Goal: Task Accomplishment & Management: Manage account settings

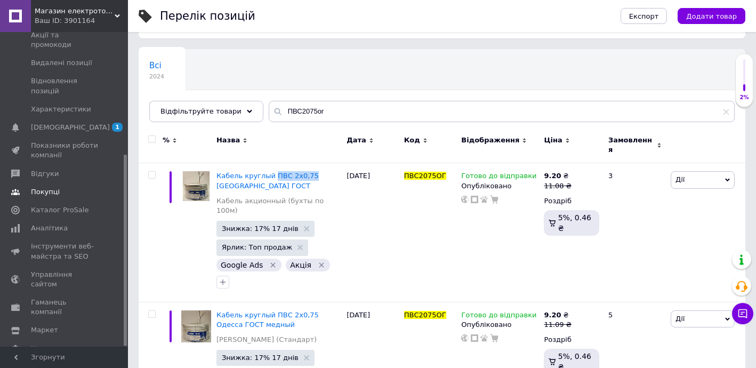
scroll to position [201, 0]
click at [63, 187] on span "Покупці" at bounding box center [65, 192] width 68 height 10
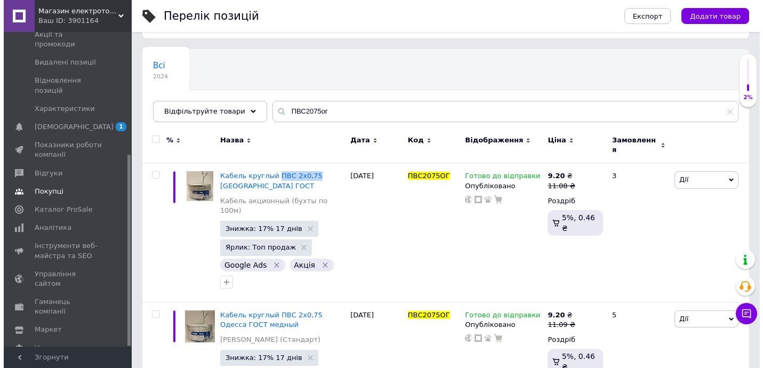
scroll to position [28, 0]
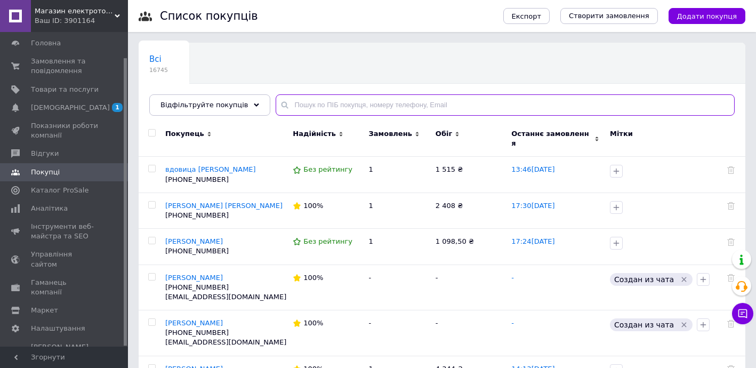
click at [297, 104] on input "text" at bounding box center [505, 104] width 459 height 21
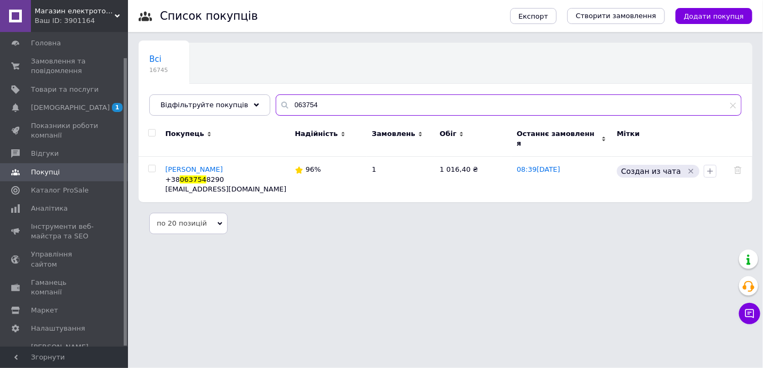
click at [295, 105] on input "063754" at bounding box center [509, 104] width 466 height 21
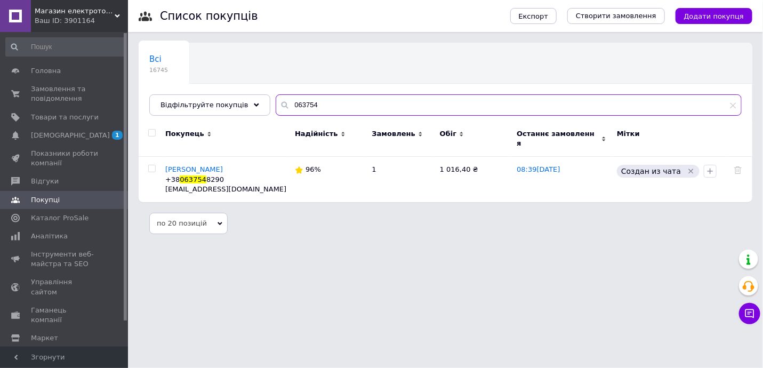
drag, startPoint x: 277, startPoint y: 106, endPoint x: 344, endPoint y: 107, distance: 67.2
click at [341, 107] on input "063754" at bounding box center [509, 104] width 466 height 21
click at [52, 196] on span "Покупці" at bounding box center [45, 200] width 29 height 10
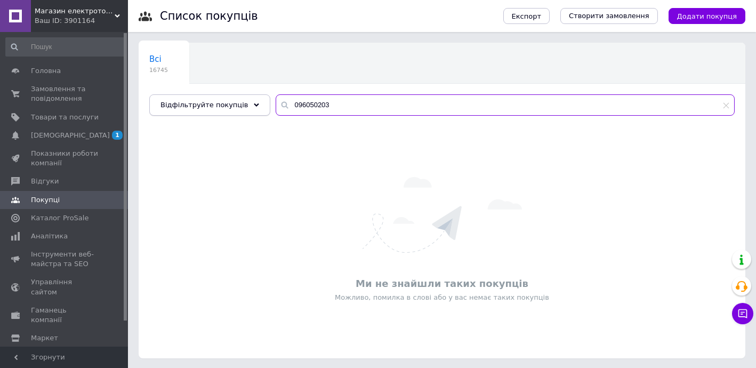
type input "0960502032"
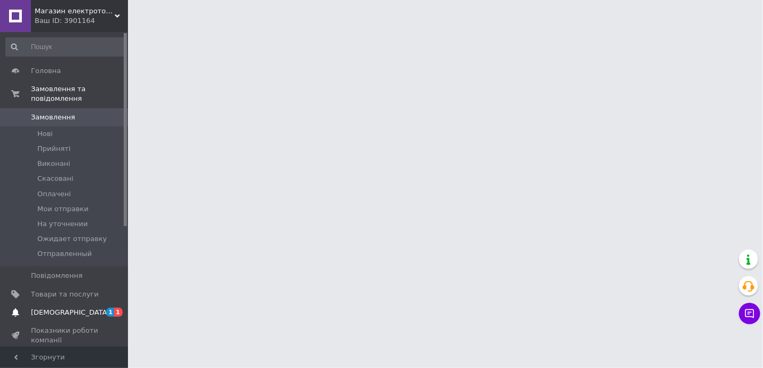
click at [84, 308] on span "[DEMOGRAPHIC_DATA]" at bounding box center [65, 313] width 68 height 10
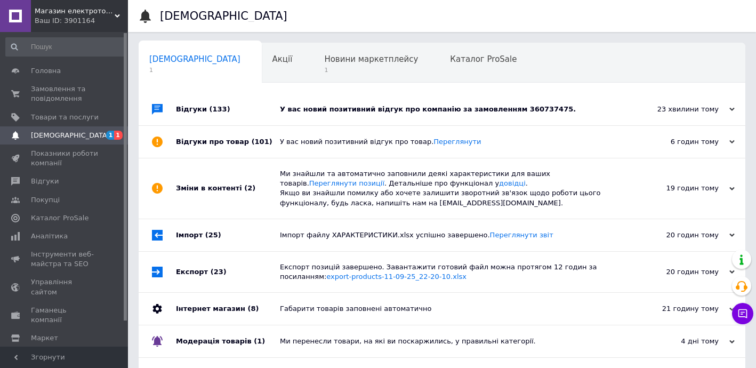
click at [296, 116] on div "У вас новий позитивний відгук про компанію за замовленням 360737475." at bounding box center [454, 109] width 348 height 32
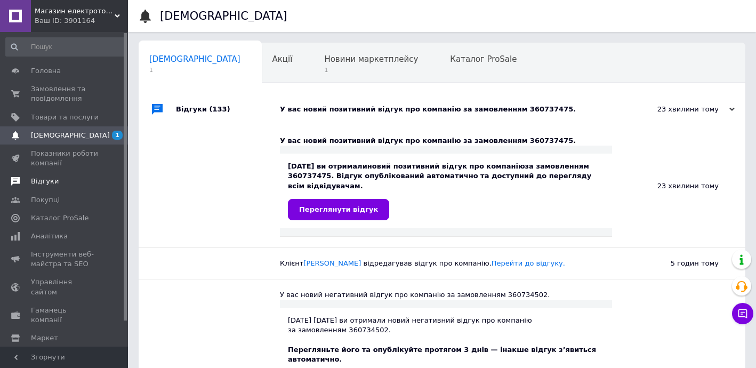
click at [53, 184] on span "Відгуки" at bounding box center [45, 181] width 28 height 10
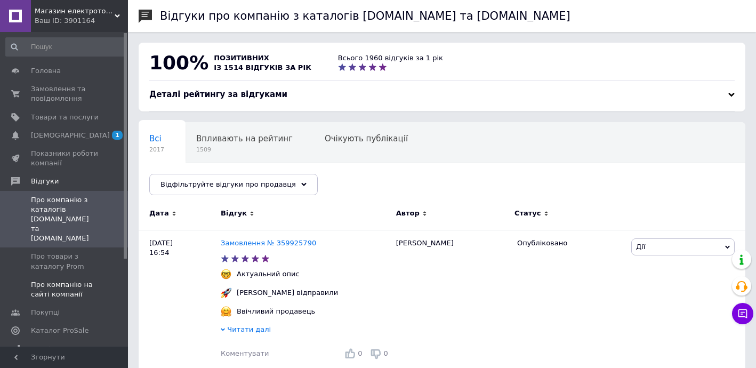
click at [74, 280] on span "Про компанію на сайті компанії" at bounding box center [65, 289] width 68 height 19
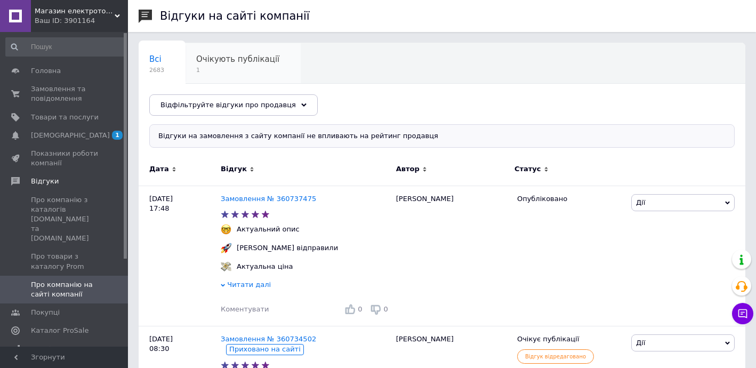
click at [227, 74] on span "1" at bounding box center [237, 70] width 83 height 8
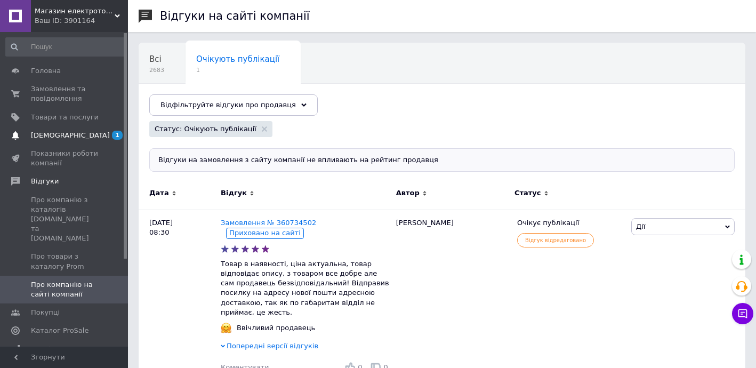
click at [68, 134] on span "[DEMOGRAPHIC_DATA]" at bounding box center [70, 136] width 79 height 10
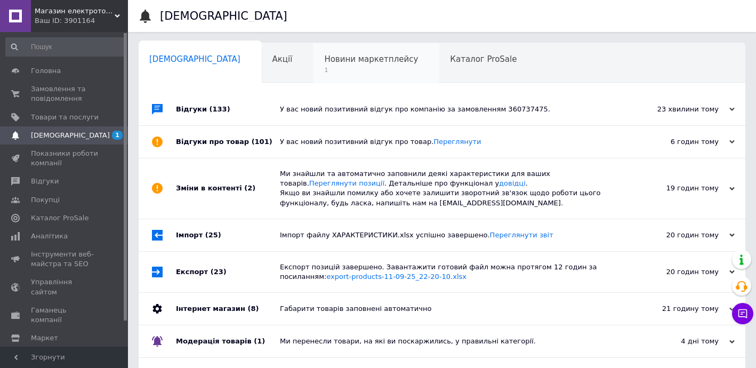
click at [324, 63] on span "Новини маркетплейсу" at bounding box center [371, 59] width 94 height 10
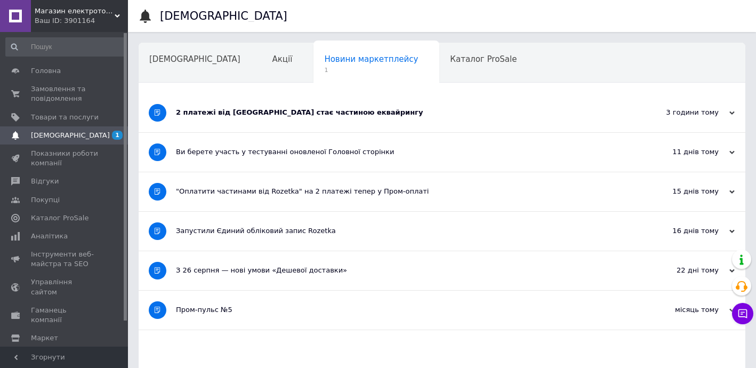
click at [262, 111] on div "2 платежі від [GEOGRAPHIC_DATA] стає частиною еквайрингу" at bounding box center [402, 113] width 452 height 10
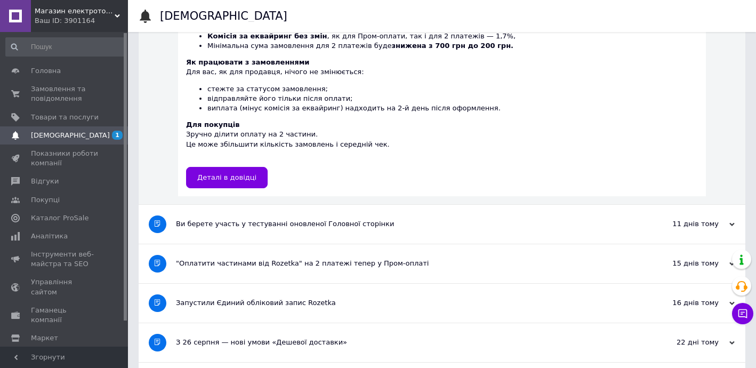
scroll to position [254, 0]
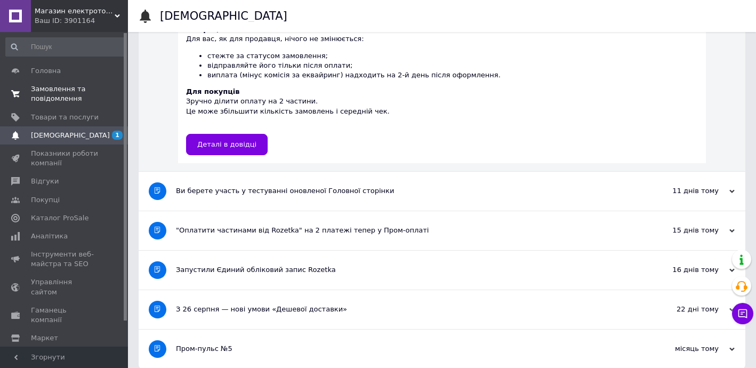
drag, startPoint x: 52, startPoint y: 96, endPoint x: 70, endPoint y: 96, distance: 18.1
click at [53, 96] on span "Замовлення та повідомлення" at bounding box center [65, 93] width 68 height 19
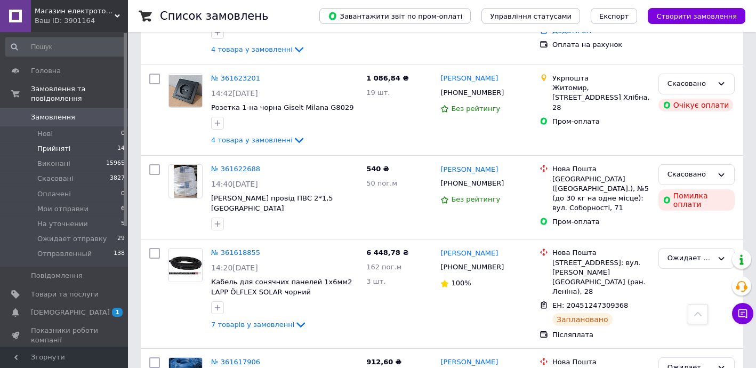
click at [58, 144] on span "Прийняті" at bounding box center [53, 149] width 33 height 10
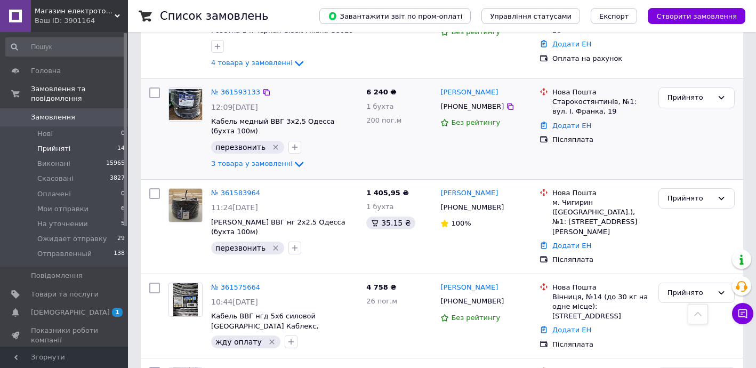
scroll to position [775, 0]
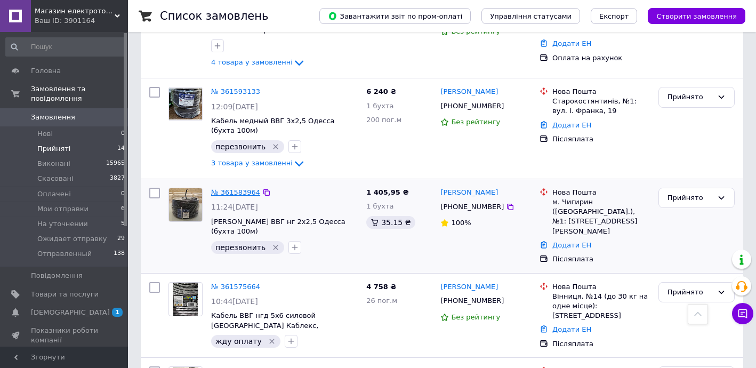
click at [237, 188] on link "№ 361583964" at bounding box center [235, 192] width 49 height 8
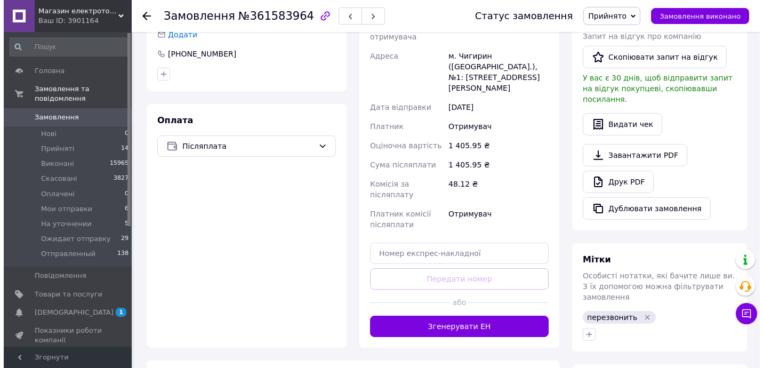
scroll to position [193, 0]
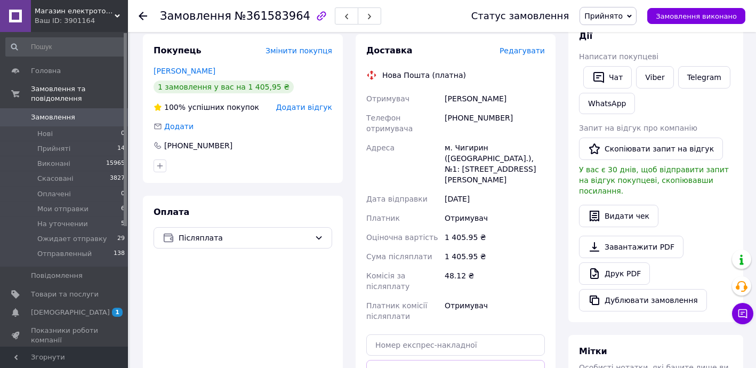
click at [531, 52] on span "Редагувати" at bounding box center [521, 50] width 45 height 9
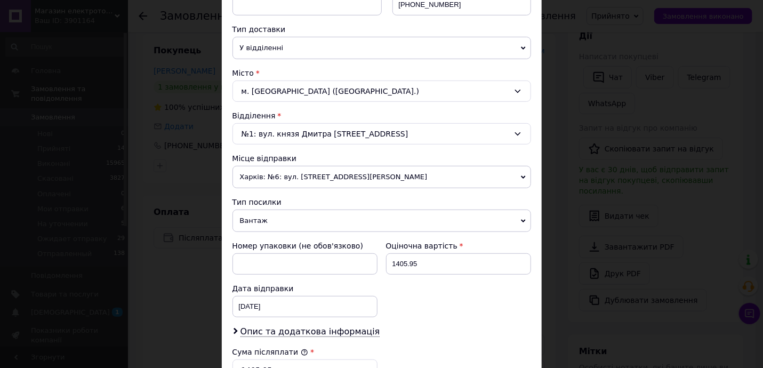
scroll to position [259, 0]
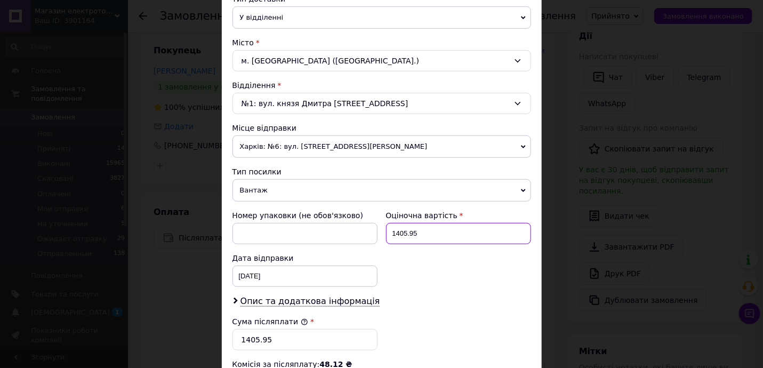
drag, startPoint x: 391, startPoint y: 231, endPoint x: 458, endPoint y: 242, distance: 68.6
click at [448, 241] on input "1405.95" at bounding box center [458, 233] width 145 height 21
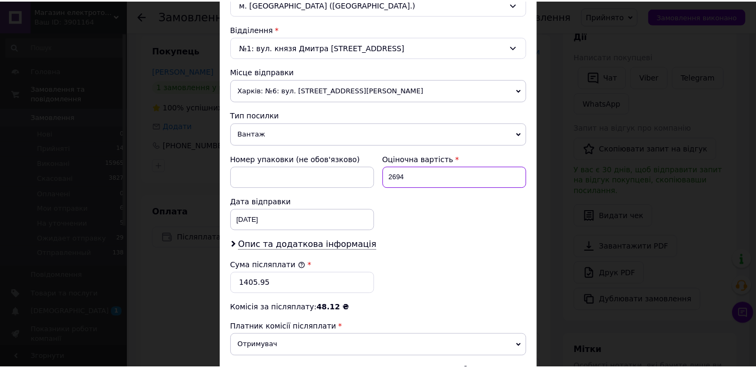
scroll to position [441, 0]
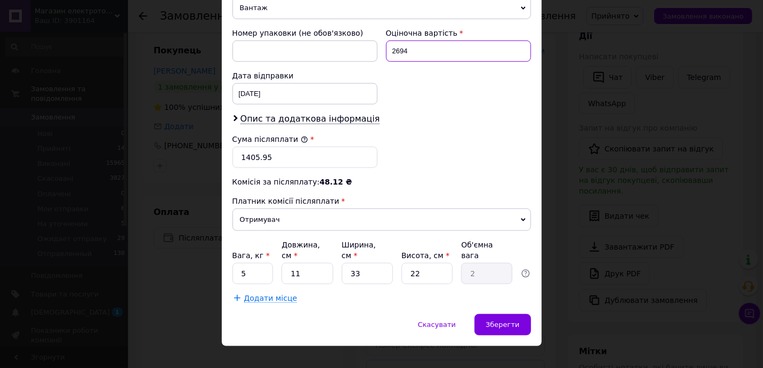
type input "2694"
drag, startPoint x: 236, startPoint y: 152, endPoint x: 333, endPoint y: 168, distance: 98.2
click at [313, 166] on div "Сума післяплати * 1405.95" at bounding box center [305, 151] width 154 height 43
type input "2694"
drag, startPoint x: 236, startPoint y: 261, endPoint x: 264, endPoint y: 259, distance: 28.4
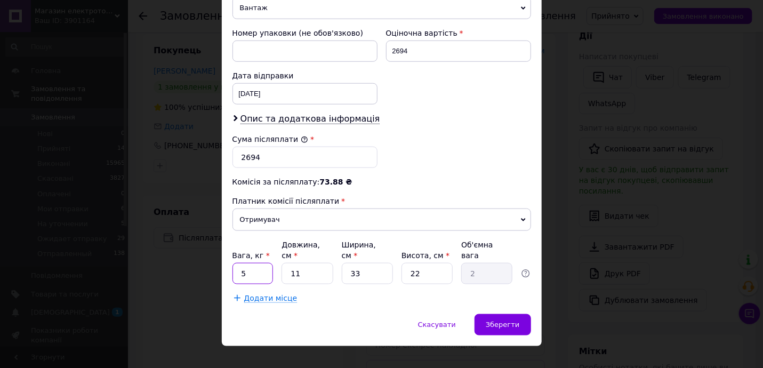
click at [263, 263] on input "5" at bounding box center [252, 273] width 41 height 21
drag, startPoint x: 240, startPoint y: 256, endPoint x: 235, endPoint y: 255, distance: 5.4
click at [235, 263] on input "10" at bounding box center [252, 273] width 41 height 21
type input "5"
click at [499, 314] on div "Зберегти" at bounding box center [502, 324] width 56 height 21
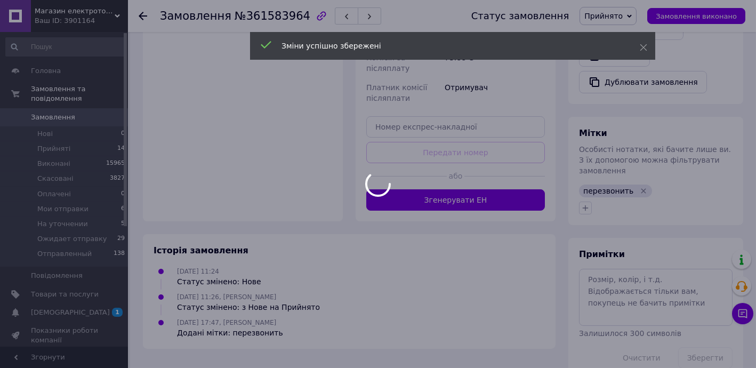
click at [485, 168] on div at bounding box center [378, 184] width 756 height 368
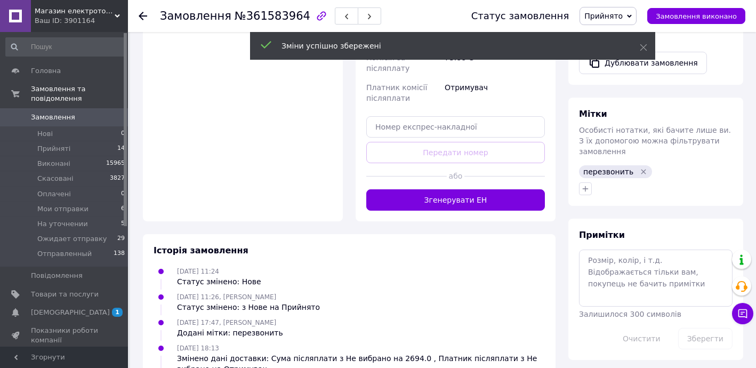
click at [485, 189] on button "Згенерувати ЕН" at bounding box center [455, 199] width 179 height 21
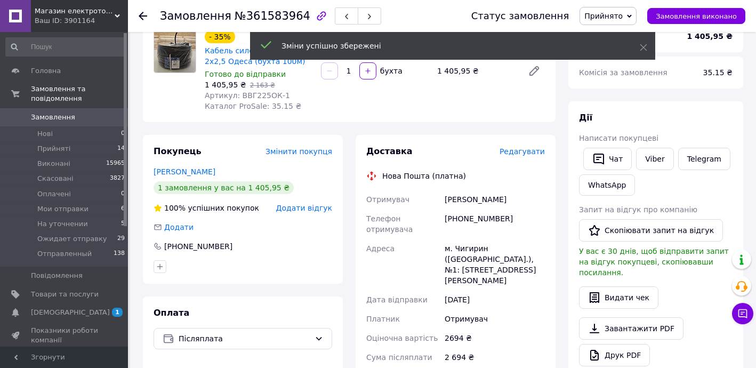
scroll to position [88, 0]
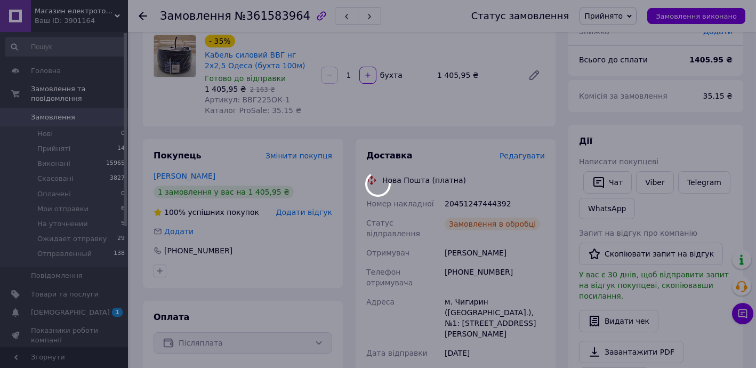
click at [465, 202] on div at bounding box center [378, 184] width 756 height 368
click at [465, 202] on div "20451247444392" at bounding box center [494, 203] width 104 height 19
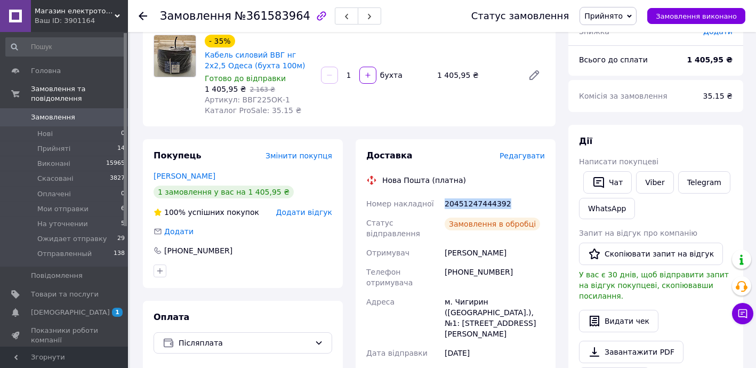
copy div "20451247444392"
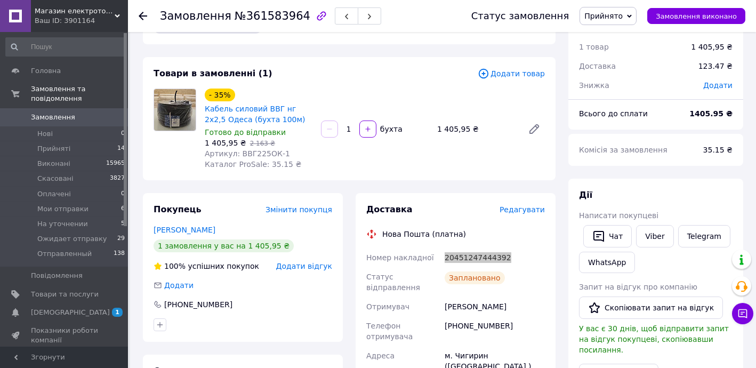
scroll to position [0, 0]
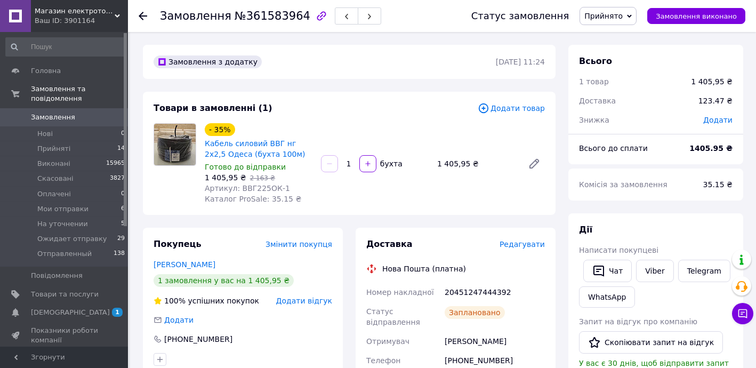
click at [523, 111] on span "Додати товар" at bounding box center [511, 108] width 67 height 12
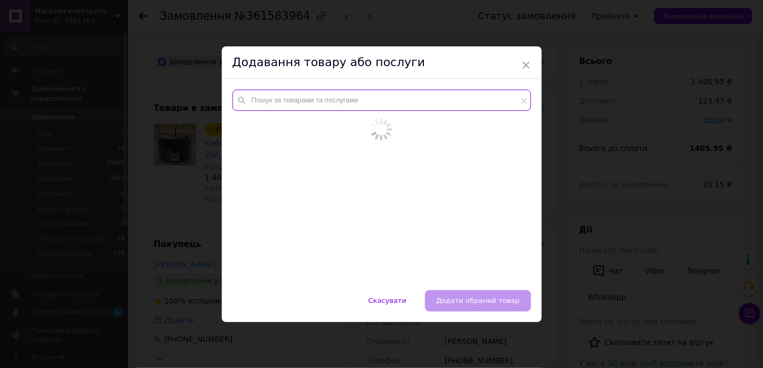
click at [309, 108] on input "text" at bounding box center [381, 100] width 298 height 21
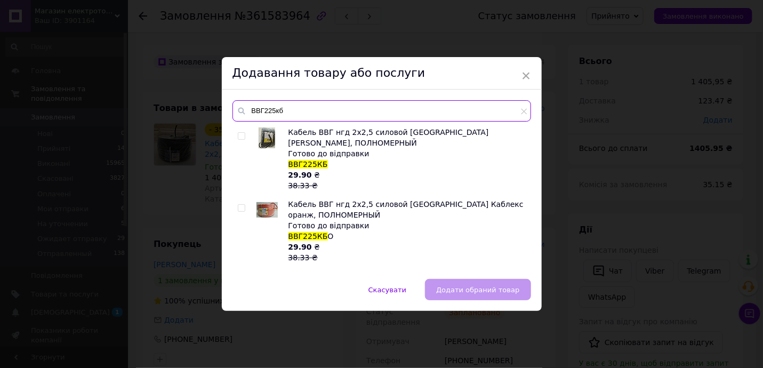
type input "ВВГ225кб"
click at [241, 133] on input "checkbox" at bounding box center [241, 136] width 7 height 7
checkbox input "true"
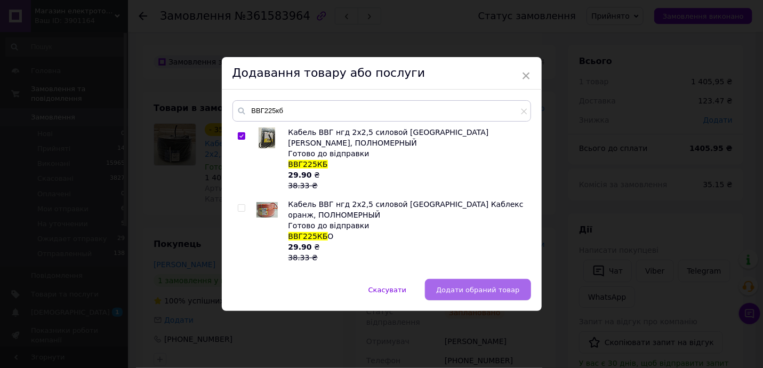
click at [473, 291] on span "Додати обраний товар" at bounding box center [477, 290] width 83 height 8
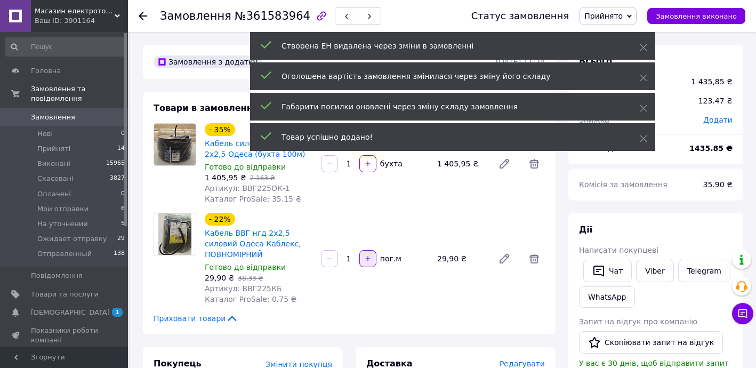
drag, startPoint x: 346, startPoint y: 255, endPoint x: 368, endPoint y: 260, distance: 22.9
click at [358, 258] on div "1   пог.м" at bounding box center [375, 258] width 110 height 17
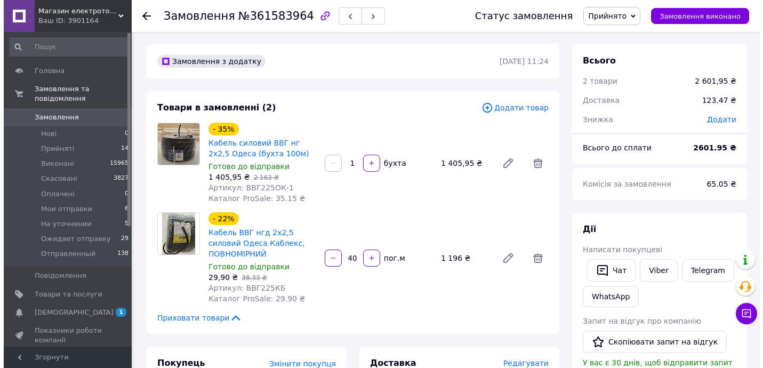
scroll to position [193, 0]
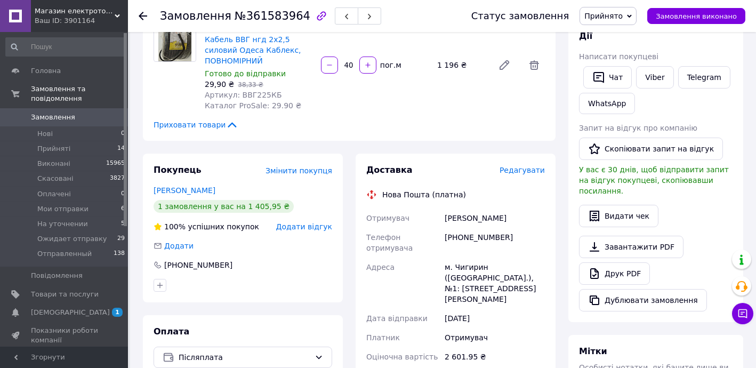
type input "40"
click at [519, 168] on span "Редагувати" at bounding box center [521, 170] width 45 height 9
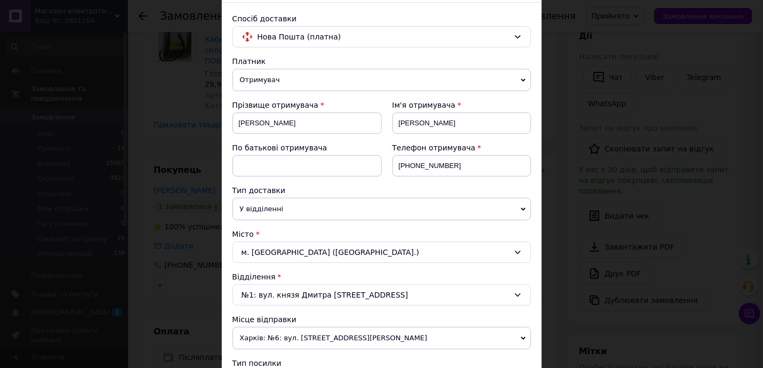
scroll to position [259, 0]
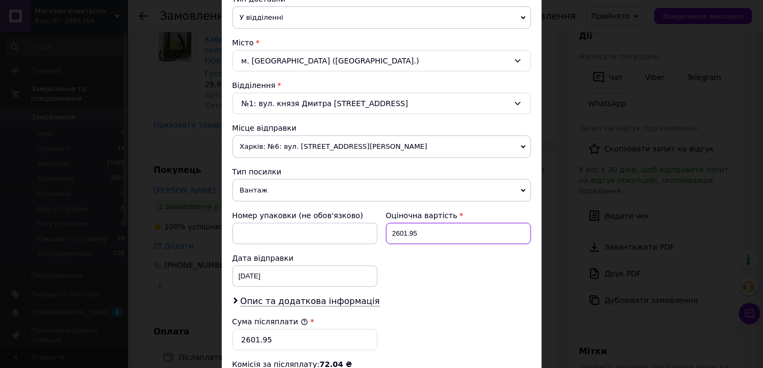
drag, startPoint x: 398, startPoint y: 231, endPoint x: 478, endPoint y: 232, distance: 80.0
click at [441, 237] on input "2601.95" at bounding box center [458, 233] width 145 height 21
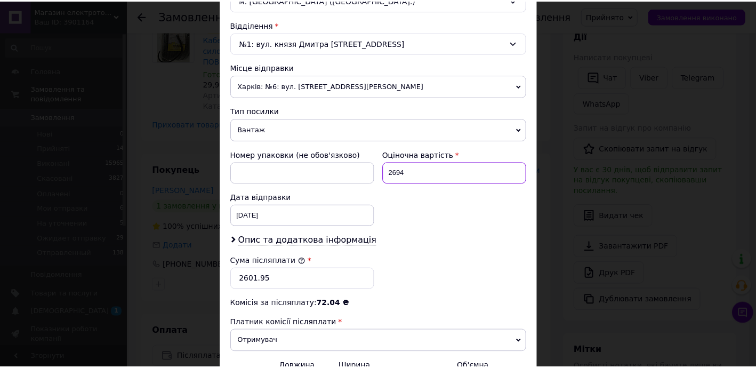
scroll to position [441, 0]
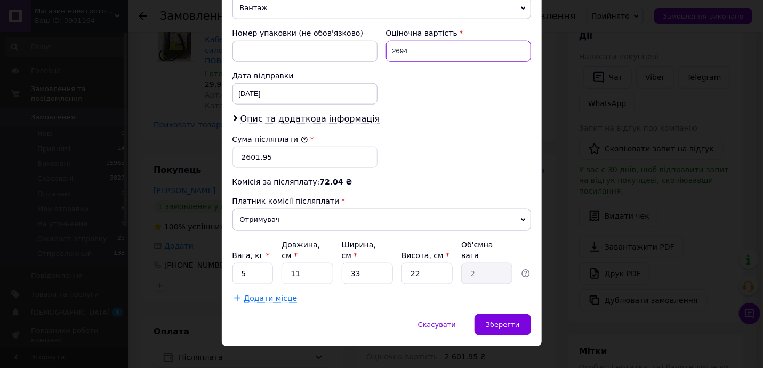
type input "2694"
drag, startPoint x: 247, startPoint y: 154, endPoint x: 285, endPoint y: 158, distance: 38.6
click at [284, 158] on input "2601.95" at bounding box center [304, 157] width 145 height 21
type input "2694"
drag, startPoint x: 239, startPoint y: 258, endPoint x: 263, endPoint y: 259, distance: 23.5
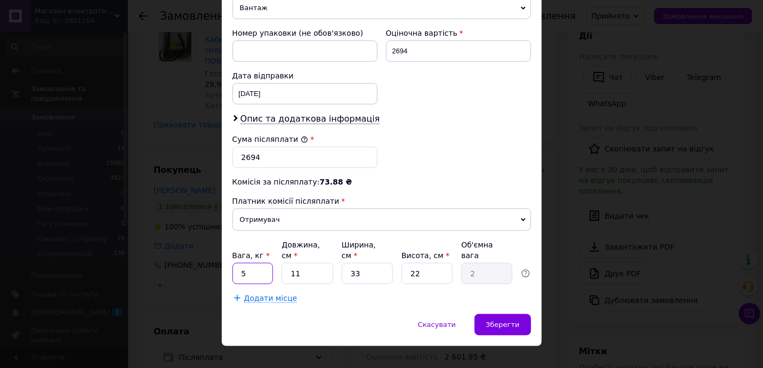
click at [254, 263] on input "5" at bounding box center [252, 273] width 41 height 21
type input "10"
click at [493, 320] on span "Зберегти" at bounding box center [503, 324] width 34 height 8
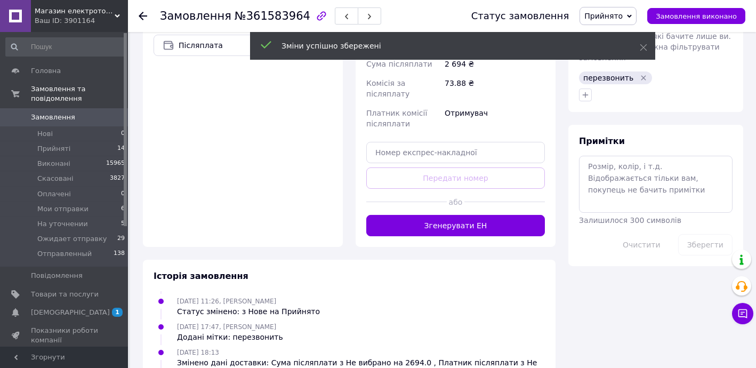
scroll to position [104, 0]
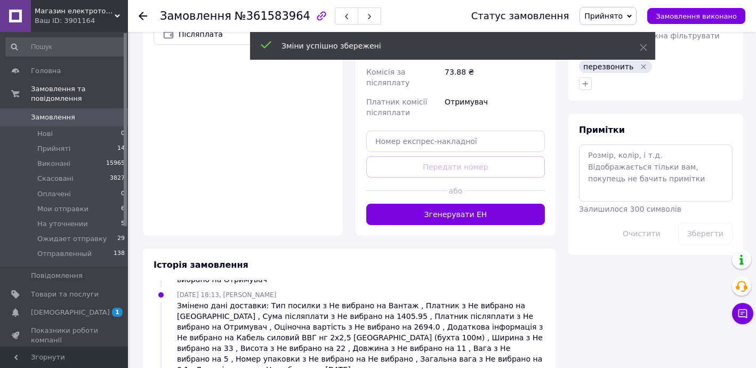
click at [467, 204] on button "Згенерувати ЕН" at bounding box center [455, 214] width 179 height 21
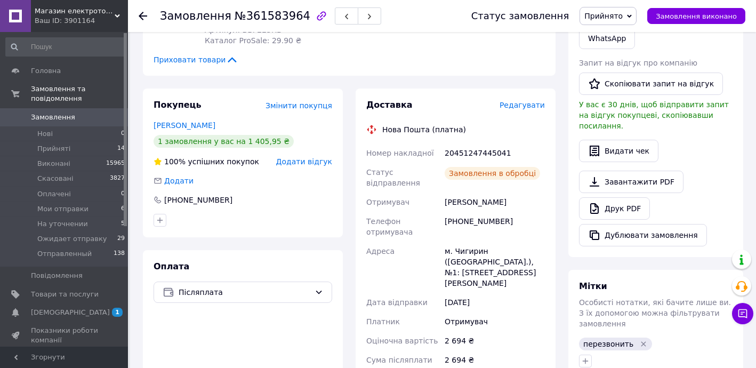
scroll to position [130, 0]
click at [470, 152] on div "20451247445041" at bounding box center [494, 152] width 104 height 19
copy div "20451247445041"
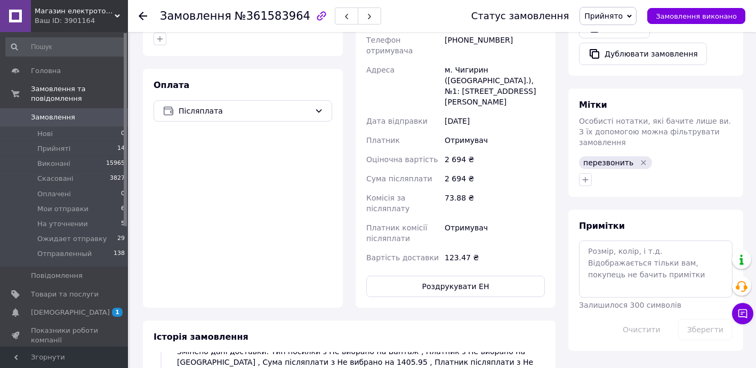
scroll to position [452, 0]
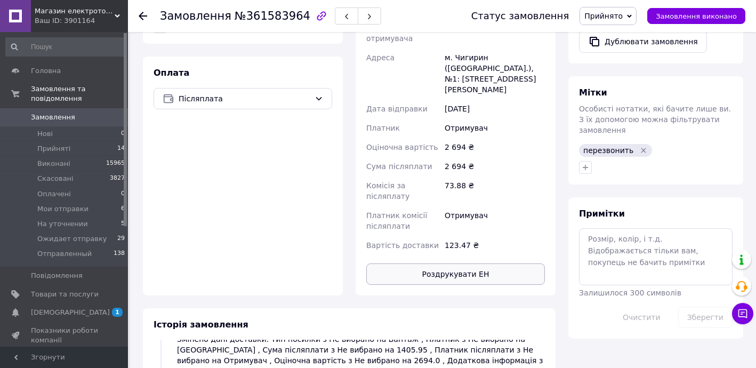
click at [477, 263] on button "Роздрукувати ЕН" at bounding box center [455, 273] width 179 height 21
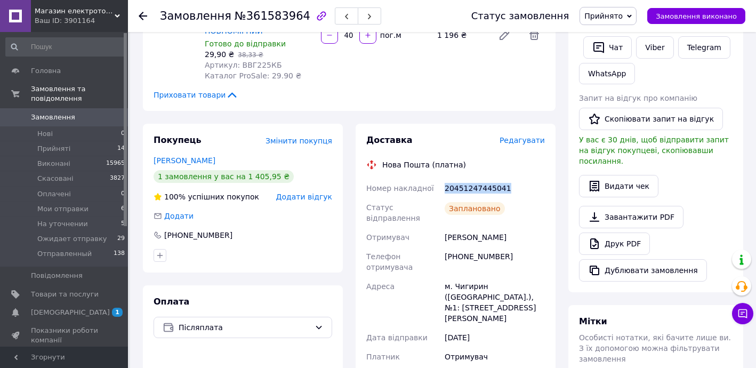
scroll to position [193, 0]
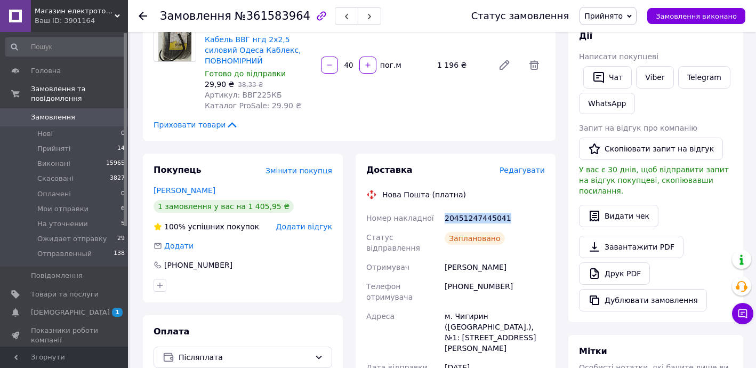
click at [604, 15] on span "Прийнято" at bounding box center [603, 16] width 38 height 9
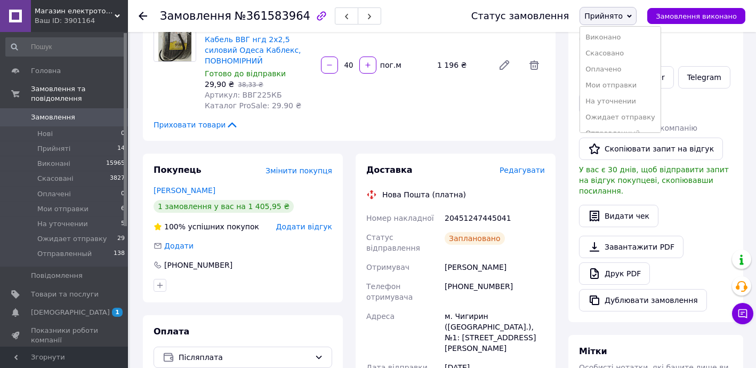
click at [625, 114] on li "Ожидает отправку" at bounding box center [620, 117] width 80 height 16
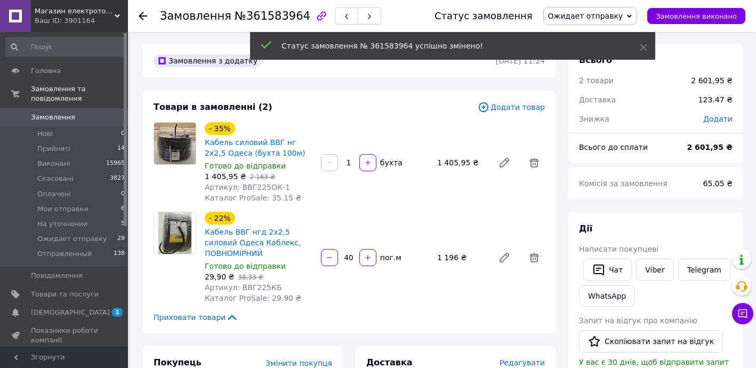
scroll to position [0, 0]
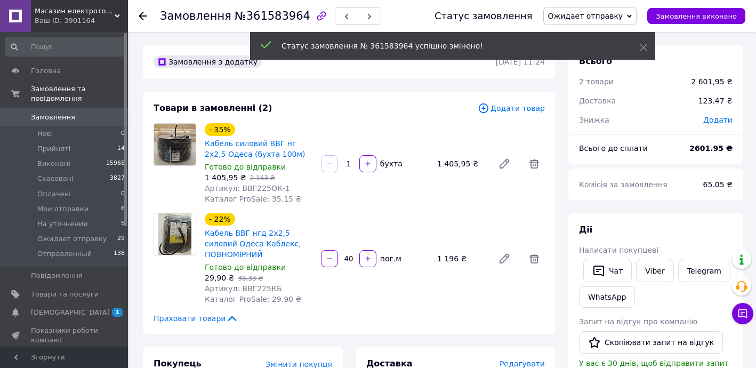
click at [143, 18] on icon at bounding box center [143, 16] width 9 height 9
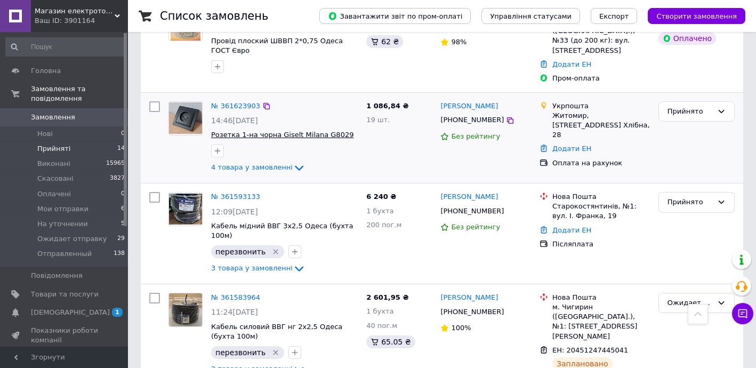
scroll to position [666, 0]
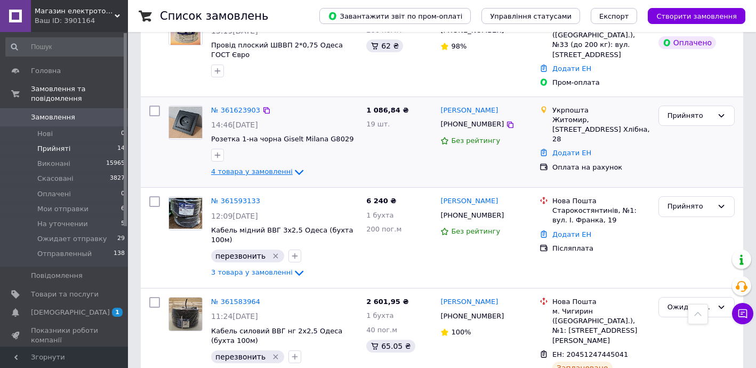
click at [246, 168] on span "4 товара у замовленні" at bounding box center [252, 172] width 82 height 8
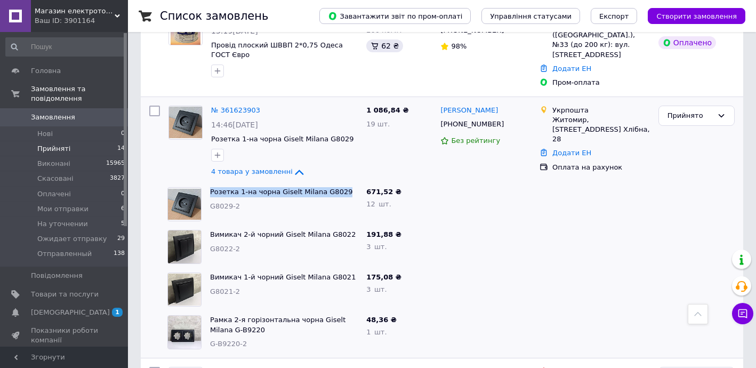
drag, startPoint x: 233, startPoint y: 173, endPoint x: 341, endPoint y: 176, distance: 107.2
click at [341, 183] on div "Розетка 1-на чорна Giselt Milana G8029 G8029-2" at bounding box center [284, 204] width 156 height 43
copy link "Розетка 1-на чорна Giselt Milana G8029"
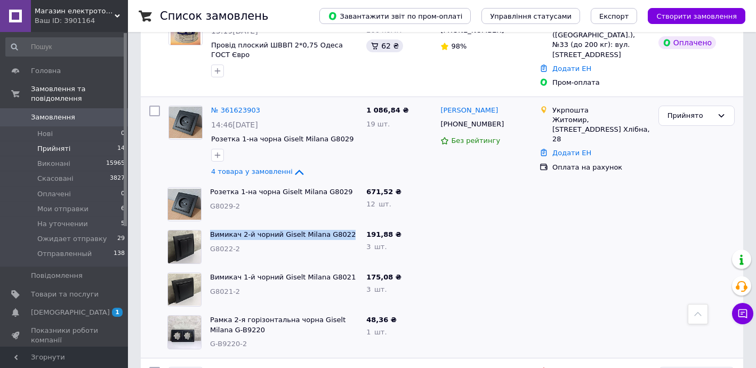
drag, startPoint x: 208, startPoint y: 217, endPoint x: 344, endPoint y: 222, distance: 136.0
click at [344, 225] on div "Вимикач 2-й чорний Giselt Milana G8022 G8022-2" at bounding box center [262, 246] width 199 height 43
copy div "Вимикач 2-й чорний Giselt Milana G8022"
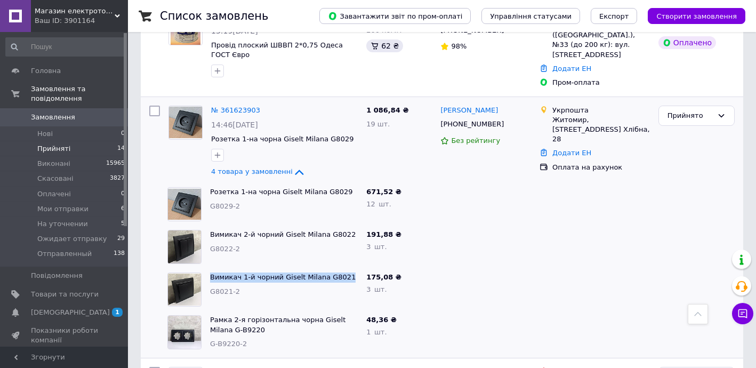
drag, startPoint x: 206, startPoint y: 261, endPoint x: 349, endPoint y: 261, distance: 142.3
click at [349, 268] on div "Вимикач 1-й чорний Giselt Milana G8021 G8021-2" at bounding box center [284, 289] width 156 height 43
copy link "Вимикач 1-й чорний Giselt Milana G8021"
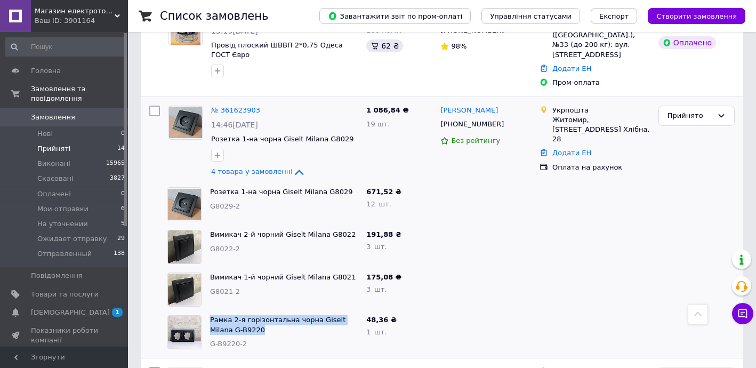
drag, startPoint x: 205, startPoint y: 302, endPoint x: 248, endPoint y: 311, distance: 44.1
click at [248, 311] on div "Рамка 2-я горізонтальна чорна Giselt Milana G-B9220 G-B9220-2" at bounding box center [262, 332] width 199 height 43
copy div "Рамка 2-я горізонтальна чорна Giselt Milana G-B9220"
click at [235, 106] on link "№ 361623903" at bounding box center [235, 110] width 49 height 8
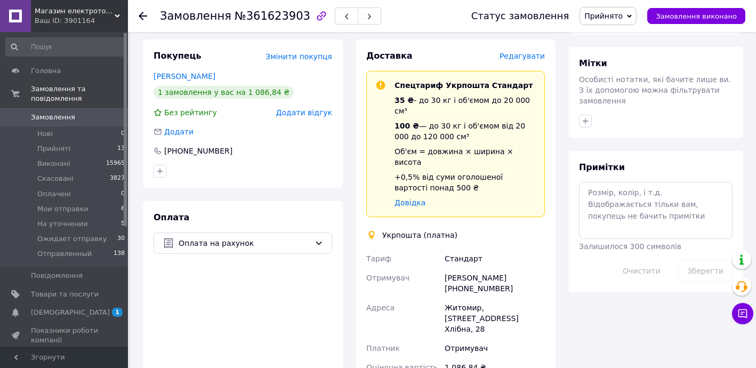
scroll to position [637, 0]
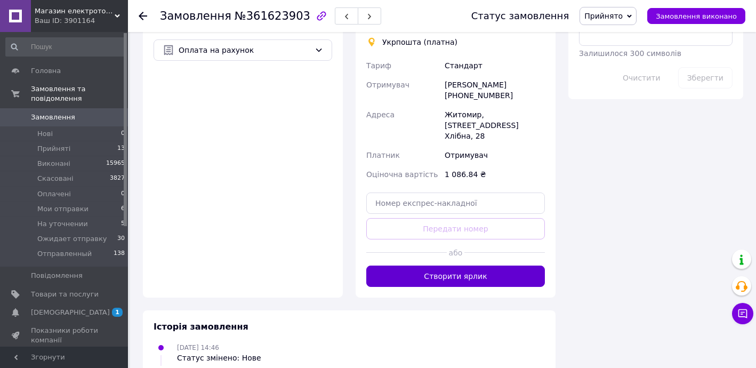
drag, startPoint x: 472, startPoint y: 215, endPoint x: 472, endPoint y: 224, distance: 9.1
click at [472, 239] on div at bounding box center [504, 252] width 80 height 26
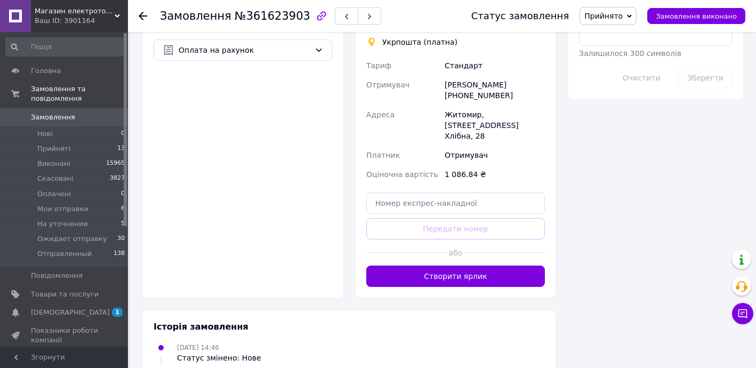
click at [472, 265] on button "Створити ярлик" at bounding box center [455, 275] width 179 height 21
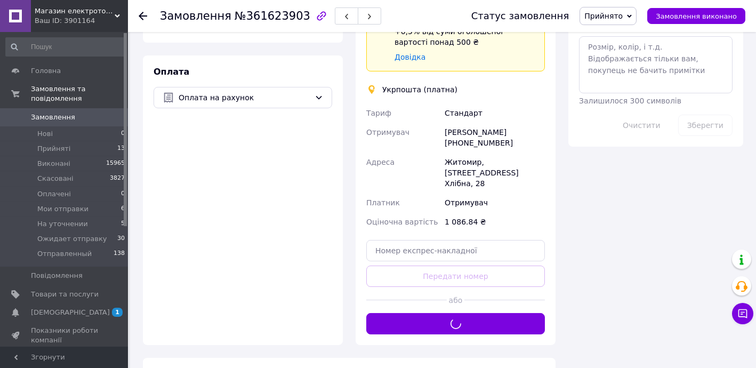
scroll to position [508, 0]
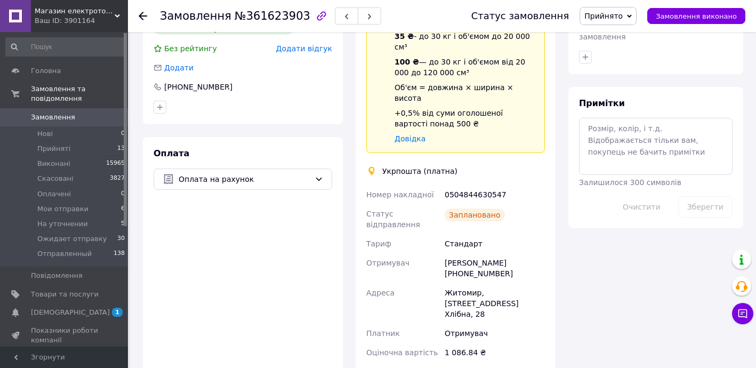
click at [466, 185] on div "0504844630547" at bounding box center [494, 194] width 104 height 19
copy div "0504844630547"
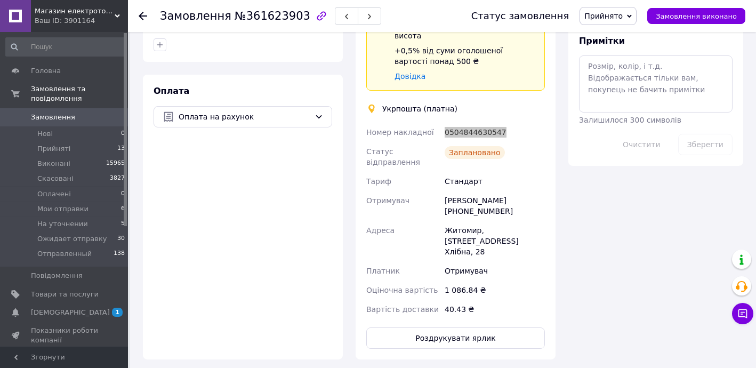
scroll to position [625, 0]
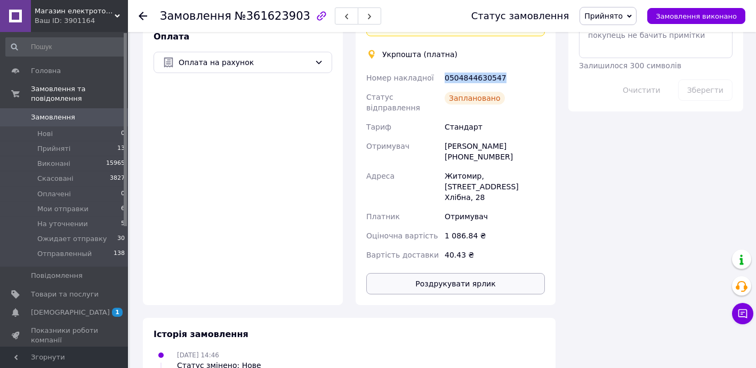
click at [485, 273] on button "Роздрукувати ярлик" at bounding box center [455, 283] width 179 height 21
click at [623, 12] on span "Прийнято" at bounding box center [603, 16] width 38 height 9
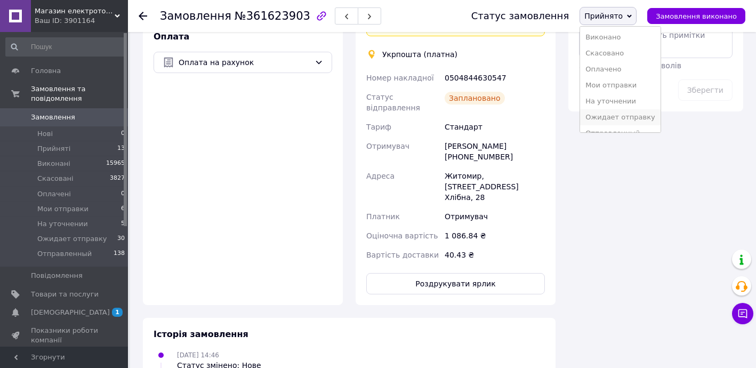
click at [630, 117] on li "Ожидает отправку" at bounding box center [620, 117] width 80 height 16
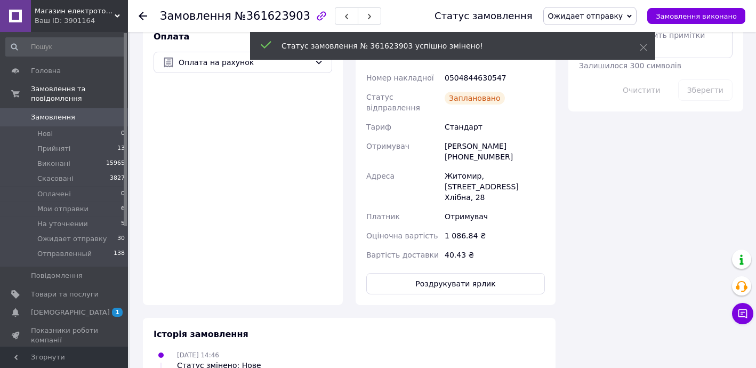
click at [143, 15] on icon at bounding box center [143, 16] width 9 height 9
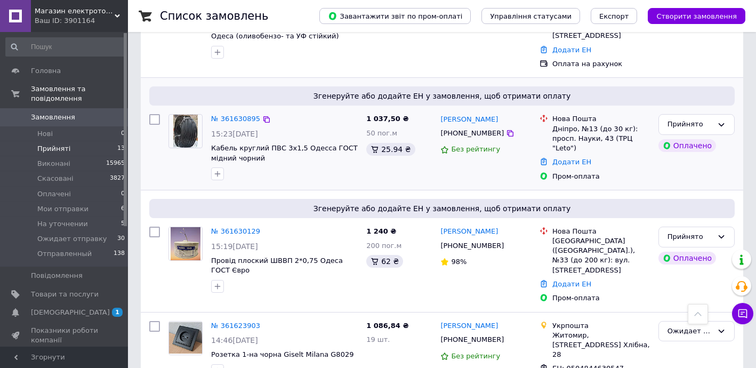
scroll to position [452, 0]
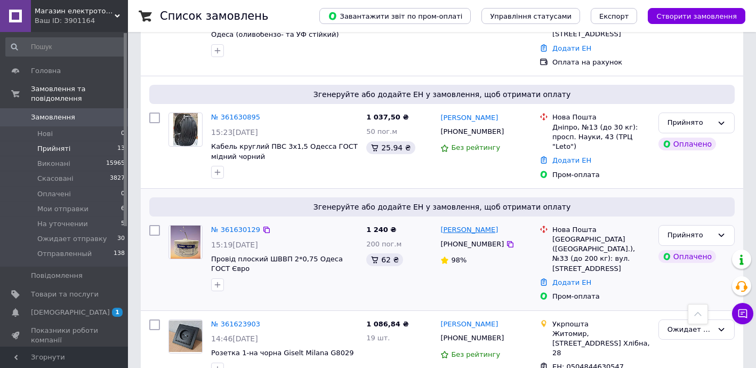
click at [458, 228] on link "[PERSON_NAME]" at bounding box center [469, 230] width 58 height 10
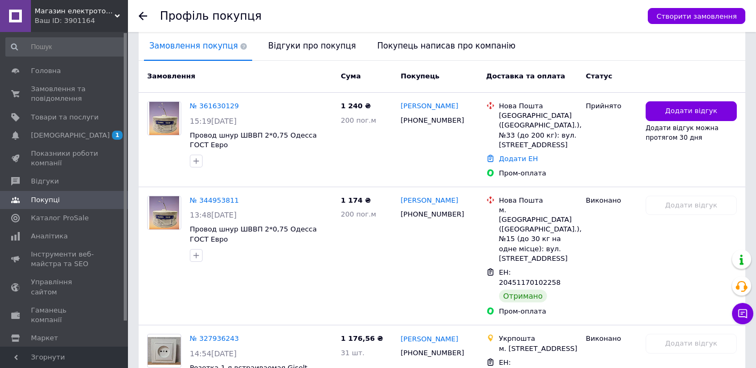
scroll to position [259, 0]
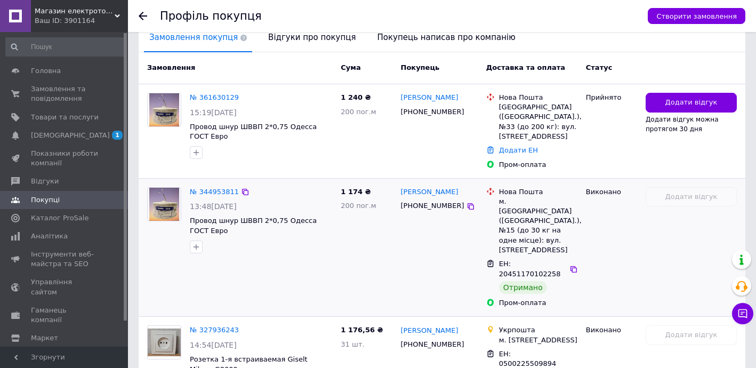
click at [524, 260] on span "ЕН: 20451170102258" at bounding box center [530, 269] width 62 height 18
copy span "20451170102258"
click at [212, 93] on link "№ 361630129" at bounding box center [214, 97] width 49 height 8
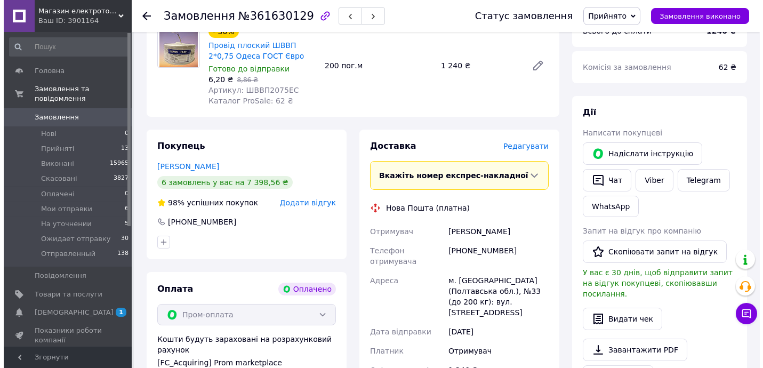
scroll to position [129, 0]
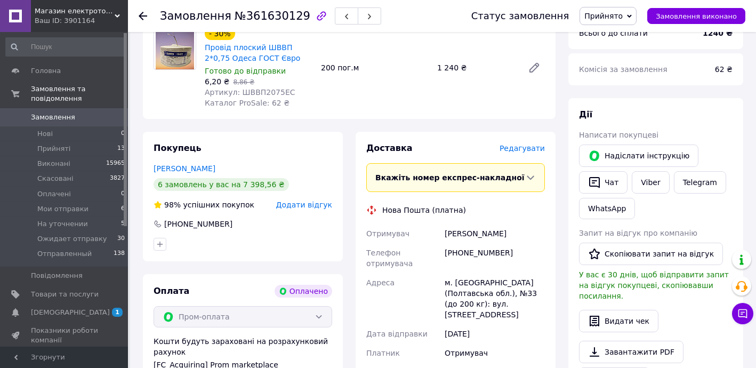
click at [524, 149] on span "Редагувати" at bounding box center [521, 148] width 45 height 9
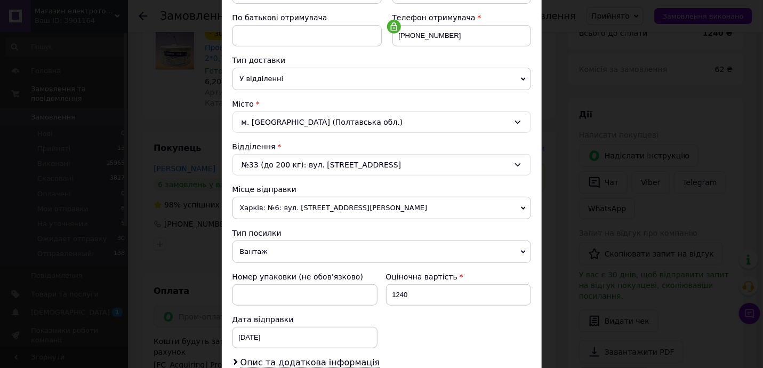
scroll to position [259, 0]
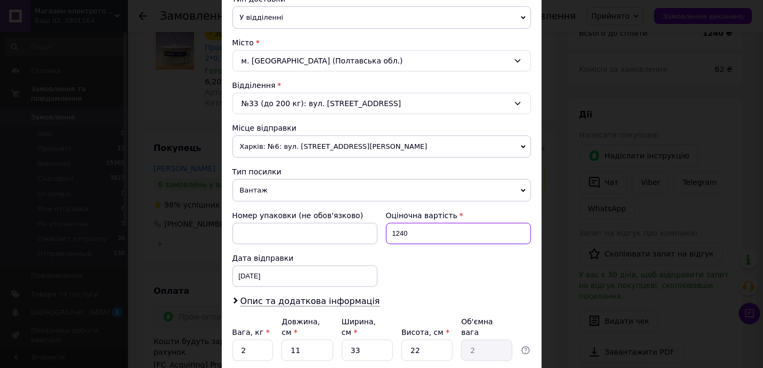
drag, startPoint x: 397, startPoint y: 230, endPoint x: 440, endPoint y: 235, distance: 44.0
click at [418, 233] on input "1240" at bounding box center [458, 233] width 145 height 21
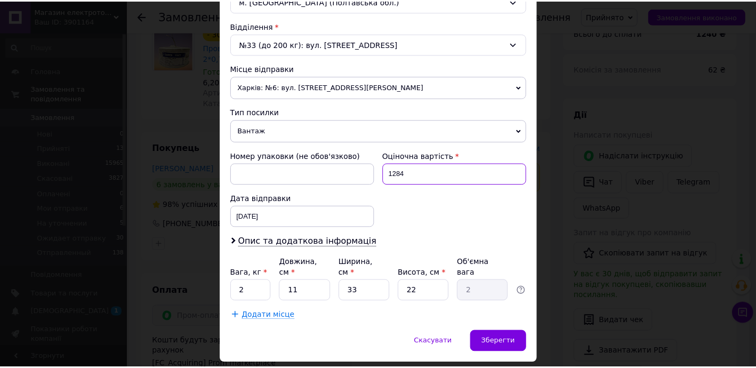
scroll to position [336, 0]
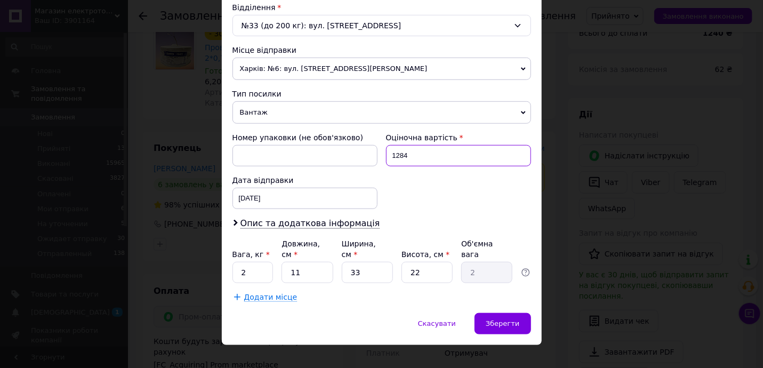
drag, startPoint x: 399, startPoint y: 150, endPoint x: 437, endPoint y: 160, distance: 39.6
click at [429, 154] on input "1284" at bounding box center [458, 155] width 145 height 21
type input "1240"
drag, startPoint x: 240, startPoint y: 256, endPoint x: 288, endPoint y: 261, distance: 48.2
click at [259, 262] on input "2" at bounding box center [252, 272] width 41 height 21
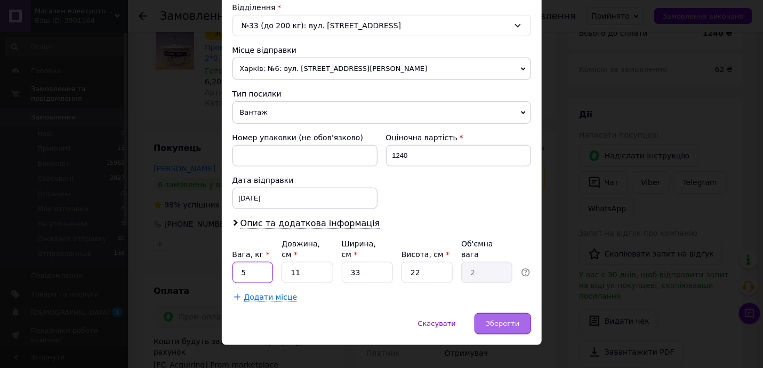
type input "5"
click at [507, 319] on span "Зберегти" at bounding box center [503, 323] width 34 height 8
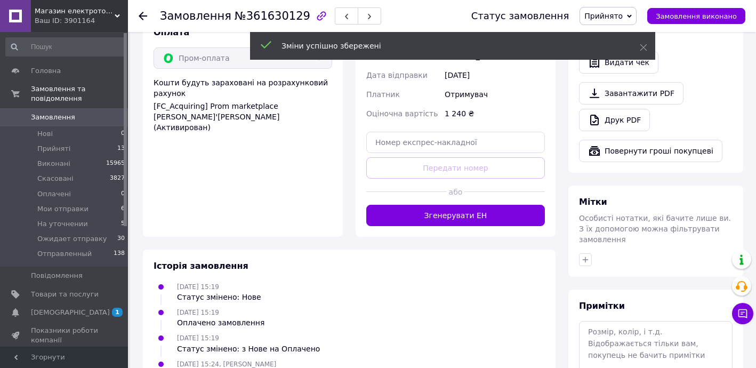
click at [461, 205] on button "Згенерувати ЕН" at bounding box center [455, 215] width 179 height 21
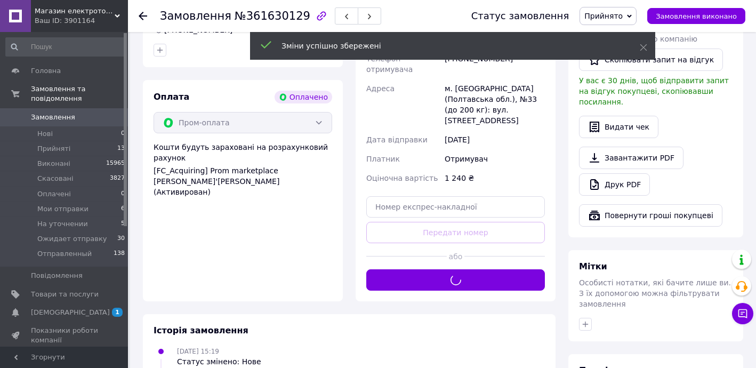
scroll to position [193, 0]
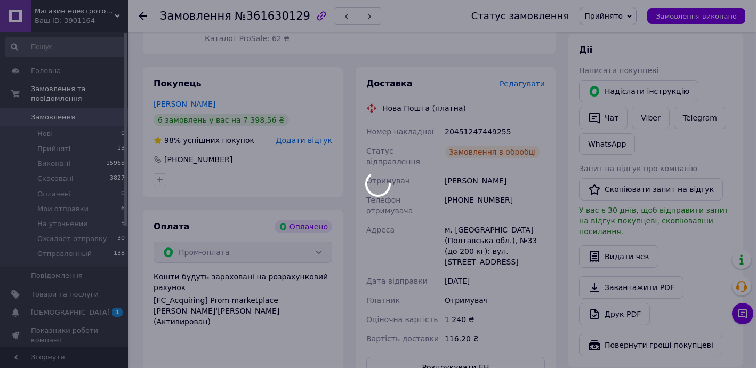
click at [471, 128] on div "20451247449255" at bounding box center [494, 131] width 104 height 19
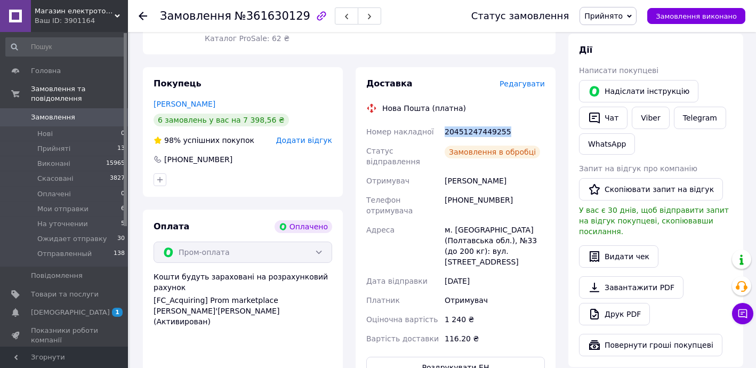
click at [471, 128] on div "20451247449255" at bounding box center [494, 131] width 104 height 19
copy div "20451247449255"
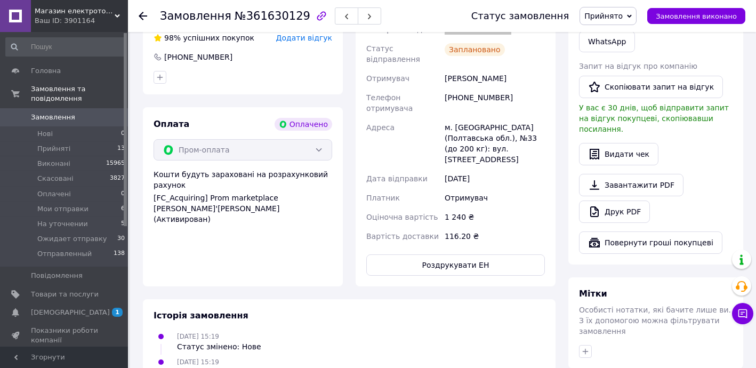
scroll to position [388, 0]
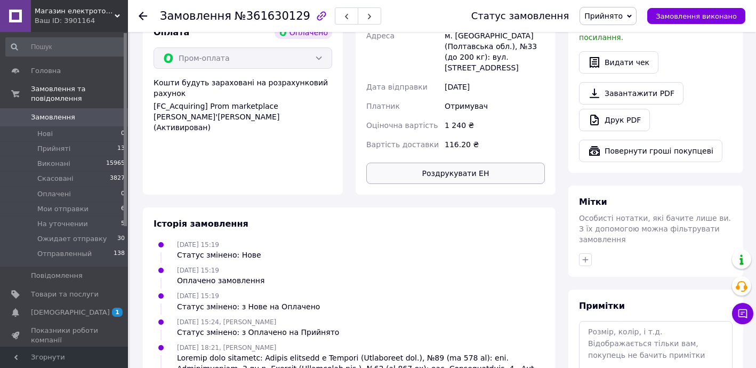
click at [470, 163] on button "Роздрукувати ЕН" at bounding box center [455, 173] width 179 height 21
drag, startPoint x: 624, startPoint y: 14, endPoint x: 624, endPoint y: 42, distance: 27.7
click at [623, 14] on span "Прийнято" at bounding box center [603, 16] width 38 height 9
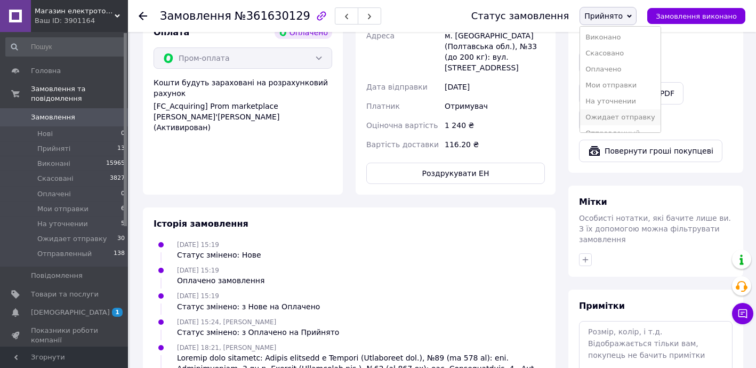
click at [625, 116] on li "Ожидает отправку" at bounding box center [620, 117] width 80 height 16
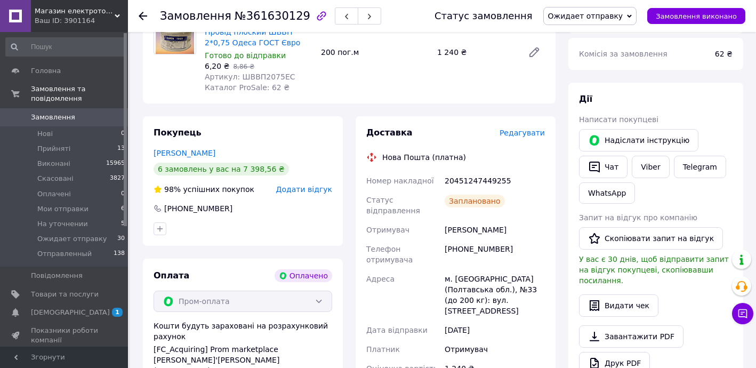
scroll to position [0, 0]
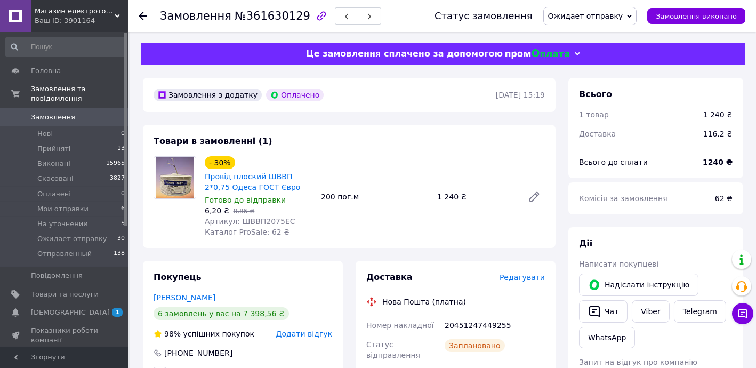
click at [141, 17] on icon at bounding box center [143, 16] width 9 height 9
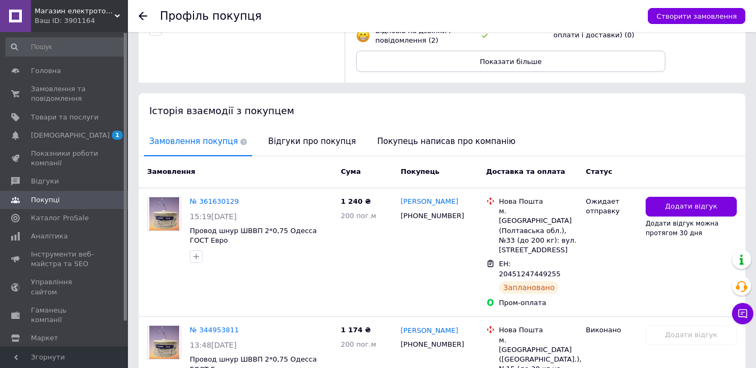
scroll to position [193, 0]
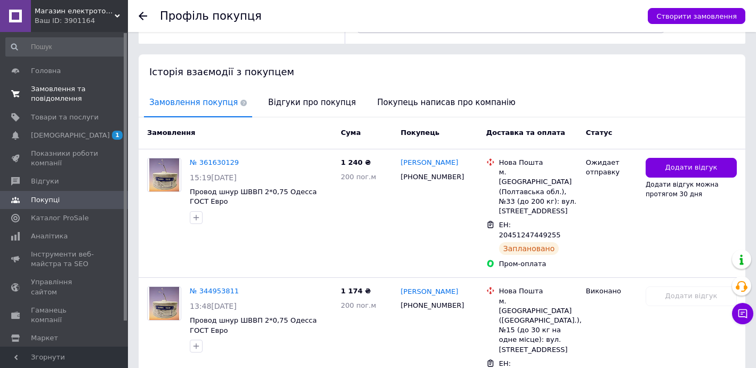
click at [71, 88] on span "Замовлення та повідомлення" at bounding box center [65, 93] width 68 height 19
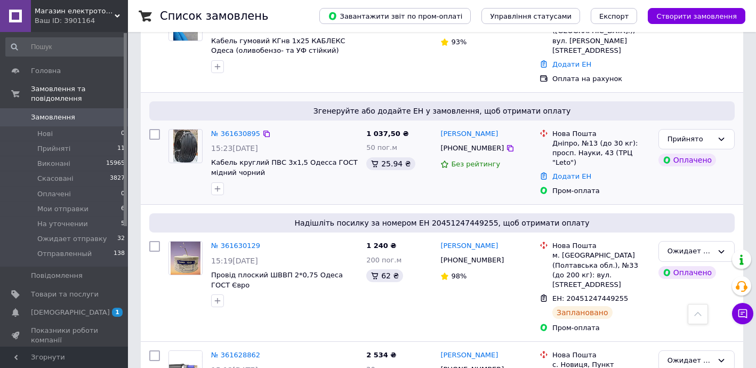
scroll to position [581, 0]
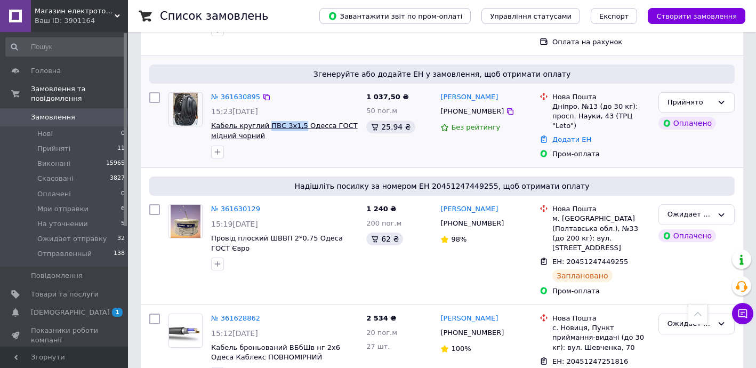
drag, startPoint x: 262, startPoint y: 98, endPoint x: 293, endPoint y: 101, distance: 31.1
click at [293, 101] on div "№ 361630895 15:23[DATE] Кабель круглий ПВС 3х1,5 Одесса ГОСТ мідний чорний" at bounding box center [284, 125] width 155 height 75
copy span "ПВС 3х1,5"
click at [228, 93] on link "№ 361630895" at bounding box center [235, 97] width 49 height 8
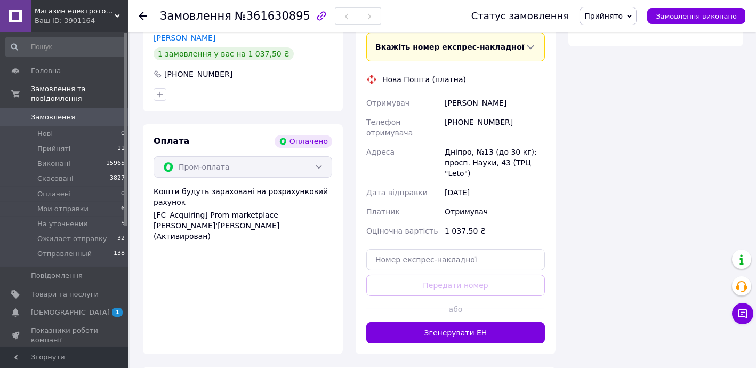
scroll to position [439, 0]
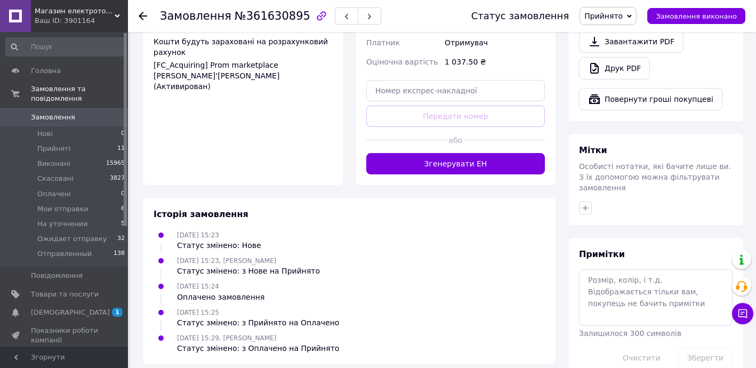
click at [470, 153] on button "Згенерувати ЕН" at bounding box center [455, 163] width 179 height 21
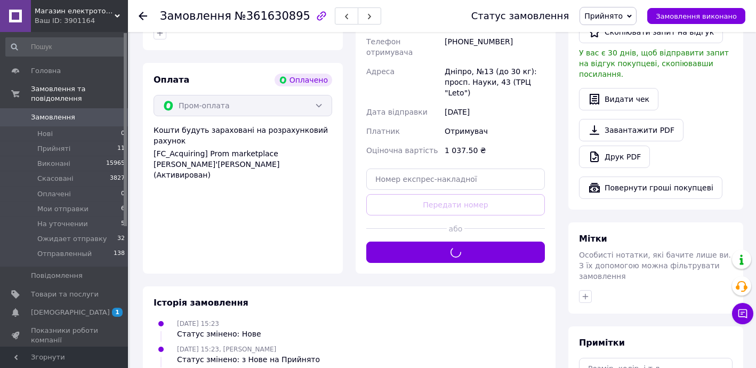
scroll to position [246, 0]
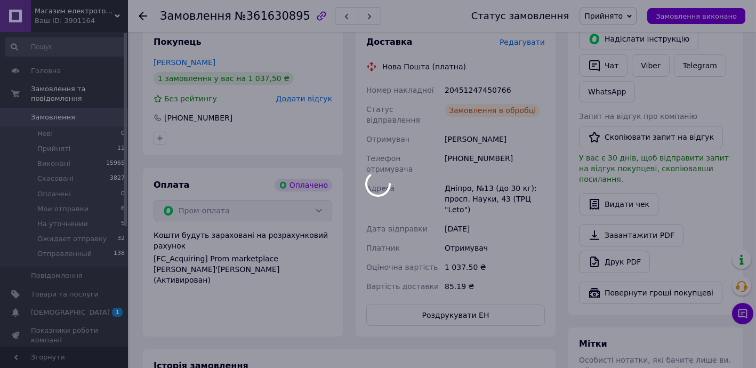
click at [467, 77] on div at bounding box center [378, 184] width 756 height 368
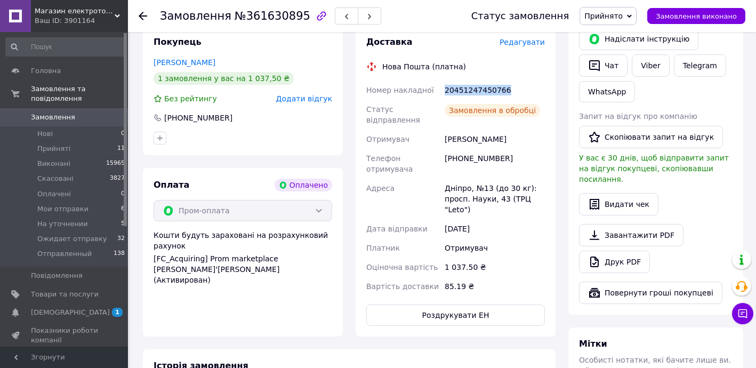
click at [467, 80] on div "20451247450766" at bounding box center [494, 89] width 104 height 19
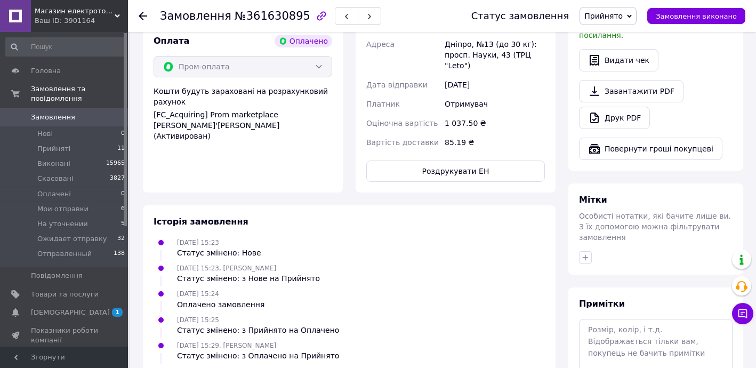
scroll to position [439, 0]
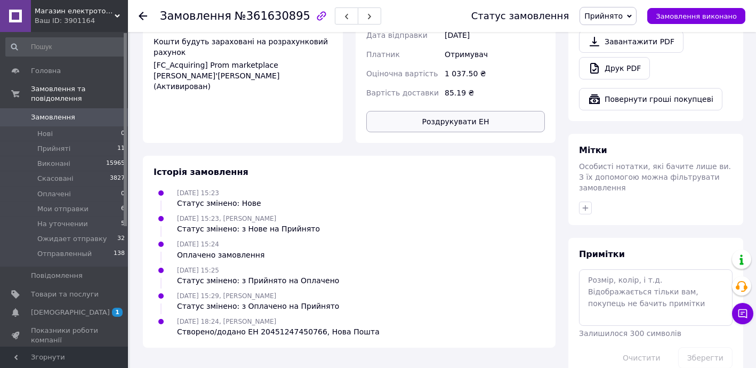
click at [477, 111] on button "Роздрукувати ЕН" at bounding box center [455, 121] width 179 height 21
click at [617, 16] on span "Прийнято" at bounding box center [603, 16] width 38 height 9
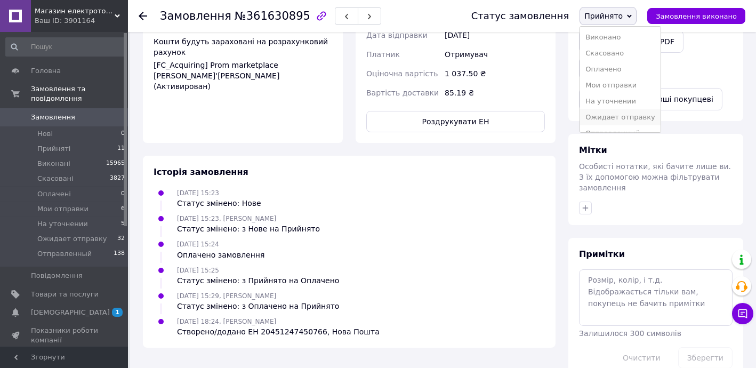
click at [618, 117] on li "Ожидает отправку" at bounding box center [620, 117] width 80 height 16
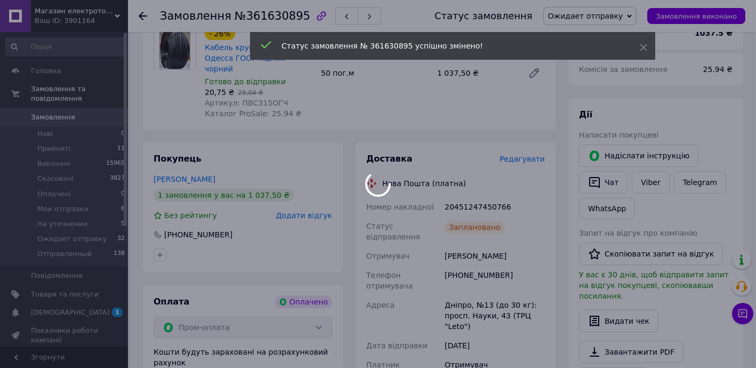
scroll to position [117, 0]
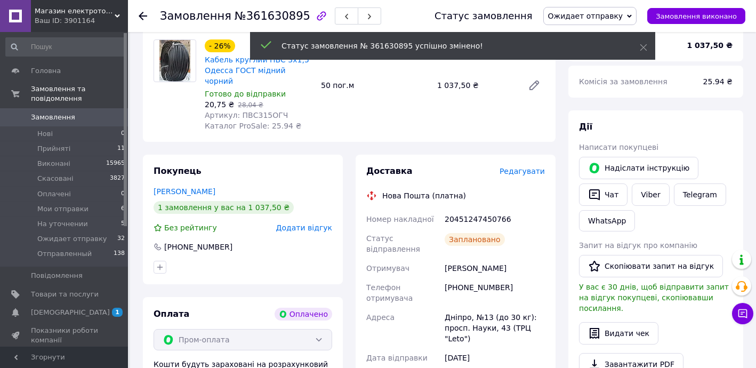
click at [142, 17] on icon at bounding box center [143, 16] width 9 height 9
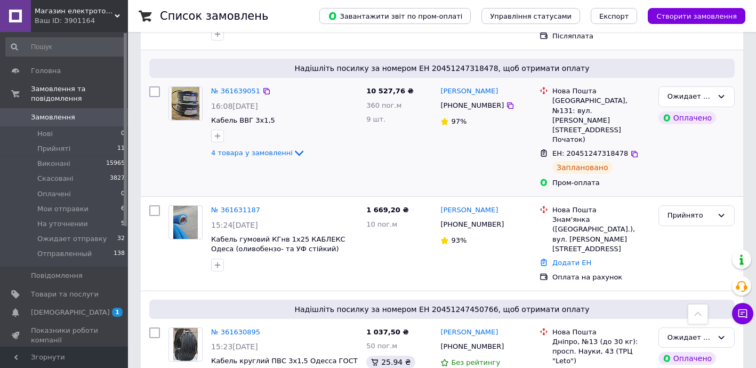
scroll to position [452, 0]
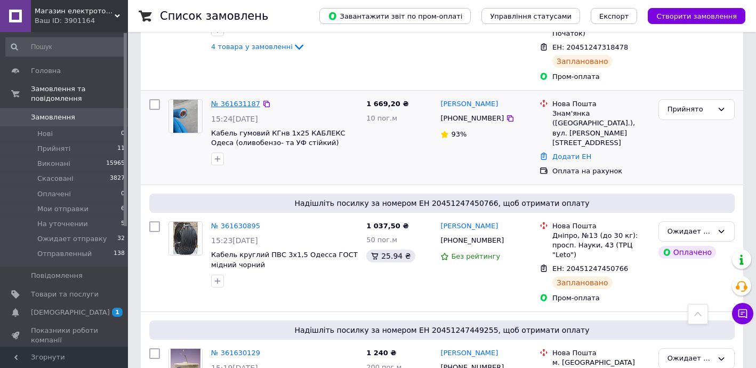
click at [225, 100] on link "№ 361631187" at bounding box center [235, 104] width 49 height 8
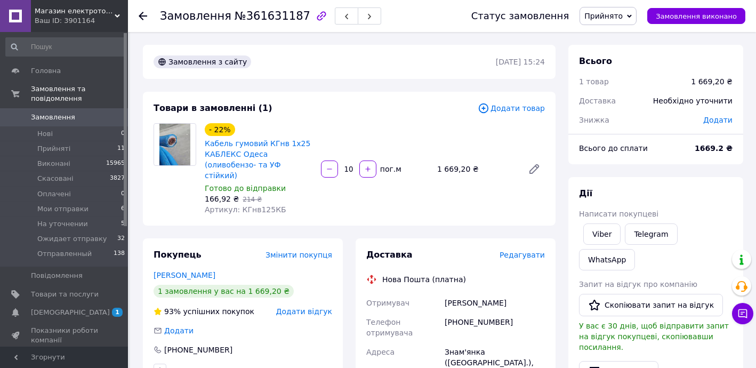
click at [512, 108] on span "Додати товар" at bounding box center [511, 108] width 67 height 12
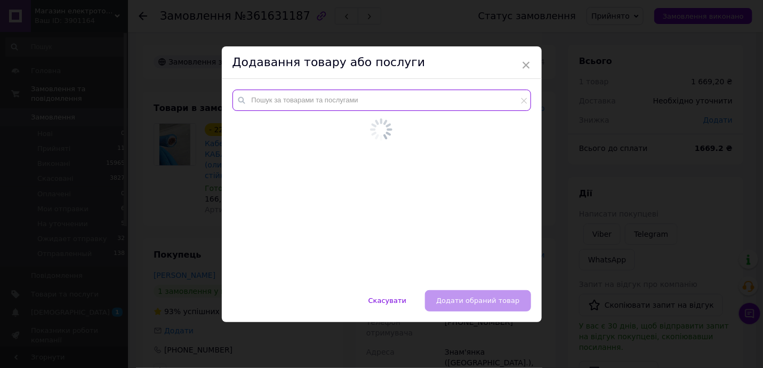
click at [294, 94] on input "text" at bounding box center [381, 100] width 298 height 21
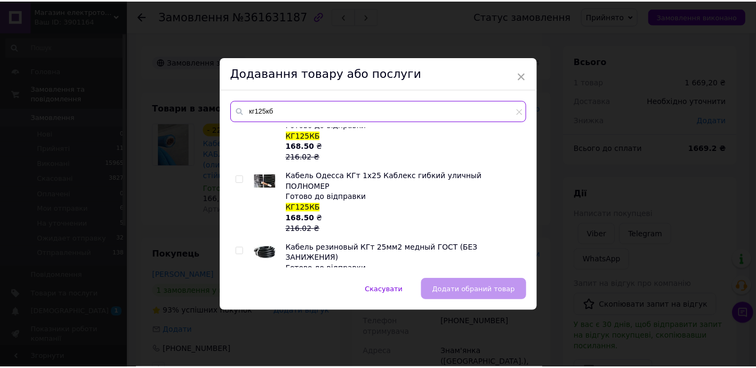
scroll to position [28, 0]
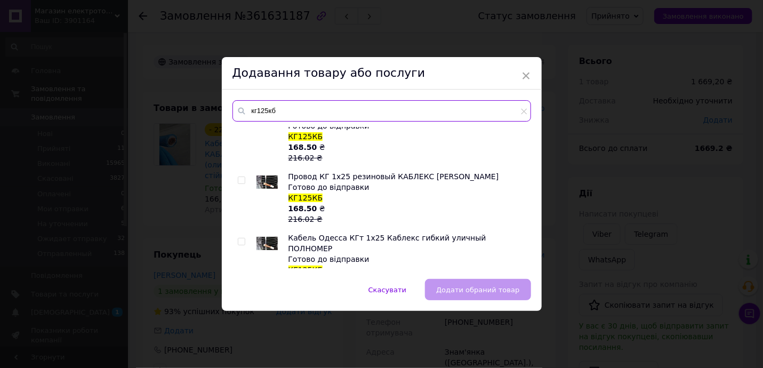
type input "кг125кб"
click at [243, 176] on span at bounding box center [241, 179] width 7 height 7
click at [243, 177] on input "checkbox" at bounding box center [241, 180] width 7 height 7
checkbox input "true"
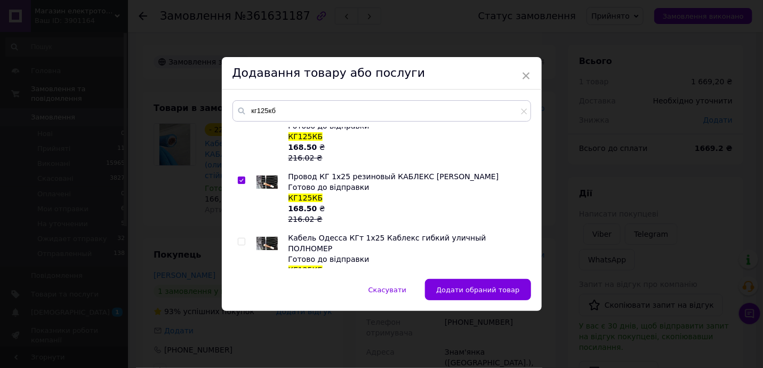
click at [485, 288] on span "Додати обраний товар" at bounding box center [477, 290] width 83 height 8
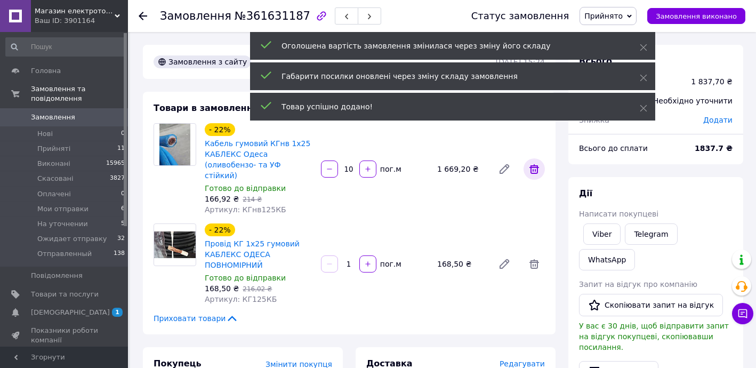
click at [534, 163] on icon at bounding box center [534, 169] width 13 height 13
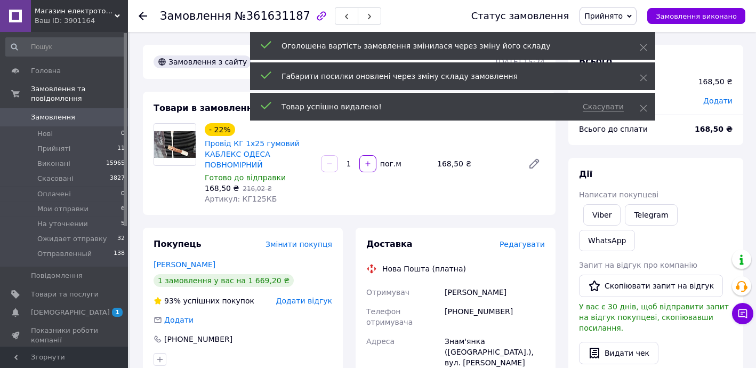
click at [353, 166] on input "1" at bounding box center [348, 164] width 17 height 8
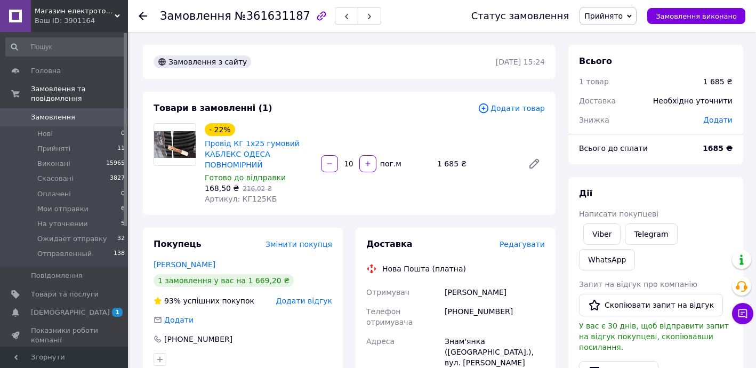
type input "10"
click at [342, 199] on div "- 22% Провід КГ 1х25 гумовий КАБЛЕКС ОДЕСА ПОВНОМІРНИЙ Готово до відправки 168,…" at bounding box center [374, 163] width 349 height 85
drag, startPoint x: 231, startPoint y: 137, endPoint x: 257, endPoint y: 143, distance: 26.8
click at [257, 143] on div "Провід КГ 1х25 гумовий КАБЛЕКС ОДЕСА ПОВНОМІРНИЙ" at bounding box center [259, 154] width 110 height 34
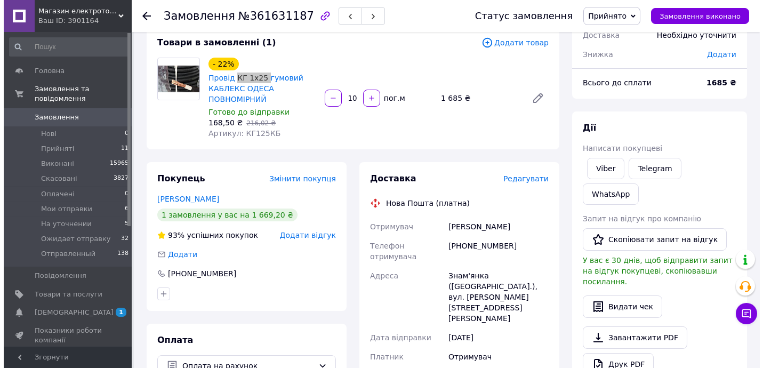
scroll to position [64, 0]
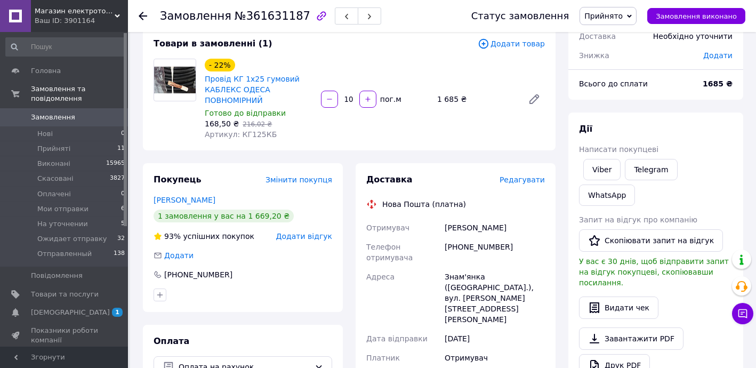
click at [520, 176] on span "Редагувати" at bounding box center [521, 179] width 45 height 9
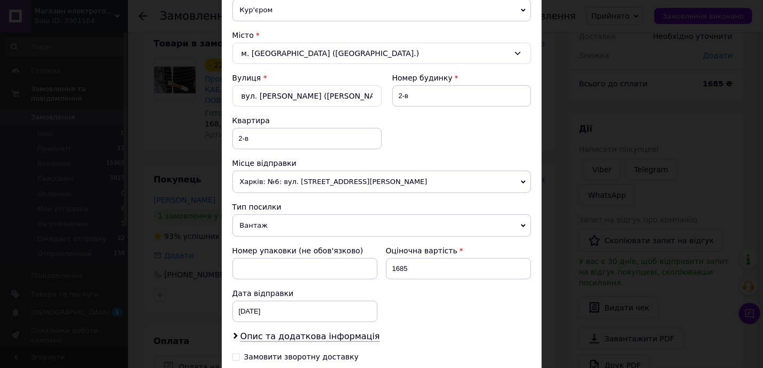
scroll to position [388, 0]
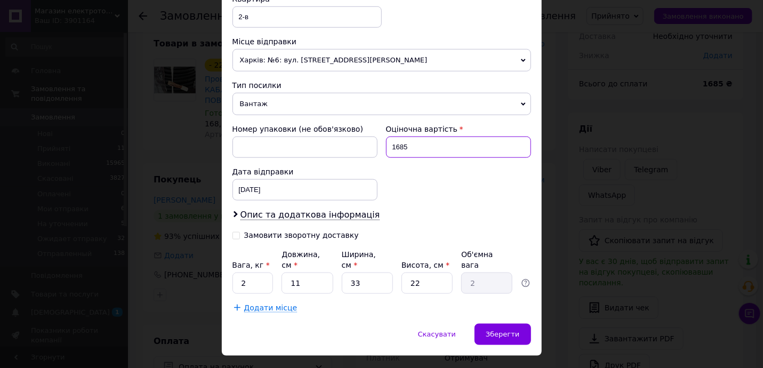
drag, startPoint x: 394, startPoint y: 141, endPoint x: 431, endPoint y: 143, distance: 37.4
click at [431, 143] on input "1685" at bounding box center [458, 146] width 145 height 21
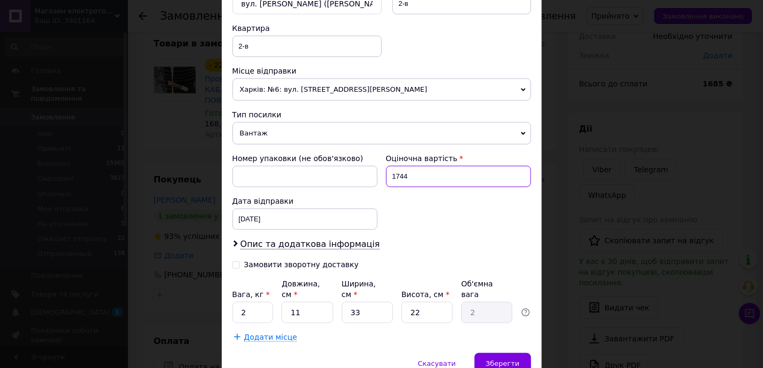
scroll to position [269, 0]
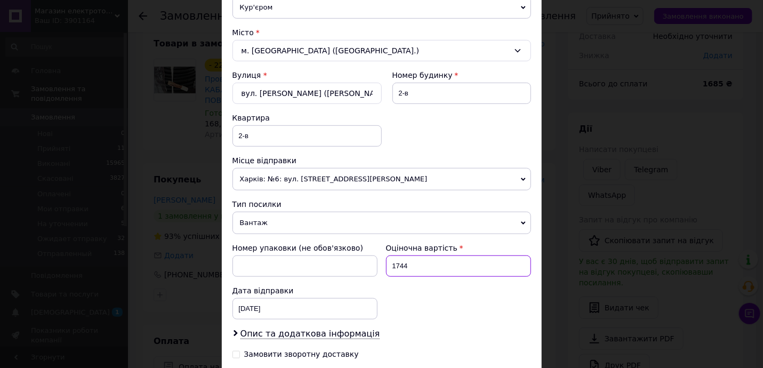
type input "1744"
drag, startPoint x: 252, startPoint y: 127, endPoint x: 236, endPoint y: 128, distance: 15.5
click at [236, 128] on input "2-в" at bounding box center [306, 135] width 149 height 21
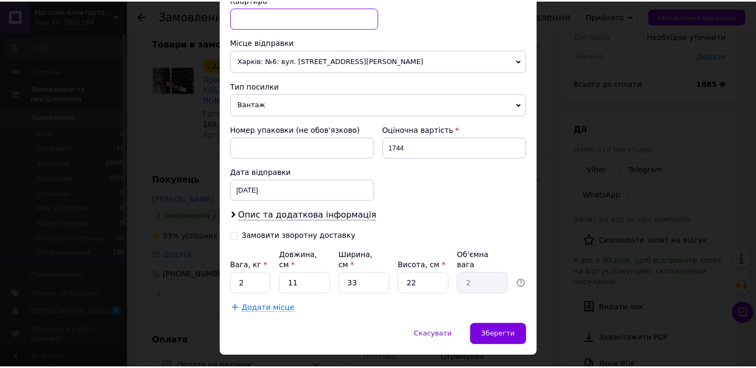
scroll to position [398, 0]
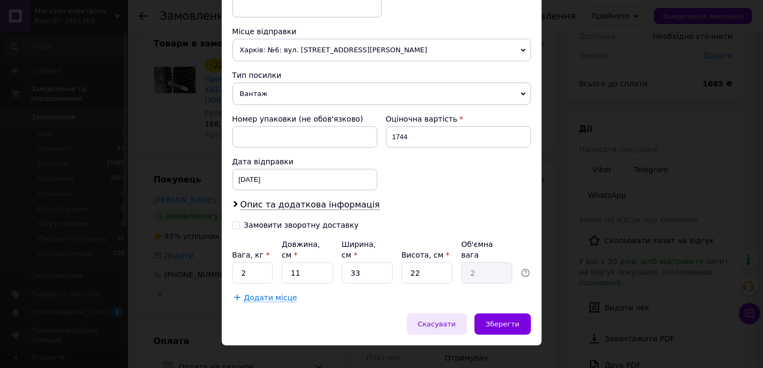
click at [446, 320] on span "Скасувати" at bounding box center [437, 324] width 38 height 8
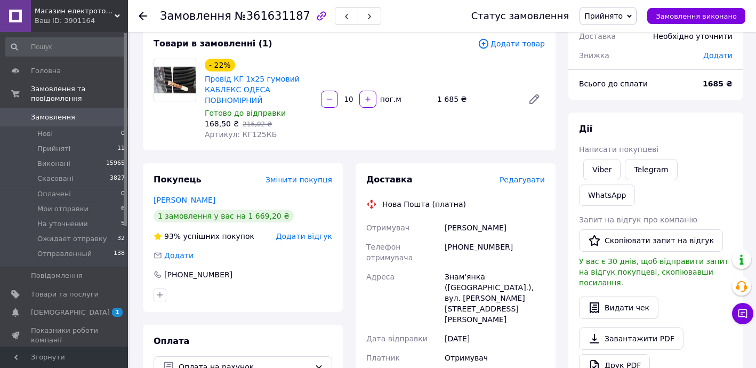
click at [143, 12] on icon at bounding box center [143, 16] width 9 height 9
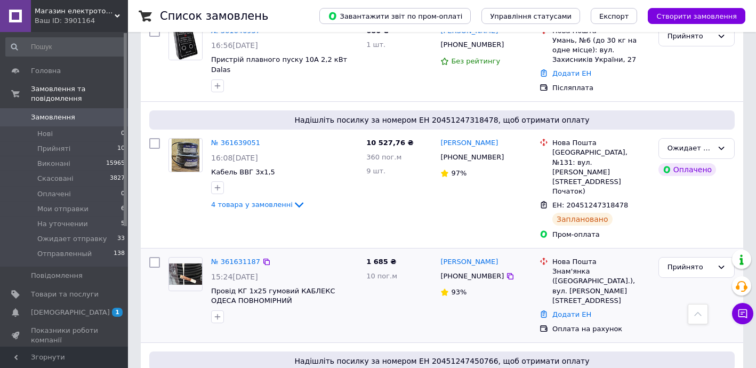
scroll to position [322, 0]
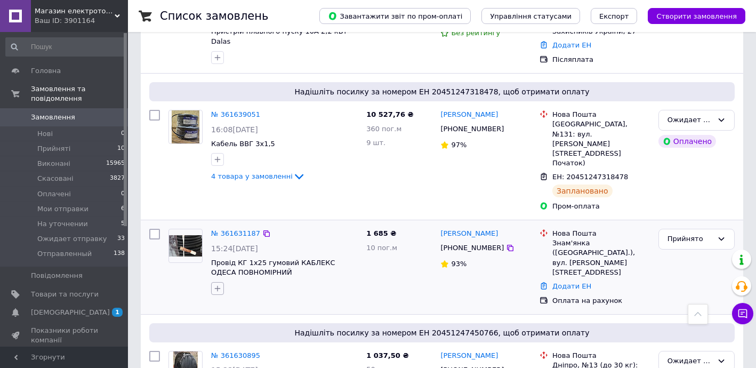
click at [218, 284] on icon "button" at bounding box center [217, 288] width 9 height 9
type input "жду оплату"
checkbox input "true"
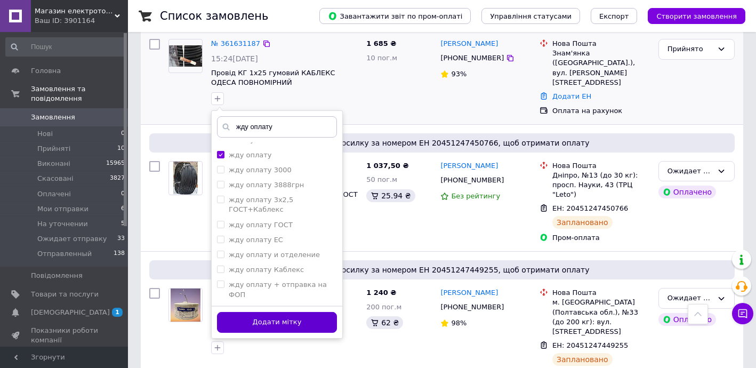
scroll to position [516, 0]
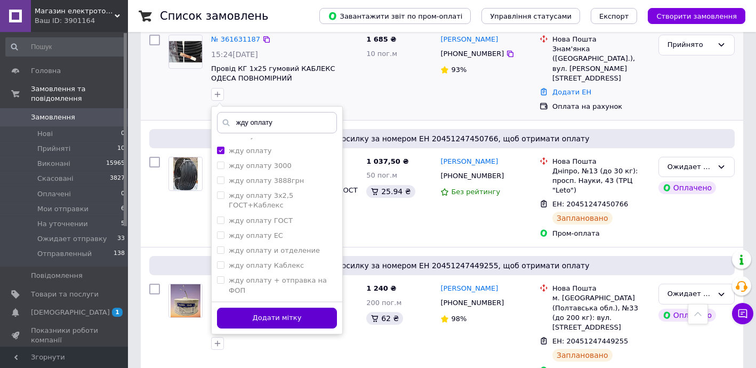
click at [303, 308] on button "Додати мітку" at bounding box center [277, 318] width 120 height 21
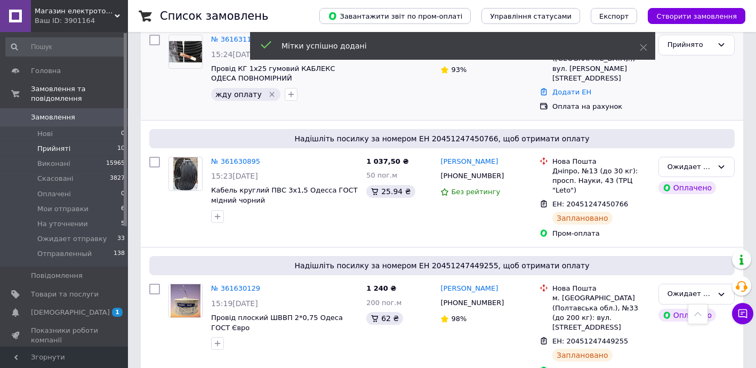
click at [70, 141] on li "Прийняті 10" at bounding box center [65, 148] width 131 height 15
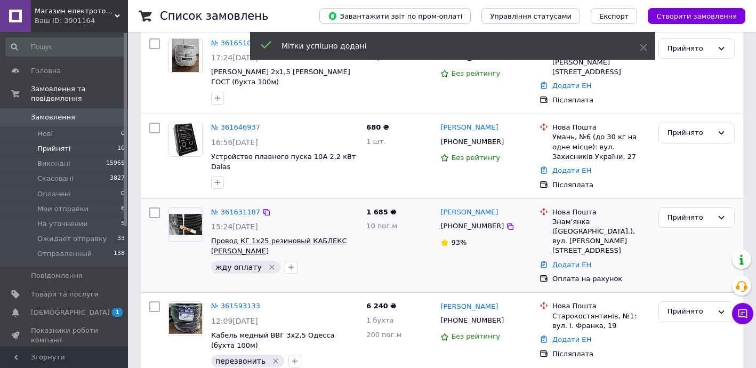
scroll to position [259, 0]
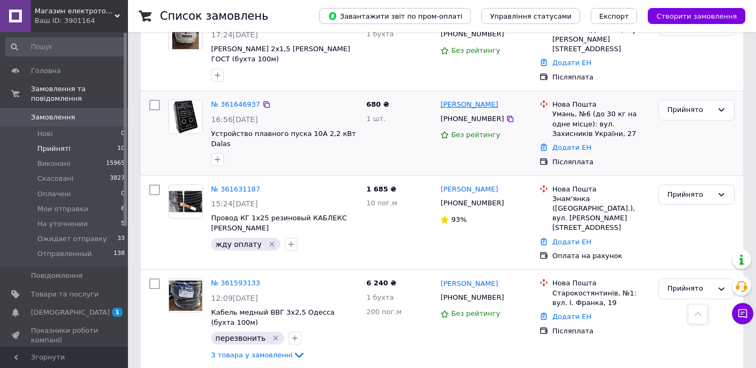
click at [464, 100] on link "[PERSON_NAME]" at bounding box center [469, 105] width 58 height 10
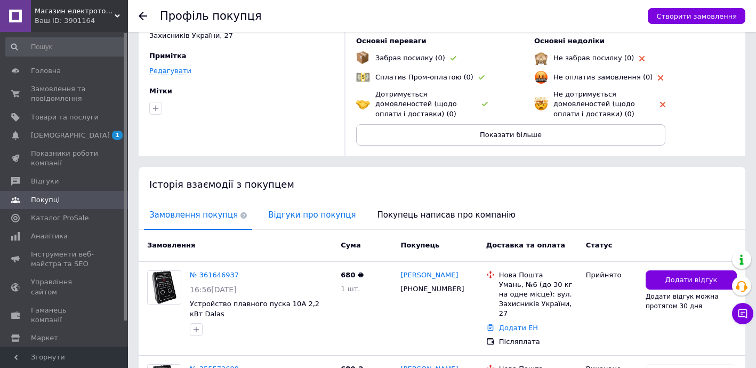
scroll to position [195, 0]
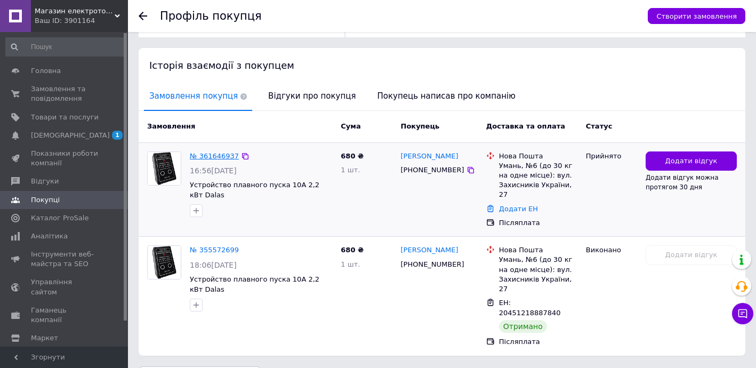
click at [201, 152] on link "№ 361646937" at bounding box center [214, 156] width 49 height 8
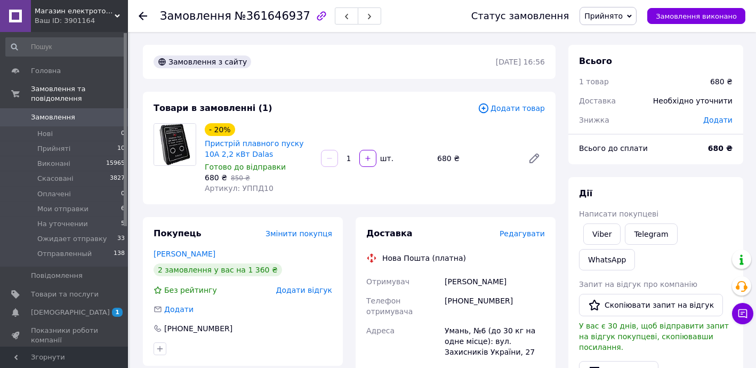
click at [523, 232] on span "Редагувати" at bounding box center [521, 233] width 45 height 9
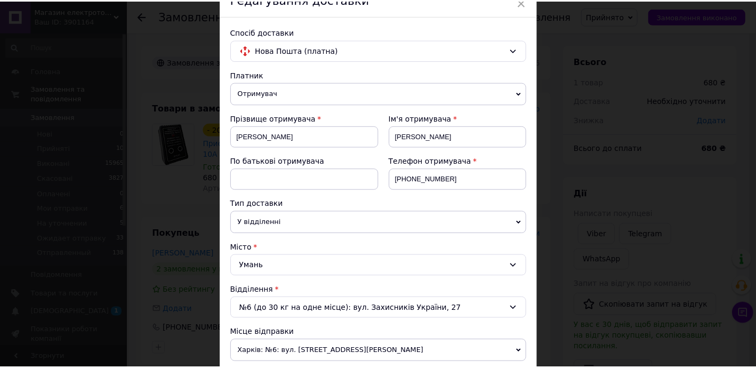
scroll to position [388, 0]
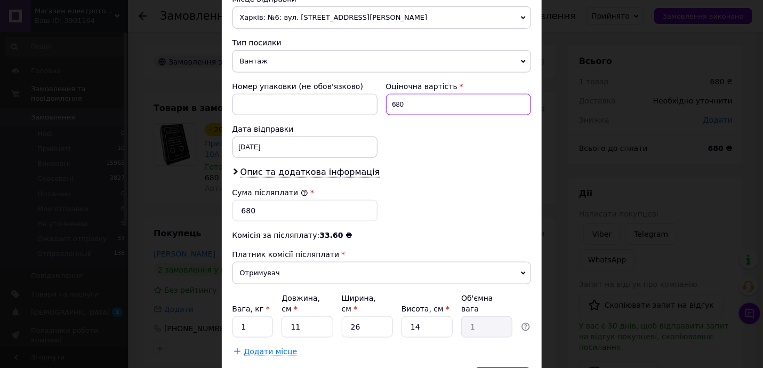
drag, startPoint x: 385, startPoint y: 99, endPoint x: 453, endPoint y: 108, distance: 68.8
click at [444, 111] on input "680" at bounding box center [458, 104] width 145 height 21
type input "704"
click at [252, 205] on input "680" at bounding box center [304, 210] width 145 height 21
drag, startPoint x: 239, startPoint y: 204, endPoint x: 311, endPoint y: 207, distance: 72.0
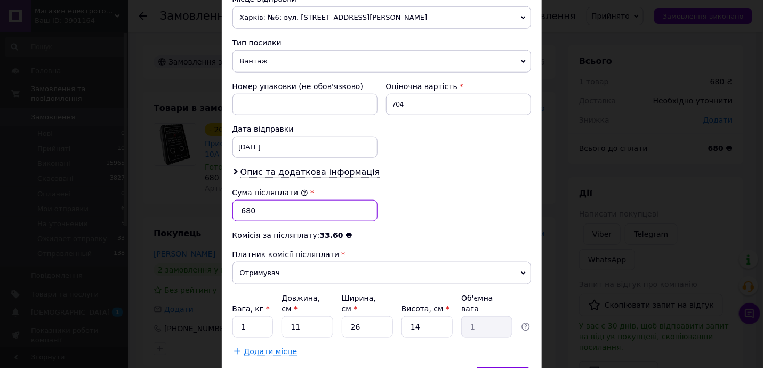
click at [290, 208] on input "680" at bounding box center [304, 210] width 145 height 21
type input "704"
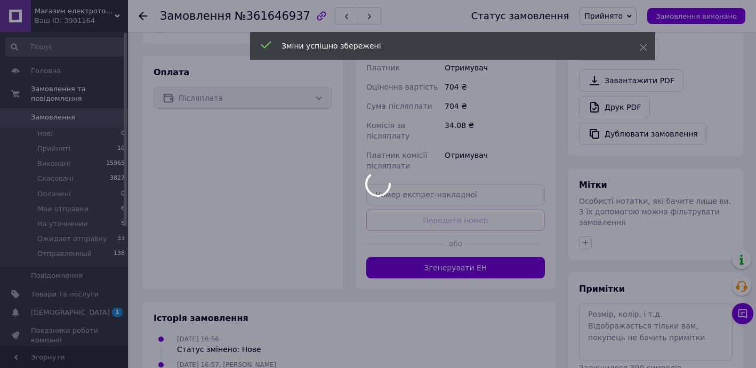
click at [471, 238] on body "Магазин електротоварів ASFA Ваш ID: 3901164 Сайт Магазин електротоварів ASFA Ка…" at bounding box center [378, 52] width 756 height 749
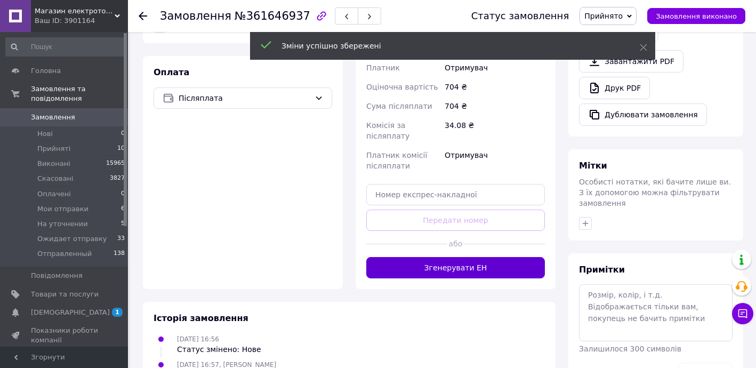
click at [470, 257] on button "Згенерувати ЕН" at bounding box center [455, 267] width 179 height 21
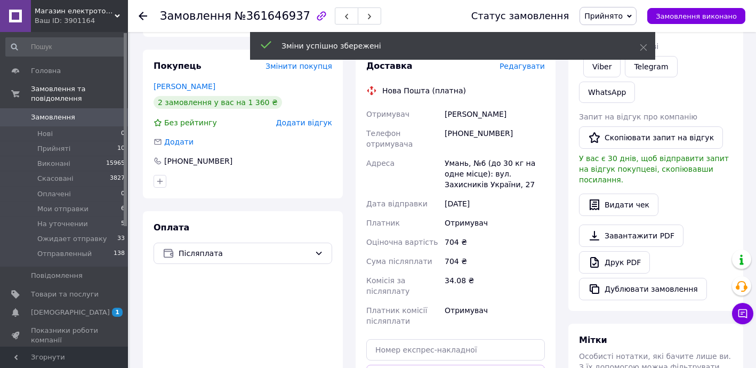
scroll to position [129, 0]
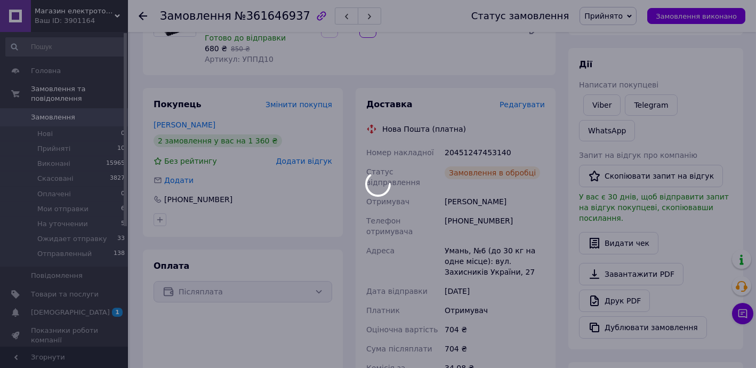
click at [459, 152] on body "Магазин електротоварів ASFA Ваш ID: 3901164 Сайт Магазин електротоварів ASFA Ка…" at bounding box center [378, 294] width 756 height 847
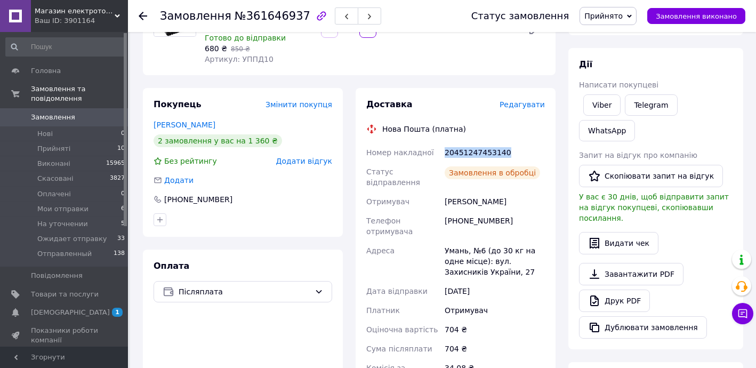
click at [459, 152] on div "20451247453140" at bounding box center [494, 152] width 104 height 19
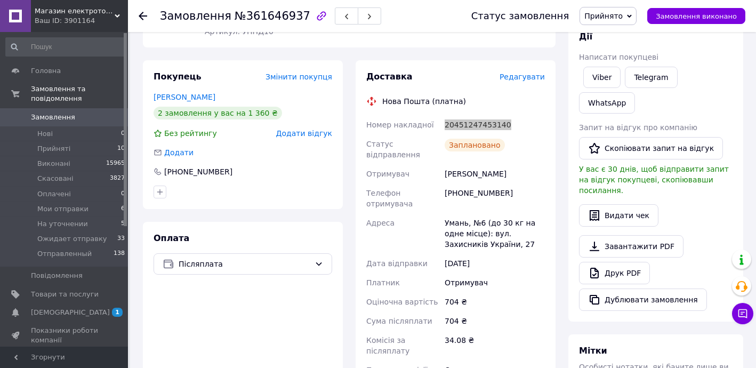
scroll to position [259, 0]
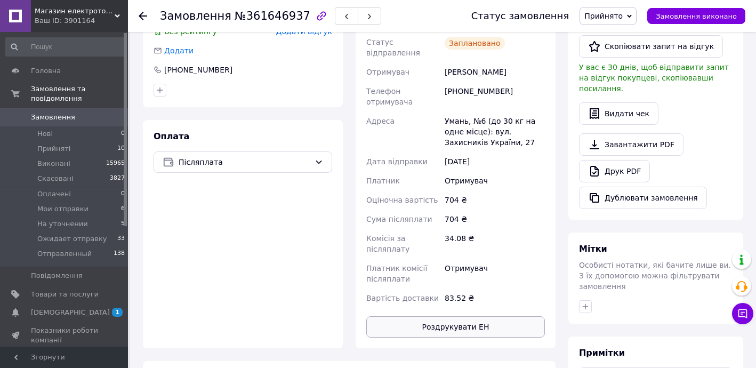
click at [472, 316] on button "Роздрукувати ЕН" at bounding box center [455, 326] width 179 height 21
click at [623, 17] on span "Прийнято" at bounding box center [603, 16] width 38 height 9
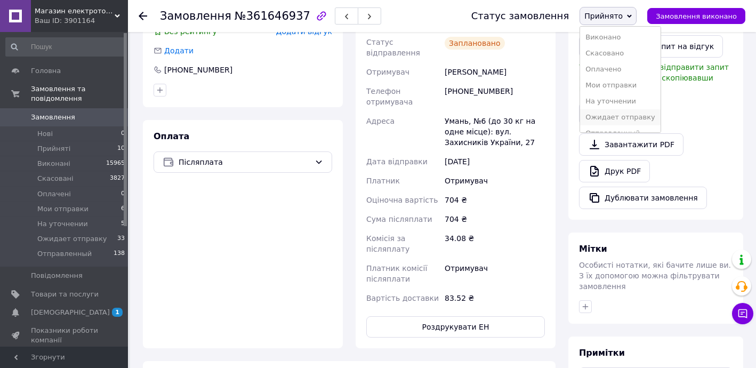
click at [626, 119] on li "Ожидает отправку" at bounding box center [620, 117] width 80 height 16
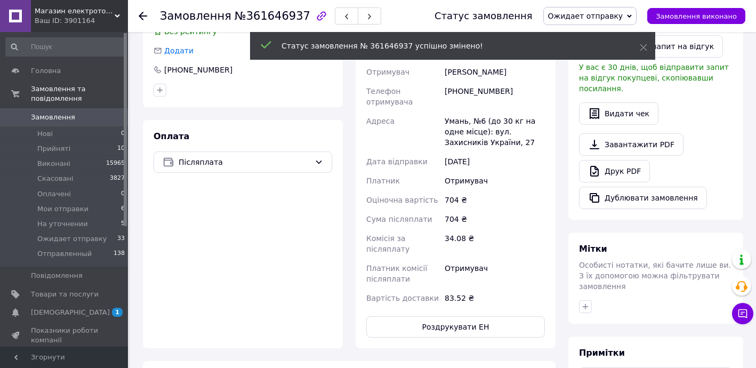
click at [142, 14] on icon at bounding box center [143, 16] width 9 height 9
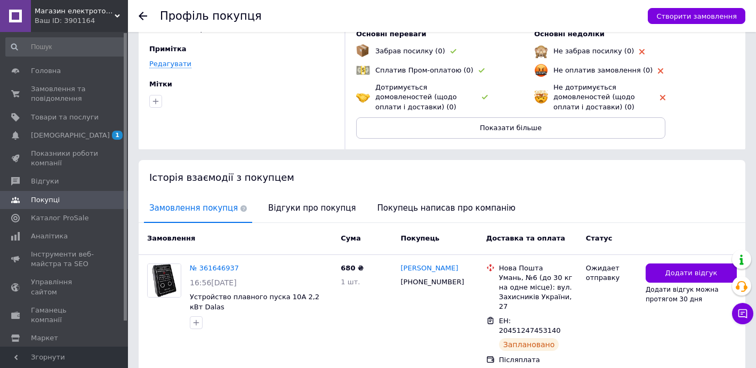
scroll to position [129, 0]
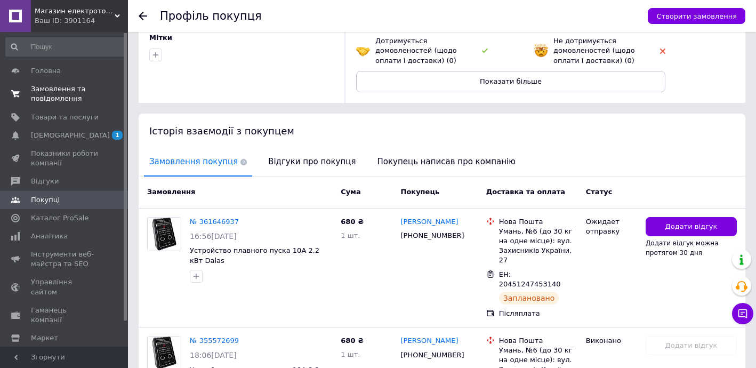
click at [53, 94] on span "Замовлення та повідомлення" at bounding box center [65, 93] width 68 height 19
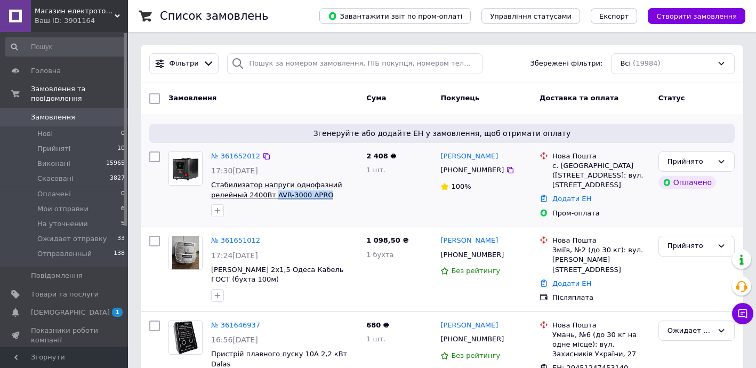
drag, startPoint x: 282, startPoint y: 195, endPoint x: 236, endPoint y: 196, distance: 46.4
click at [236, 196] on span "Стабилизатор напруги однофазний релейный 2400Вт AVR-3000 APRO" at bounding box center [284, 190] width 147 height 20
click at [237, 154] on link "№ 361652012" at bounding box center [235, 156] width 49 height 8
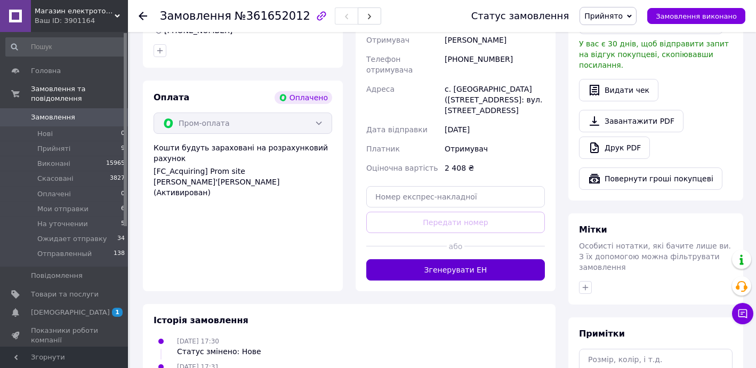
click at [485, 261] on button "Згенерувати ЕН" at bounding box center [455, 269] width 179 height 21
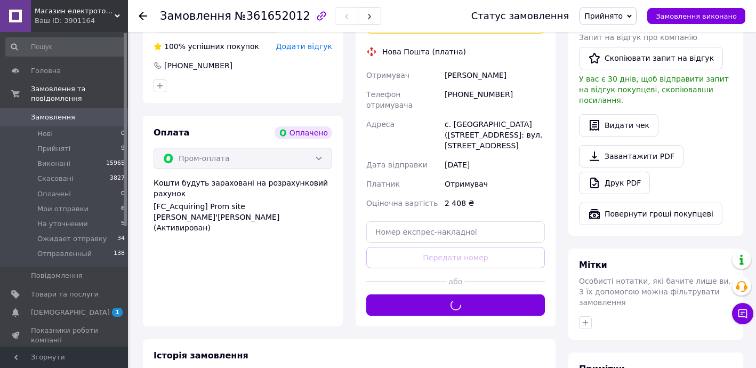
scroll to position [193, 0]
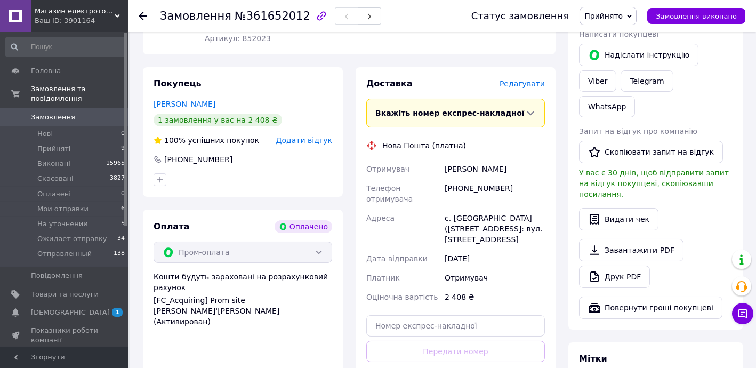
drag, startPoint x: 444, startPoint y: 168, endPoint x: 528, endPoint y: 174, distance: 83.9
click at [520, 174] on div "[PERSON_NAME]" at bounding box center [494, 168] width 104 height 19
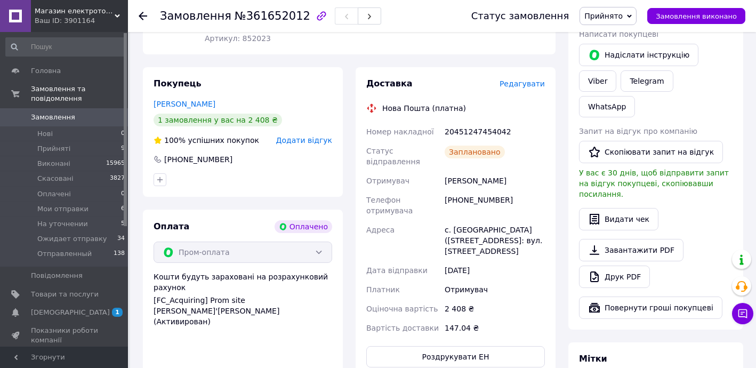
click at [474, 132] on div "20451247454042" at bounding box center [494, 131] width 104 height 19
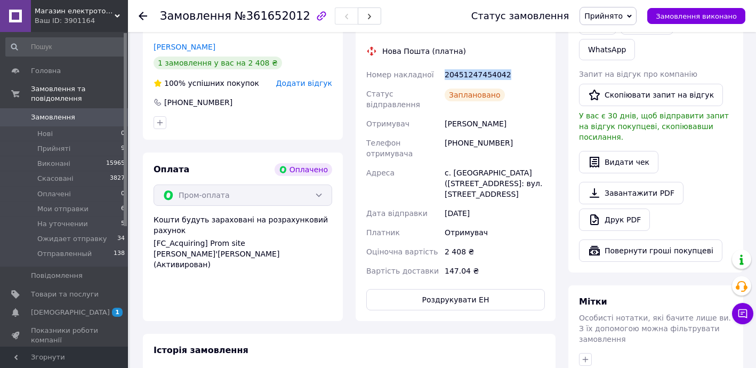
scroll to position [322, 0]
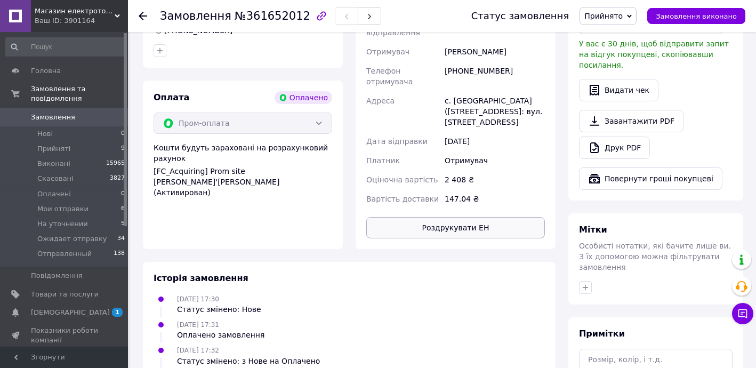
click at [478, 217] on button "Роздрукувати ЕН" at bounding box center [455, 227] width 179 height 21
click at [616, 17] on span "Прийнято" at bounding box center [603, 16] width 38 height 9
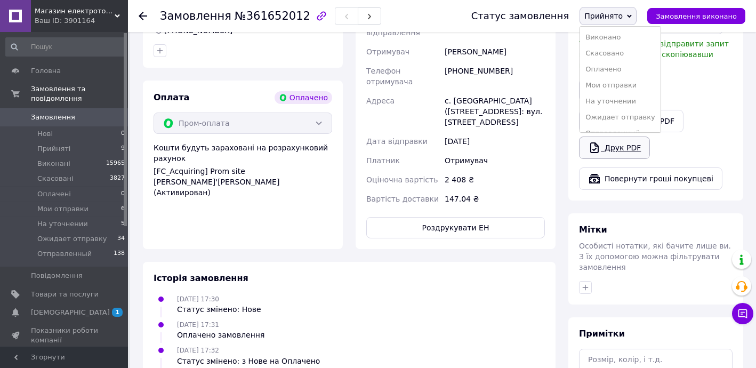
click at [615, 112] on li "Ожидает отправку" at bounding box center [620, 117] width 80 height 16
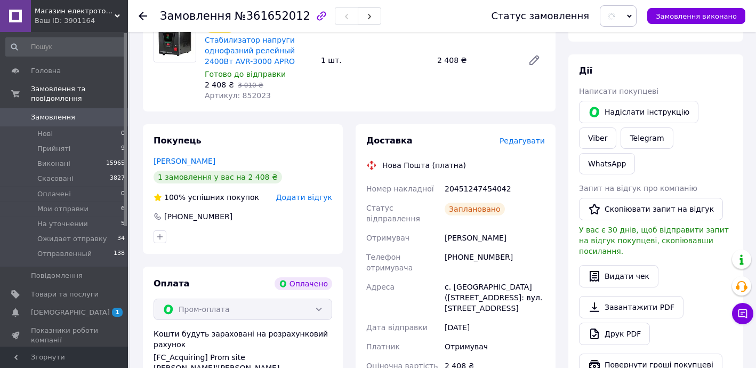
scroll to position [129, 0]
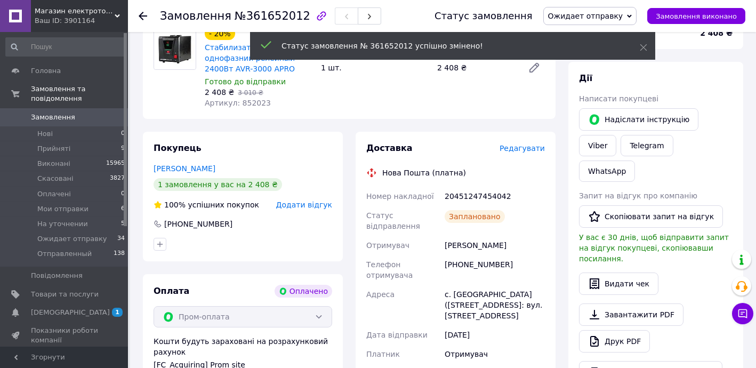
click at [145, 17] on icon at bounding box center [143, 16] width 9 height 9
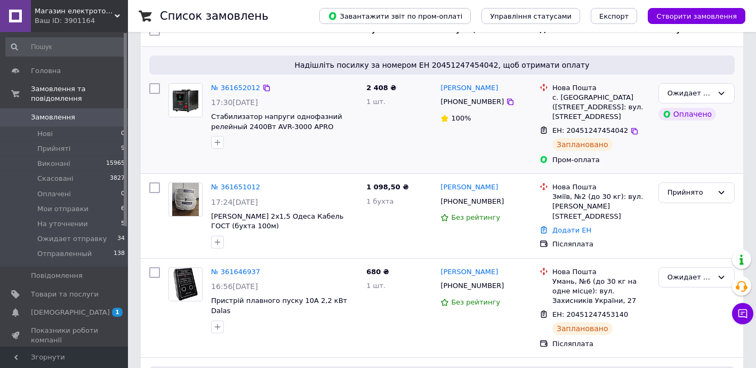
scroll to position [129, 0]
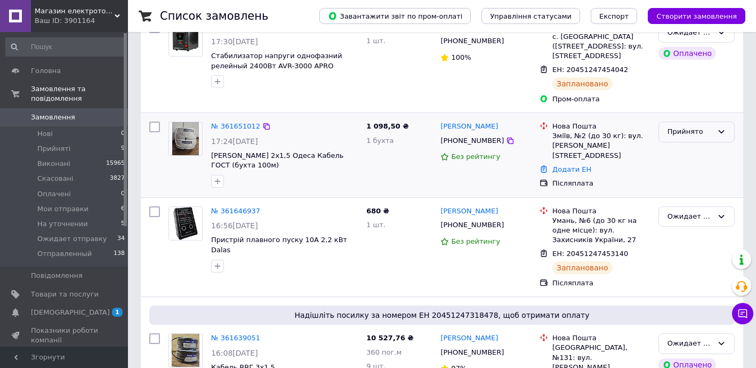
click at [683, 129] on div "Прийнято" at bounding box center [689, 131] width 45 height 11
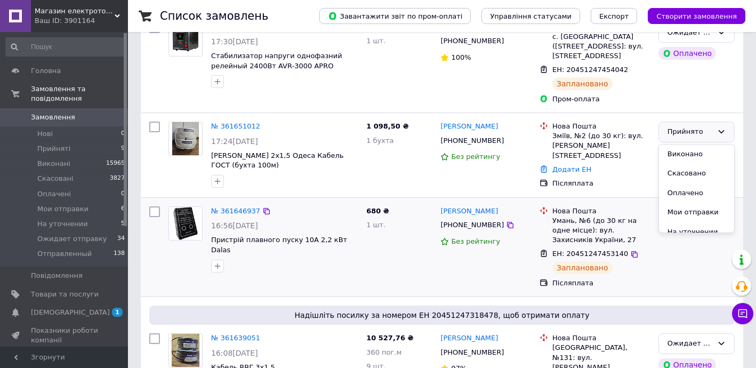
click at [683, 211] on li "Мои отправки" at bounding box center [696, 213] width 75 height 20
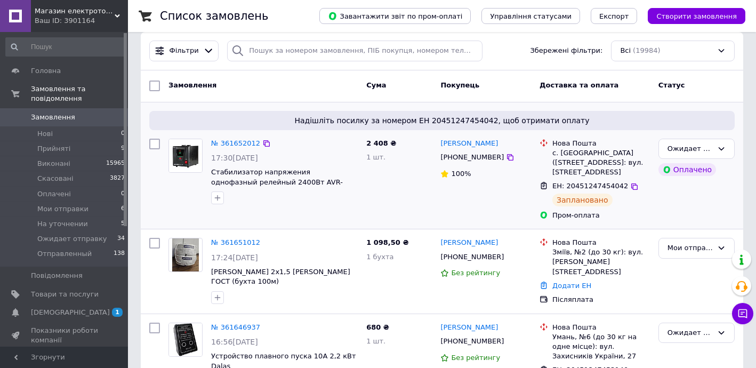
scroll to position [0, 0]
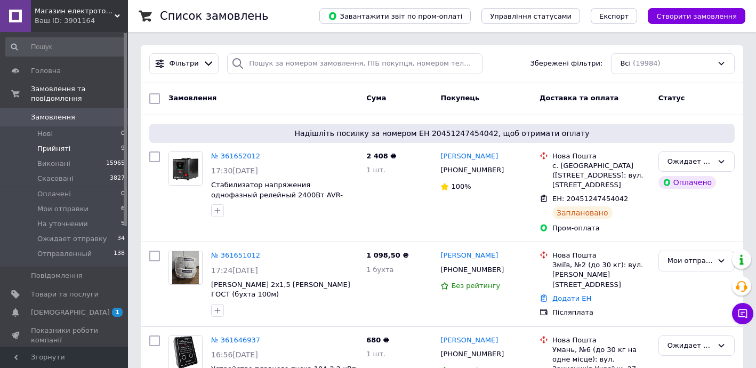
click at [64, 144] on span "Прийняті" at bounding box center [53, 149] width 33 height 10
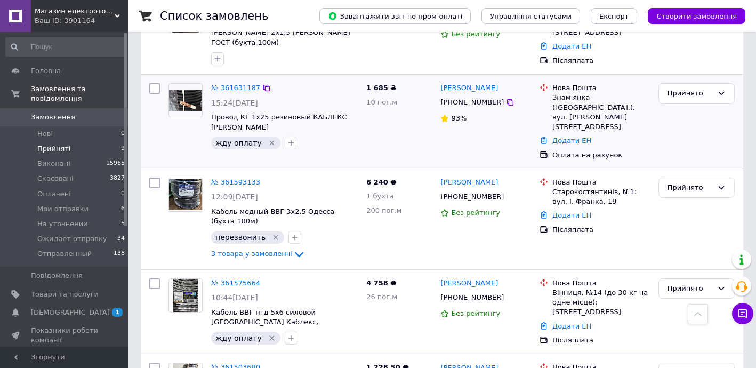
scroll to position [388, 0]
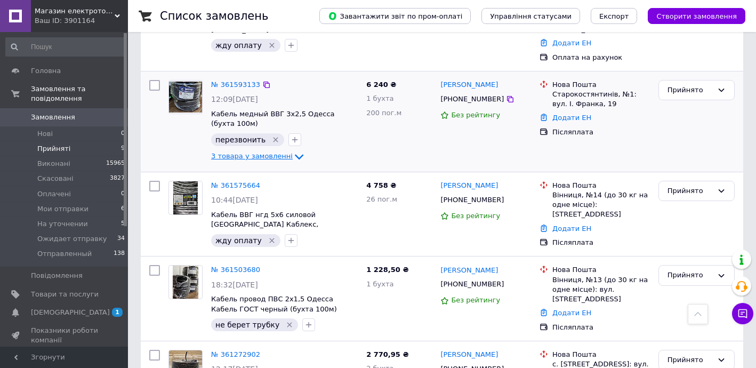
click at [260, 152] on span "3 товара у замовленні" at bounding box center [252, 156] width 82 height 8
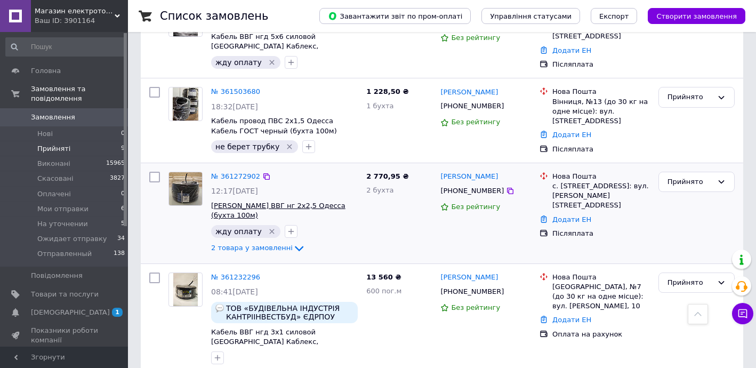
scroll to position [711, 0]
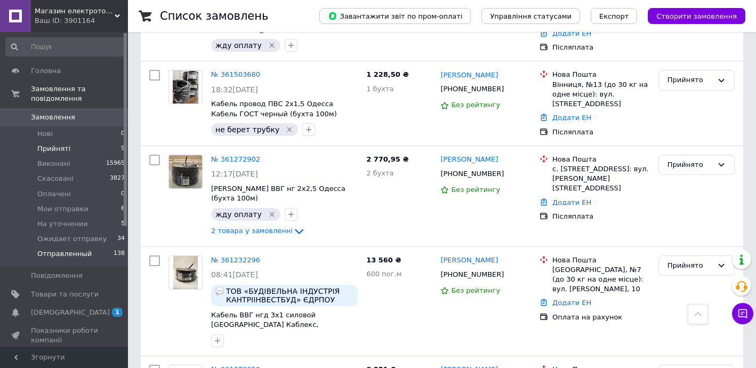
click at [70, 249] on span "Отправленный" at bounding box center [64, 254] width 54 height 10
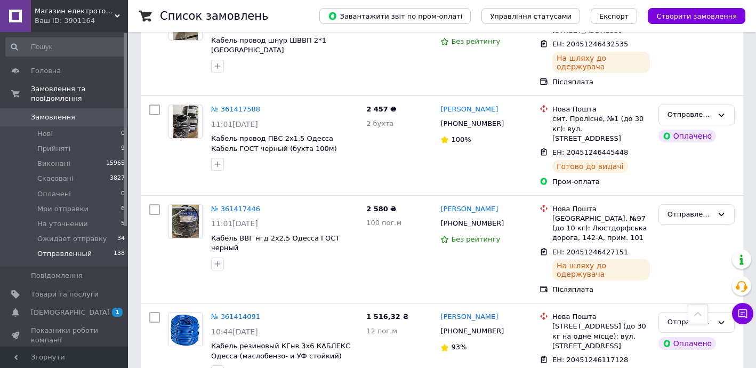
scroll to position [1767, 0]
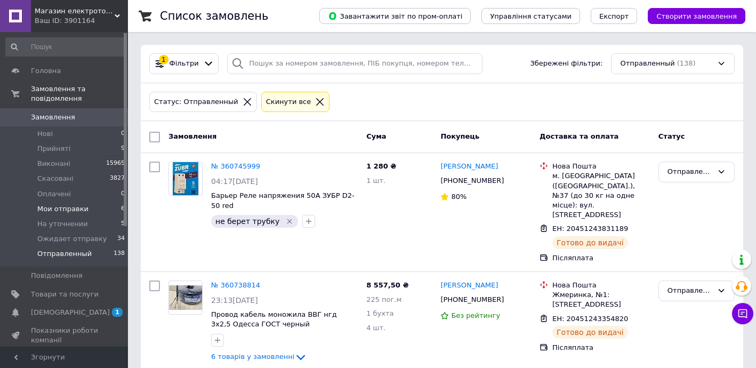
click at [61, 204] on span "Мои отправки" at bounding box center [62, 209] width 51 height 10
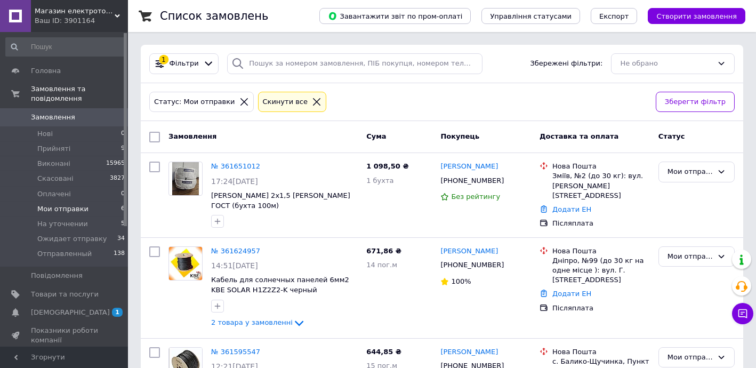
click at [67, 112] on span "Замовлення" at bounding box center [53, 117] width 44 height 10
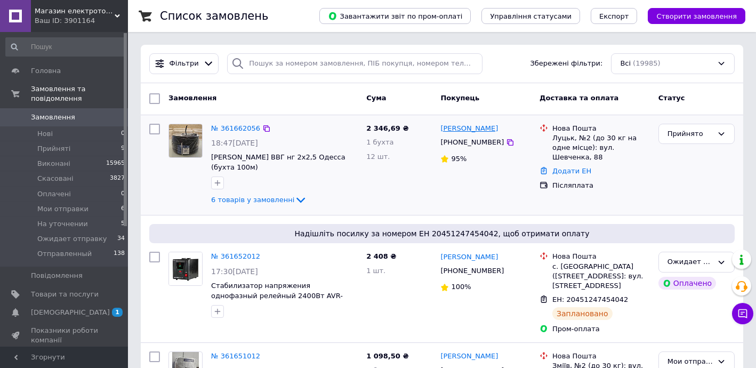
click at [459, 126] on link "[PERSON_NAME]" at bounding box center [469, 129] width 58 height 10
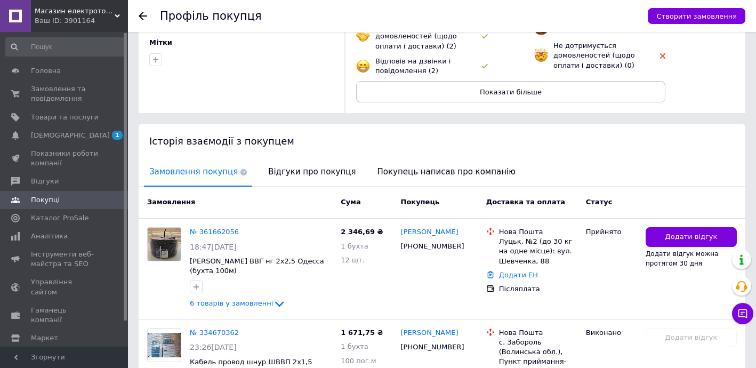
scroll to position [220, 0]
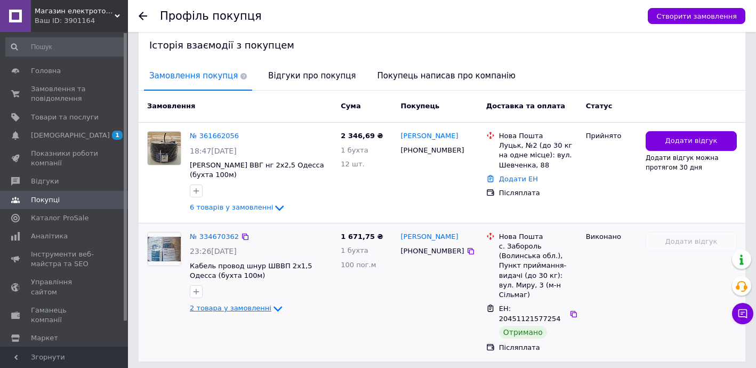
drag, startPoint x: 223, startPoint y: 300, endPoint x: 227, endPoint y: 296, distance: 5.7
click at [223, 304] on span "2 товара у замовленні" at bounding box center [231, 308] width 82 height 8
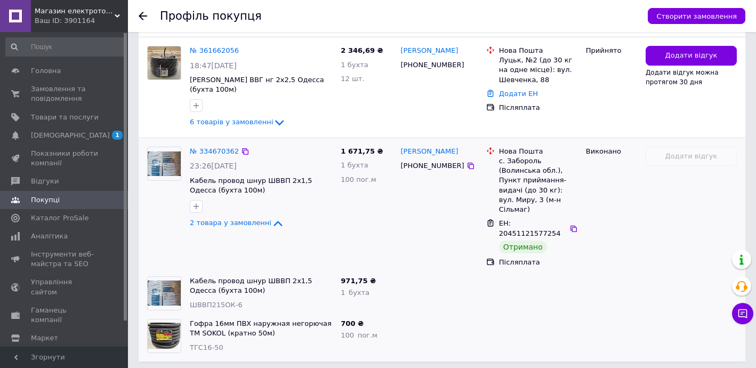
scroll to position [306, 0]
click at [223, 116] on div "6 товарів у замовленні" at bounding box center [261, 122] width 142 height 13
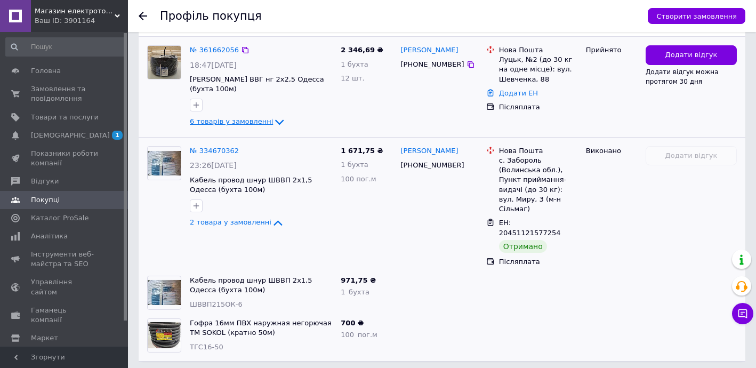
click at [223, 118] on span "6 товарів у замовленні" at bounding box center [231, 122] width 83 height 8
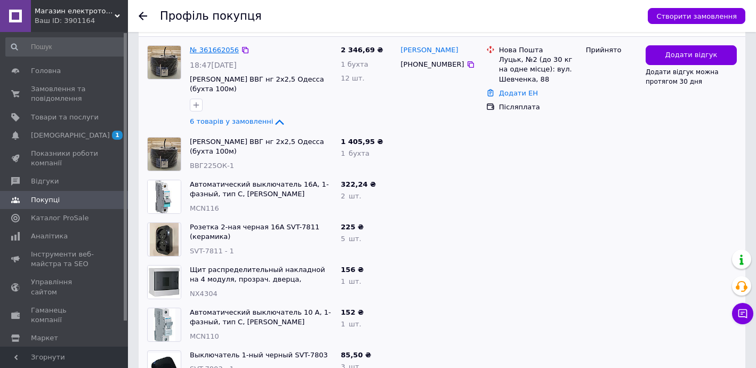
click at [208, 46] on link "№ 361662056" at bounding box center [214, 50] width 49 height 8
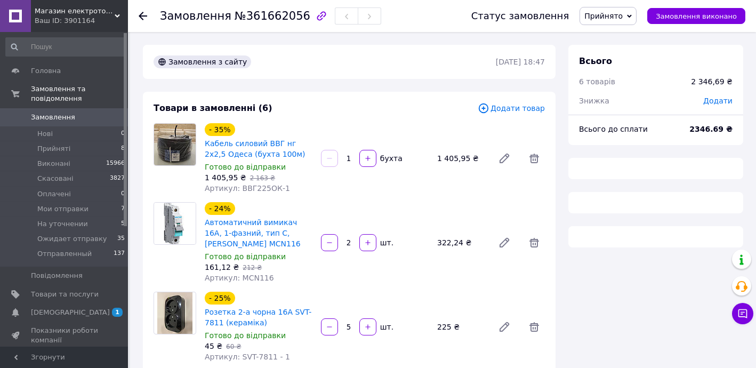
click at [519, 104] on span "Додати товар" at bounding box center [511, 108] width 67 height 12
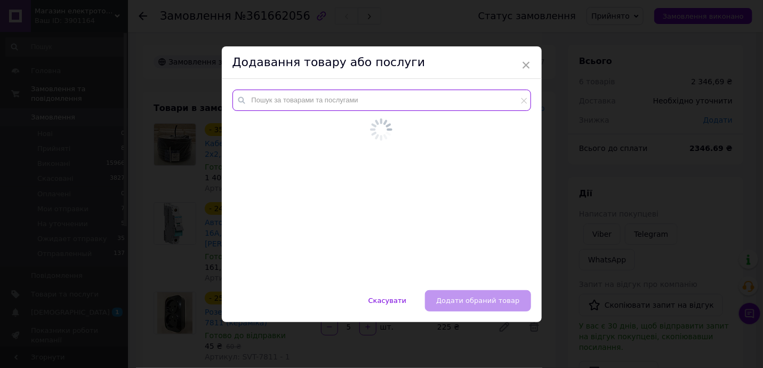
click at [319, 98] on input "text" at bounding box center [381, 100] width 298 height 21
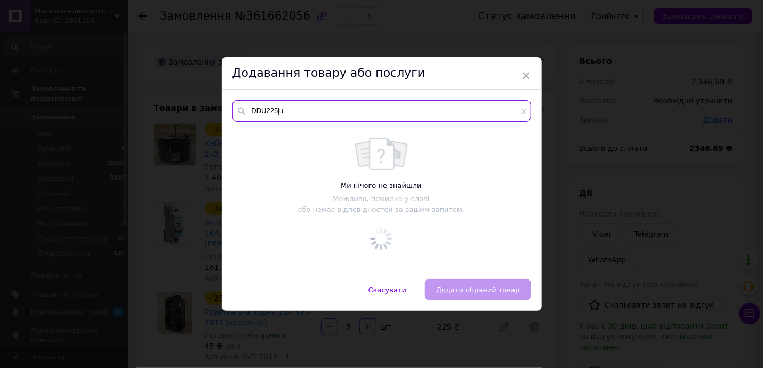
drag, startPoint x: 290, startPoint y: 110, endPoint x: 243, endPoint y: 103, distance: 47.5
click at [243, 103] on input "DDU225ju" at bounding box center [381, 110] width 298 height 21
type input "D"
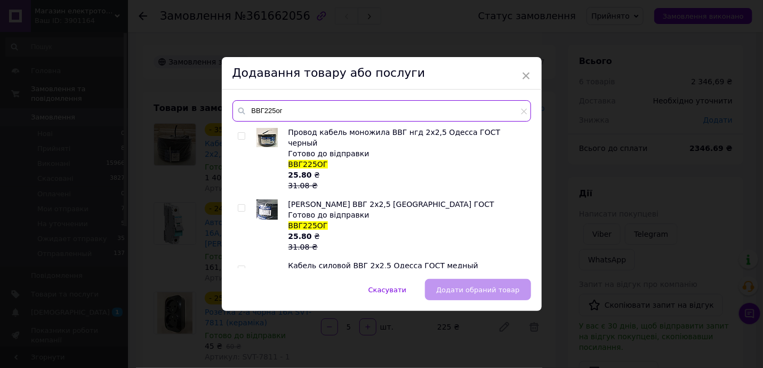
type input "ВВГ225ог"
click at [241, 135] on input "checkbox" at bounding box center [241, 136] width 7 height 7
checkbox input "true"
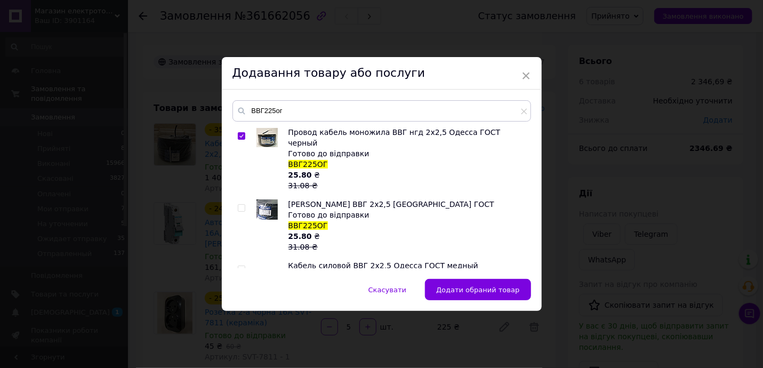
click at [486, 294] on button "Додати обраний товар" at bounding box center [478, 289] width 106 height 21
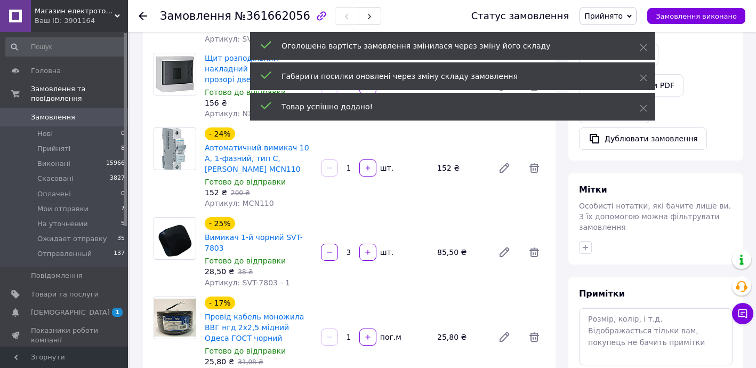
scroll to position [452, 0]
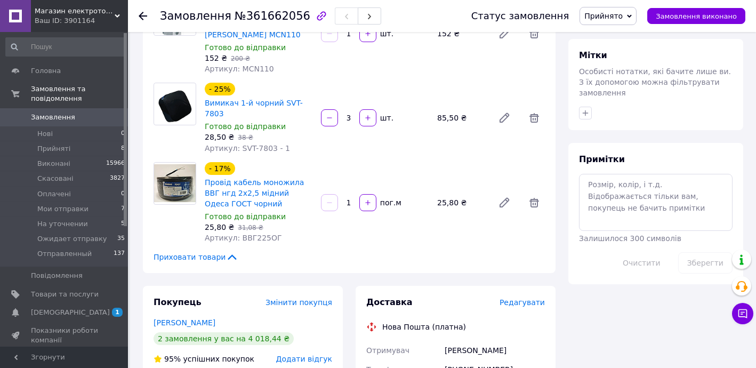
click at [350, 199] on input "1" at bounding box center [348, 203] width 17 height 8
type input "100"
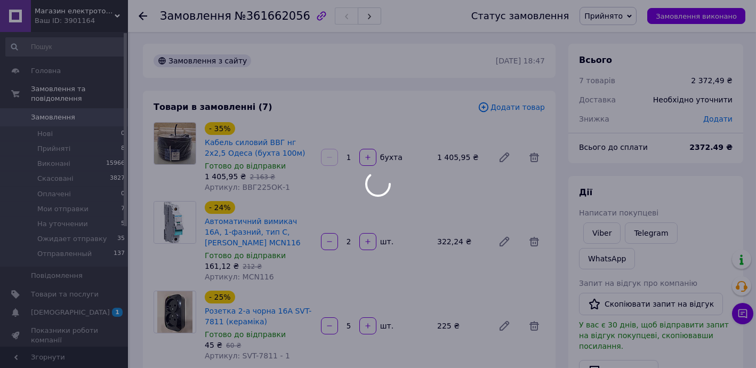
scroll to position [0, 0]
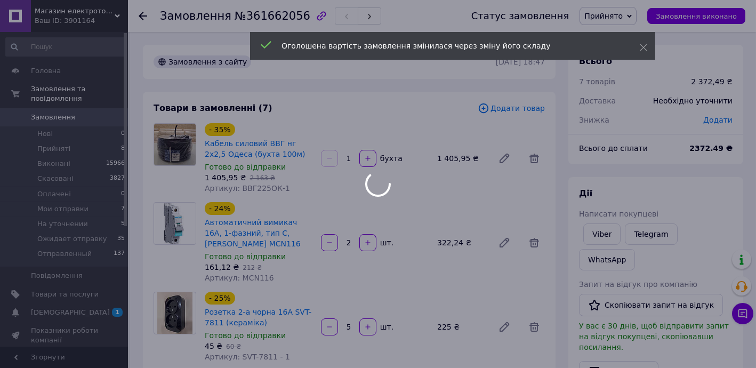
type input "100"
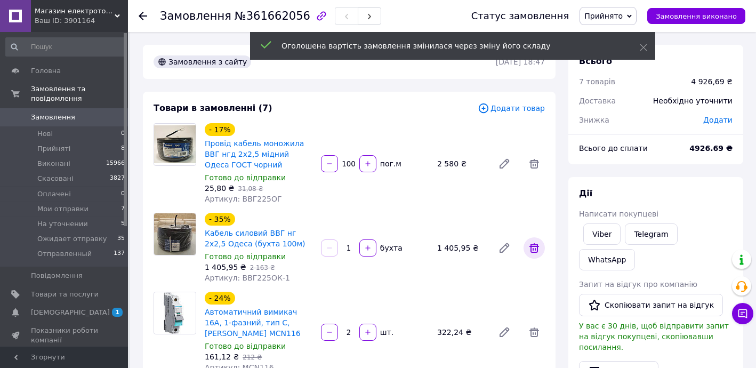
click at [537, 246] on icon at bounding box center [534, 248] width 10 height 10
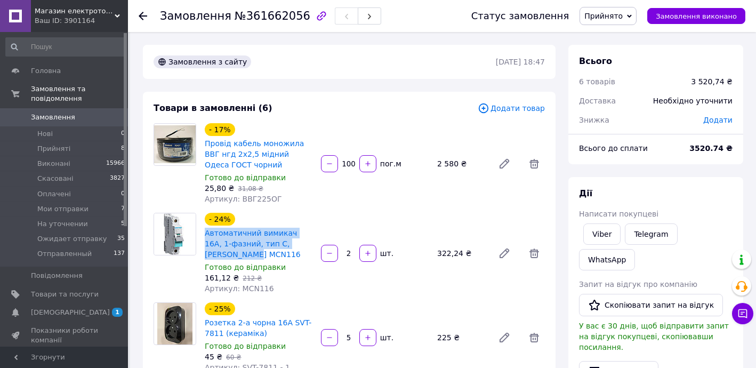
drag, startPoint x: 205, startPoint y: 230, endPoint x: 308, endPoint y: 242, distance: 103.5
click at [308, 242] on div "- 24% Автоматичний вимикач 16А, 1-фазний, тип С, [PERSON_NAME] MCN116 Готово до…" at bounding box center [258, 253] width 116 height 85
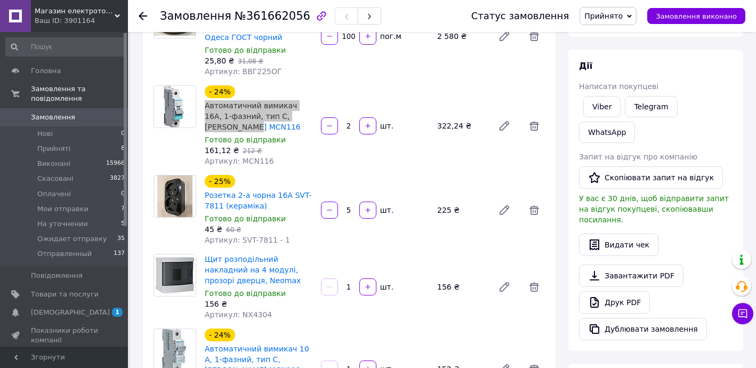
scroll to position [129, 0]
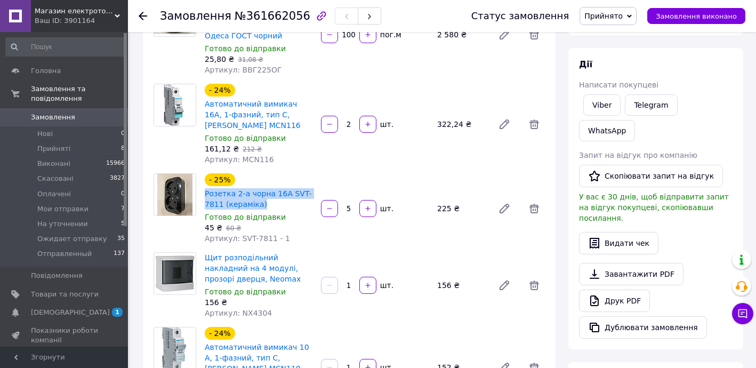
drag, startPoint x: 203, startPoint y: 180, endPoint x: 283, endPoint y: 194, distance: 81.7
click at [283, 194] on div "- 25% Розетка 2-а чорна 16А SVT-7811 (кераміка) Готово до відправки 45 ₴   60 ₴…" at bounding box center [258, 208] width 116 height 75
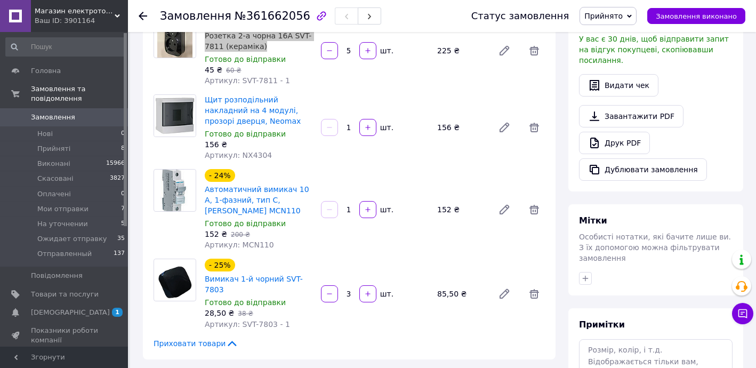
scroll to position [322, 0]
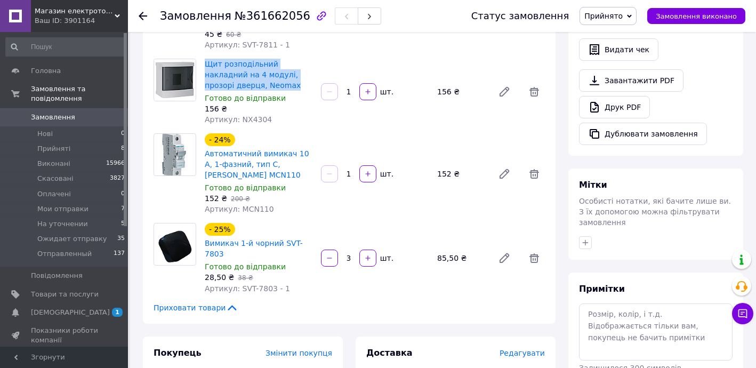
drag, startPoint x: 203, startPoint y: 47, endPoint x: 246, endPoint y: 77, distance: 52.2
click at [233, 74] on div "Щит розподільний накладний на 4 модулі, прозорі дверця, Neomax Готово до відпра…" at bounding box center [258, 91] width 116 height 70
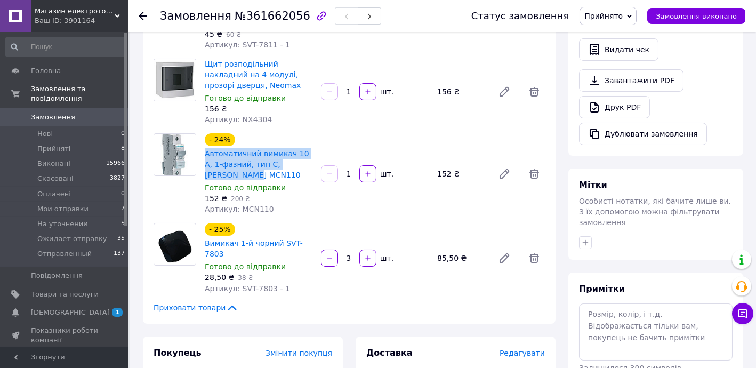
drag, startPoint x: 200, startPoint y: 141, endPoint x: 238, endPoint y: 158, distance: 42.0
click at [238, 158] on div "- 24% Автоматичний вимикач 10 А, 1-фазний, тип С, [PERSON_NAME] MCN110 Готово д…" at bounding box center [258, 173] width 116 height 85
click at [243, 168] on span "Автоматичний вимикач 10 А, 1-фазний, тип С, [PERSON_NAME] MCN110" at bounding box center [259, 164] width 108 height 32
click at [219, 162] on link "Автоматичний вимикач 10 А, 1-фазний, тип С, [PERSON_NAME] MCN110" at bounding box center [257, 164] width 104 height 30
drag, startPoint x: 235, startPoint y: 160, endPoint x: 201, endPoint y: 160, distance: 33.0
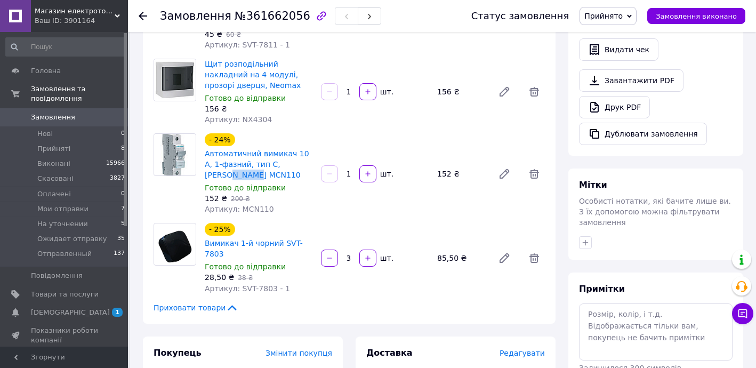
click at [201, 160] on div "- 24% Автоматичний вимикач 10 А, 1-фазний, тип С, [PERSON_NAME] MCN110 Готово д…" at bounding box center [258, 173] width 116 height 85
drag, startPoint x: 202, startPoint y: 230, endPoint x: 311, endPoint y: 233, distance: 109.3
click at [311, 233] on div "- 25% Вимикач 1-й чорний SVT-7803 Готово до відправки 28,50 ₴   38 ₴ Артикул: S…" at bounding box center [258, 258] width 116 height 75
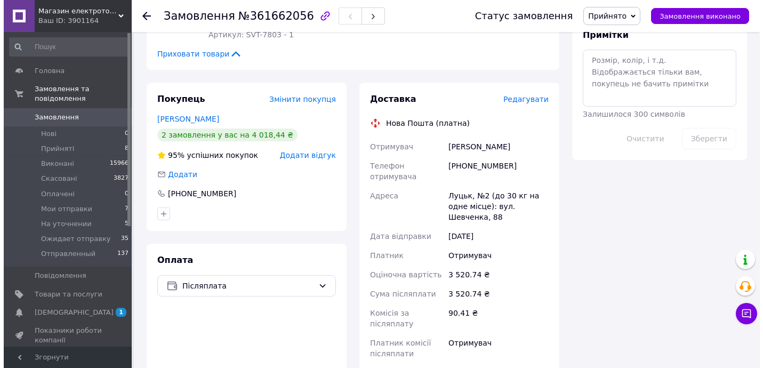
scroll to position [581, 0]
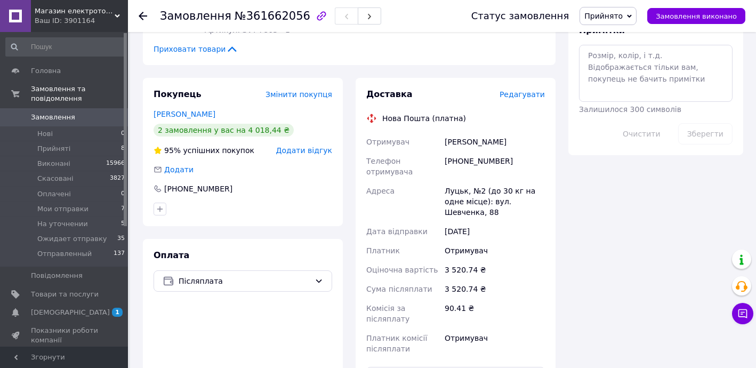
click at [525, 90] on span "Редагувати" at bounding box center [521, 94] width 45 height 9
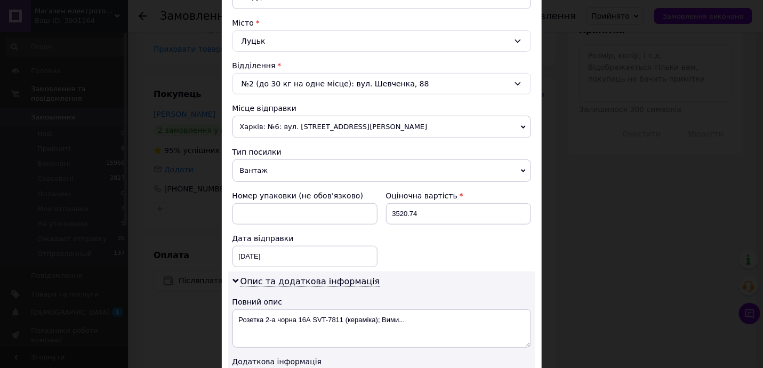
scroll to position [322, 0]
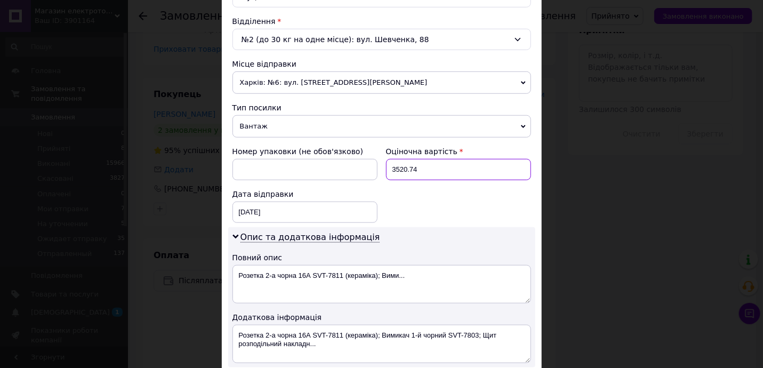
drag, startPoint x: 395, startPoint y: 164, endPoint x: 450, endPoint y: 169, distance: 54.6
click at [446, 169] on input "3520.74" at bounding box center [458, 169] width 145 height 21
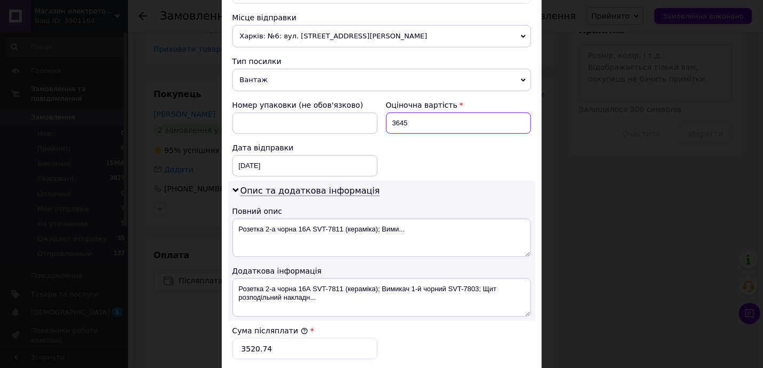
scroll to position [452, 0]
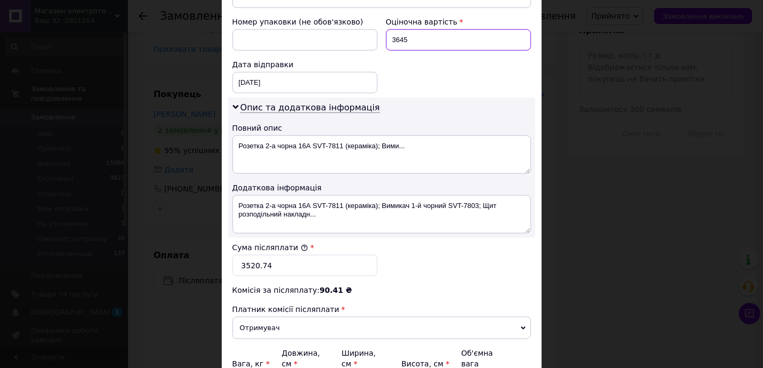
type input "3645"
drag, startPoint x: 244, startPoint y: 259, endPoint x: 321, endPoint y: 257, distance: 77.3
click at [292, 262] on input "3520.74" at bounding box center [304, 265] width 145 height 21
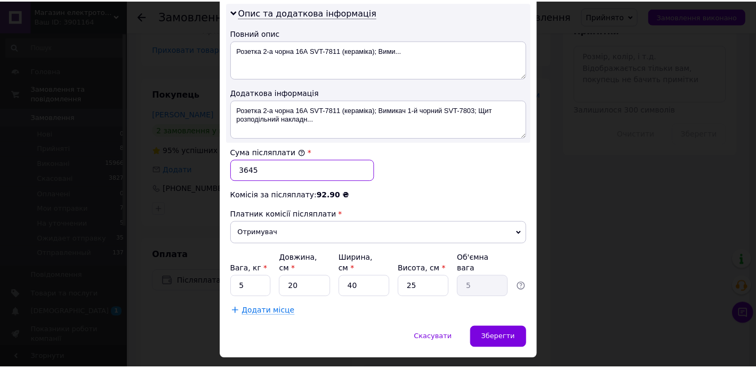
scroll to position [560, 0]
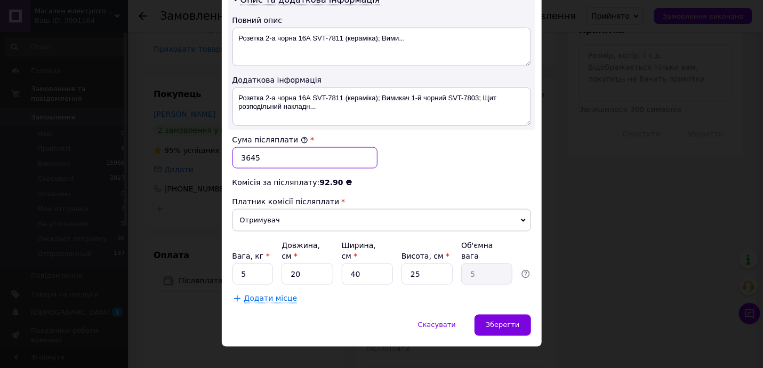
type input "3645"
click at [260, 263] on input "5" at bounding box center [252, 273] width 41 height 21
type input "10"
click at [503, 321] on span "Зберегти" at bounding box center [503, 325] width 34 height 8
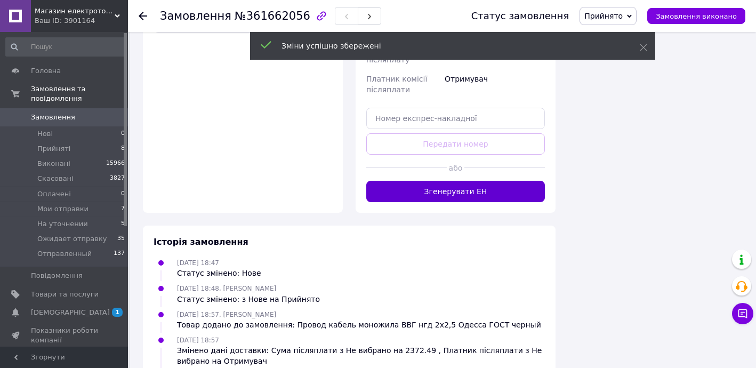
click at [464, 181] on button "Згенерувати ЕН" at bounding box center [455, 191] width 179 height 21
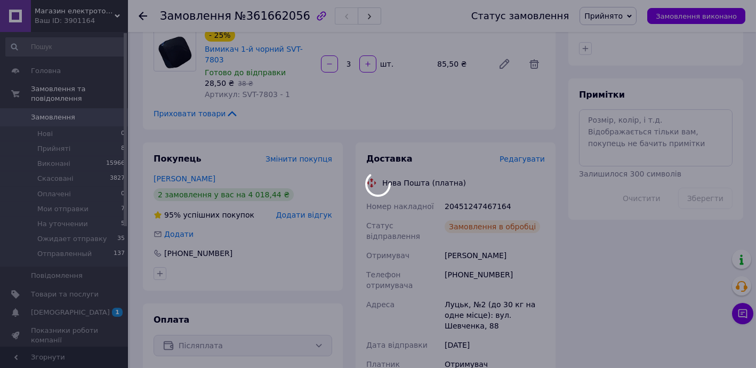
scroll to position [32, 0]
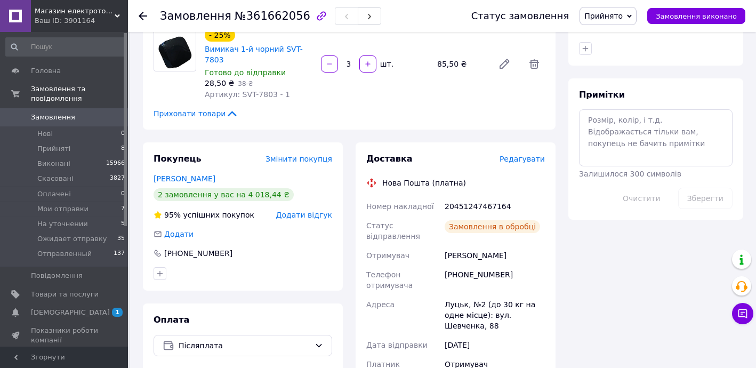
click at [474, 197] on div "20451247467164" at bounding box center [494, 206] width 104 height 19
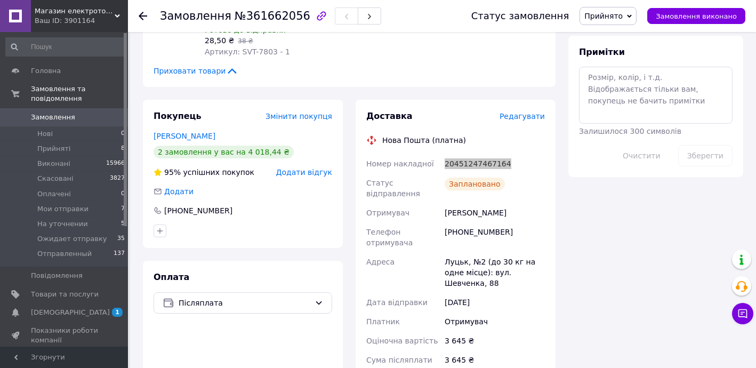
scroll to position [775, 0]
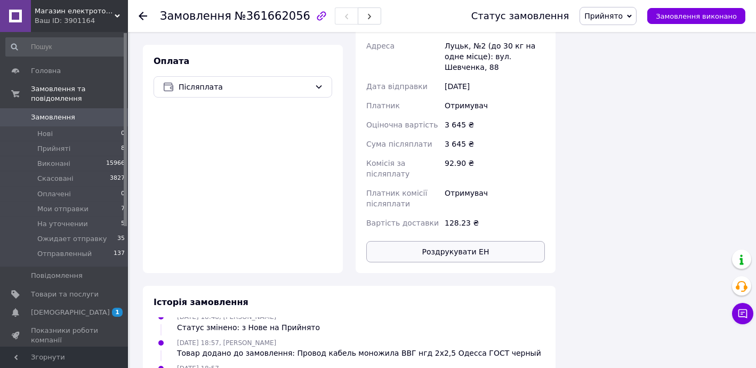
click at [472, 241] on button "Роздрукувати ЕН" at bounding box center [455, 251] width 179 height 21
click at [615, 10] on div "Статус замовлення Прийнято Виконано Скасовано Оплачено [PERSON_NAME] отправки Н…" at bounding box center [597, 16] width 295 height 32
click at [615, 13] on span "Прийнято" at bounding box center [603, 16] width 38 height 9
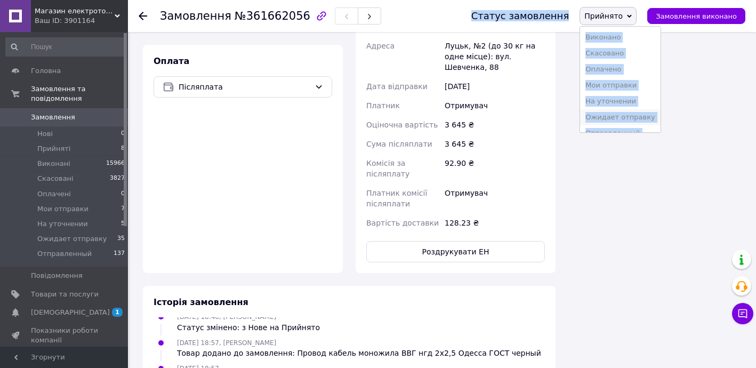
click at [624, 115] on li "Ожидает отправку" at bounding box center [620, 117] width 80 height 16
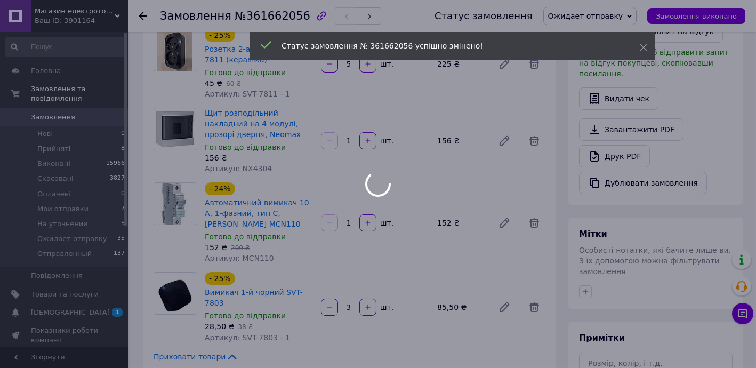
scroll to position [259, 0]
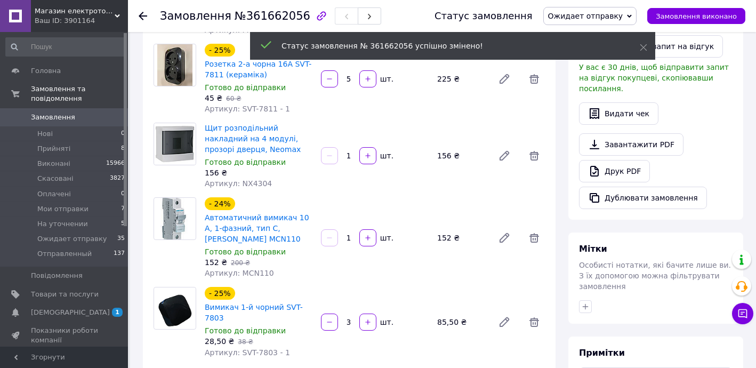
click at [63, 108] on link "Замовлення 0" at bounding box center [65, 117] width 131 height 18
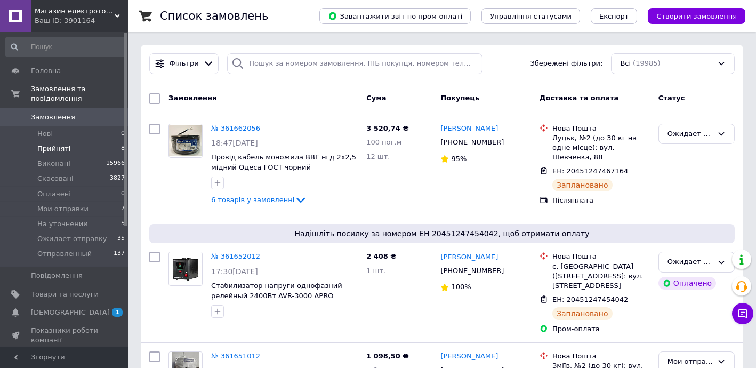
click at [42, 144] on span "Прийняті" at bounding box center [53, 149] width 33 height 10
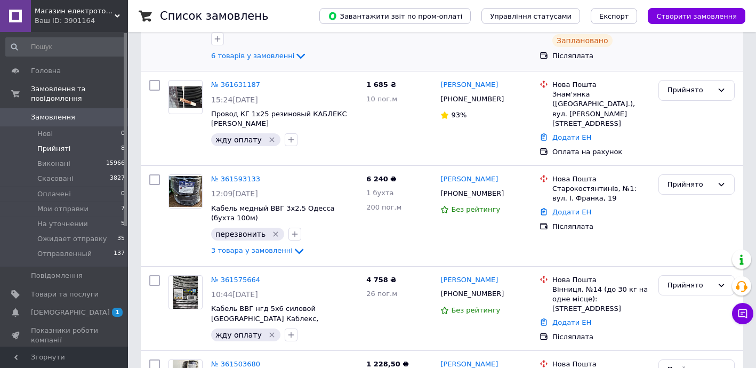
scroll to position [193, 0]
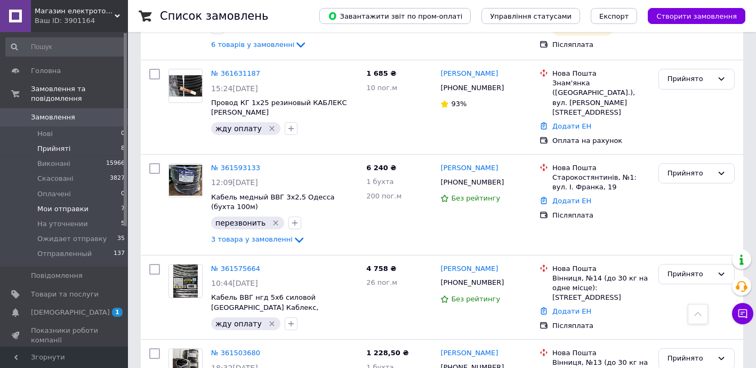
click at [76, 204] on li "Мои отправки 7" at bounding box center [65, 208] width 131 height 15
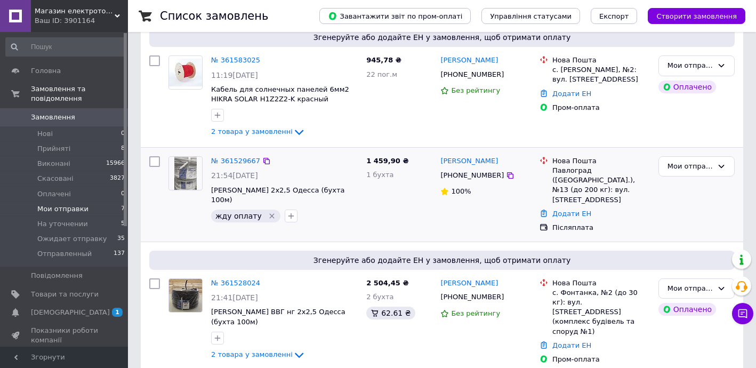
scroll to position [542, 0]
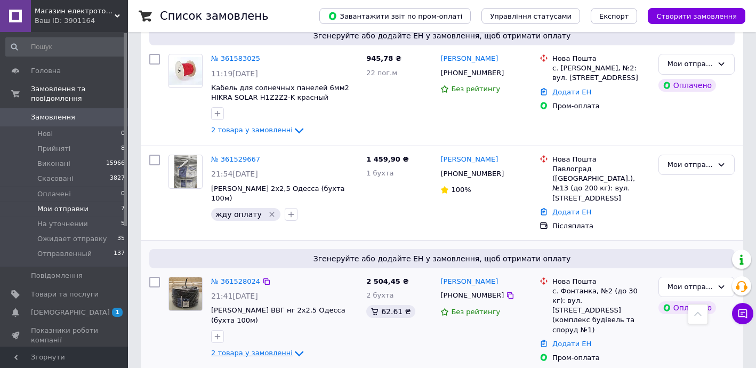
click at [260, 349] on span "2 товара у замовленні" at bounding box center [252, 353] width 82 height 8
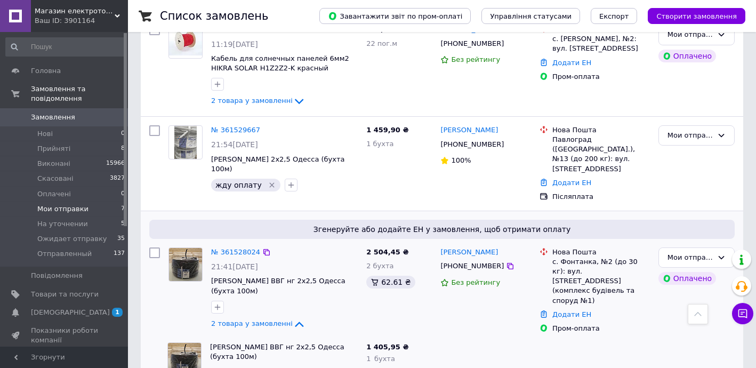
scroll to position [628, 0]
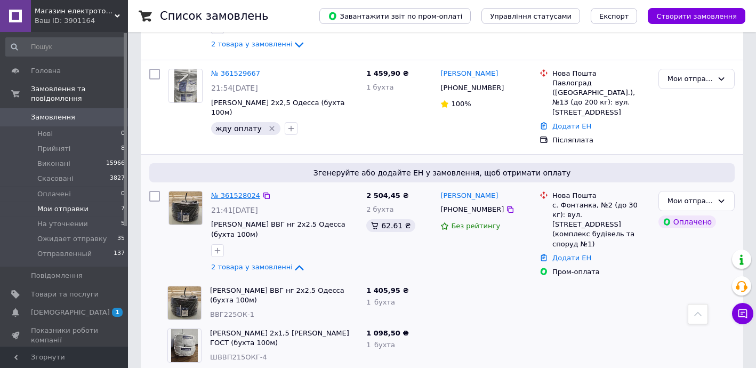
click at [235, 191] on link "№ 361528024" at bounding box center [235, 195] width 49 height 8
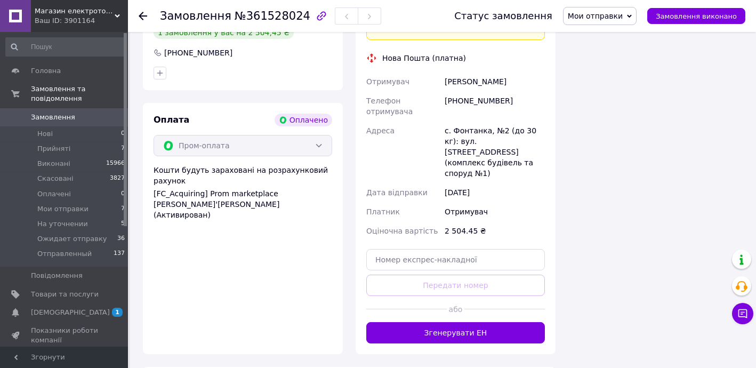
scroll to position [545, 0]
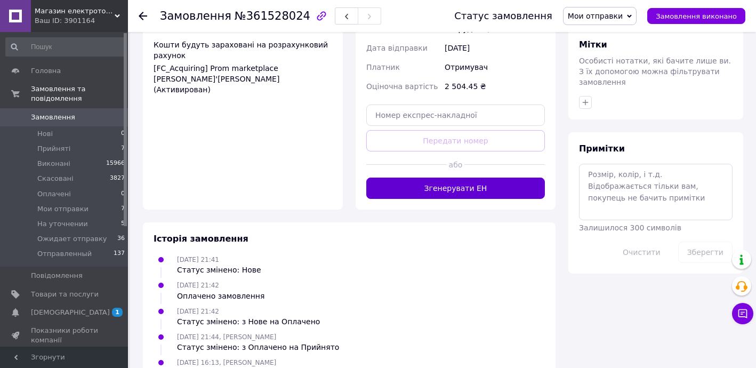
click at [469, 177] on button "Згенерувати ЕН" at bounding box center [455, 187] width 179 height 21
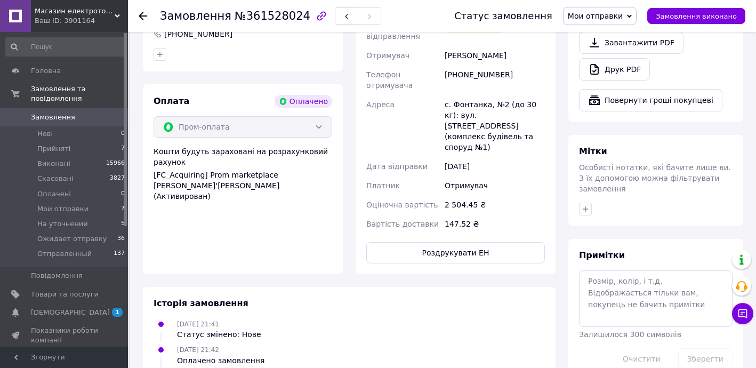
scroll to position [327, 0]
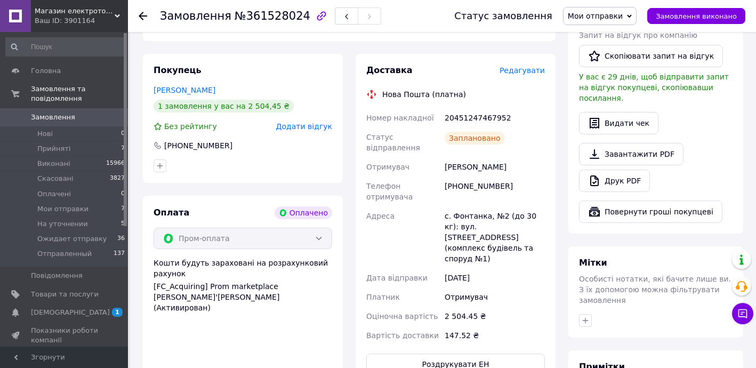
click at [143, 12] on icon at bounding box center [143, 16] width 9 height 9
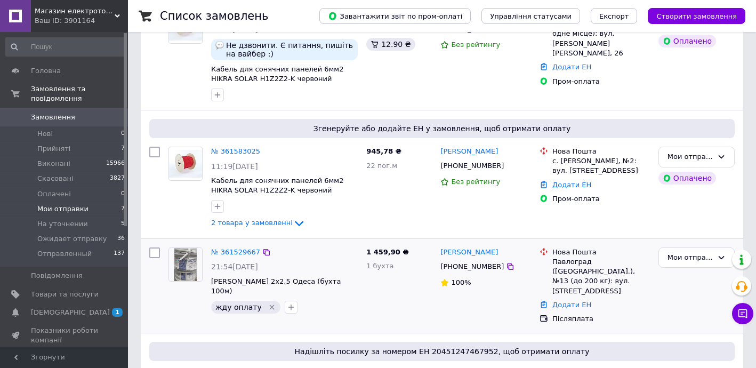
scroll to position [551, 0]
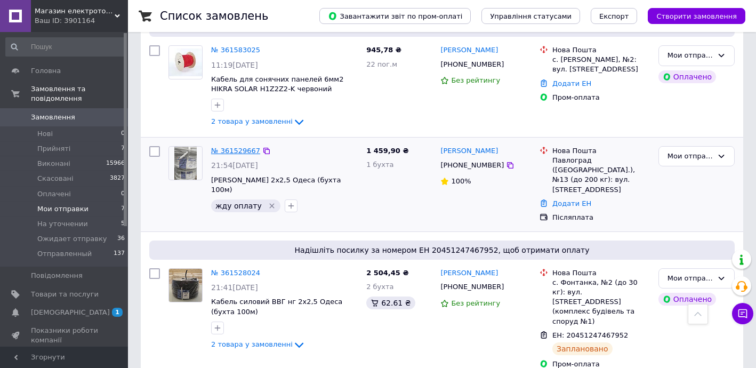
click at [227, 150] on link "№ 361529667" at bounding box center [235, 151] width 49 height 8
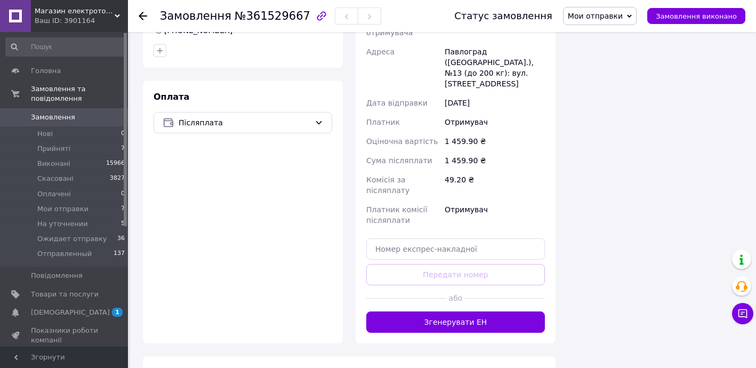
click at [219, 292] on div "Оплата Післяплата" at bounding box center [243, 211] width 200 height 263
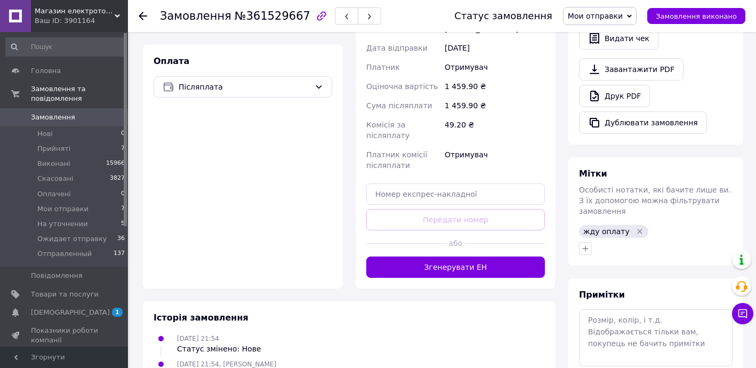
scroll to position [204, 0]
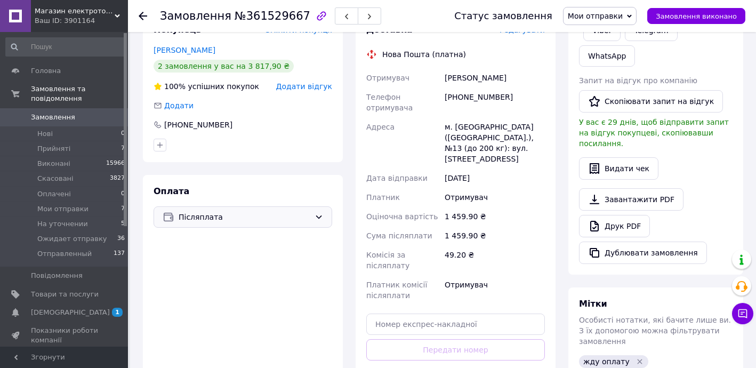
click at [216, 212] on span "Післяплата" at bounding box center [245, 217] width 132 height 12
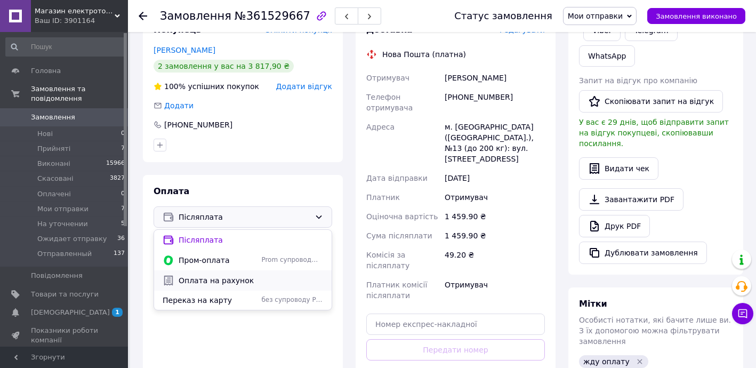
click at [220, 279] on span "Оплата на рахунок" at bounding box center [251, 280] width 144 height 11
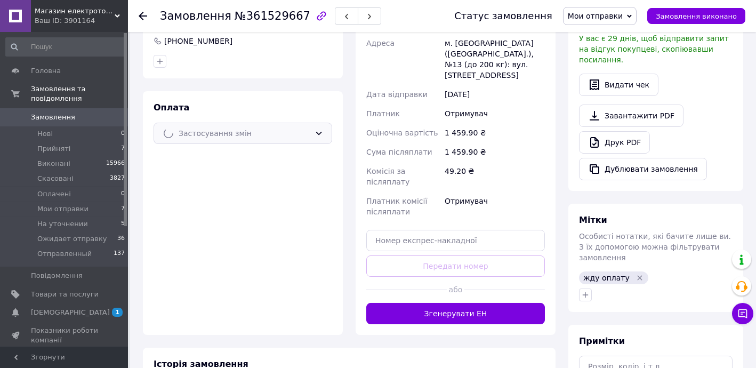
scroll to position [397, 0]
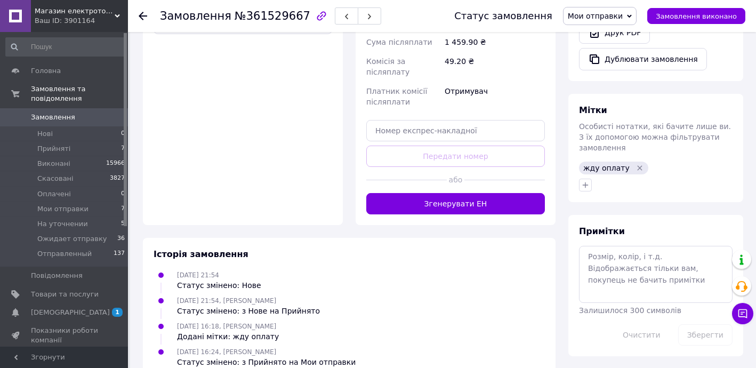
click at [471, 195] on div "Доставка Редагувати Нова Пошта (платна) Отримувач [PERSON_NAME] Телефон отримув…" at bounding box center [456, 22] width 200 height 405
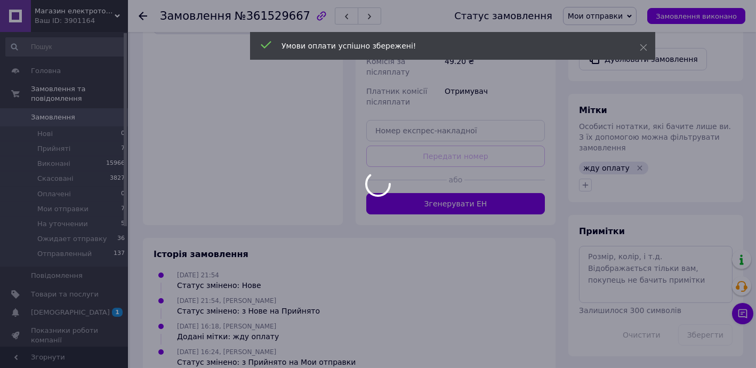
click at [477, 188] on div at bounding box center [378, 184] width 756 height 368
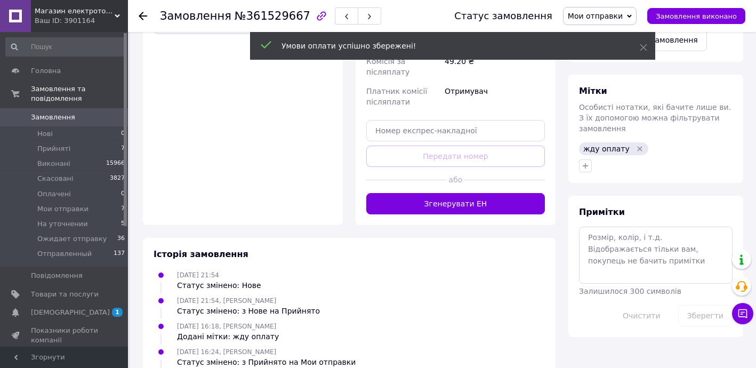
click at [477, 193] on button "Згенерувати ЕН" at bounding box center [455, 203] width 179 height 21
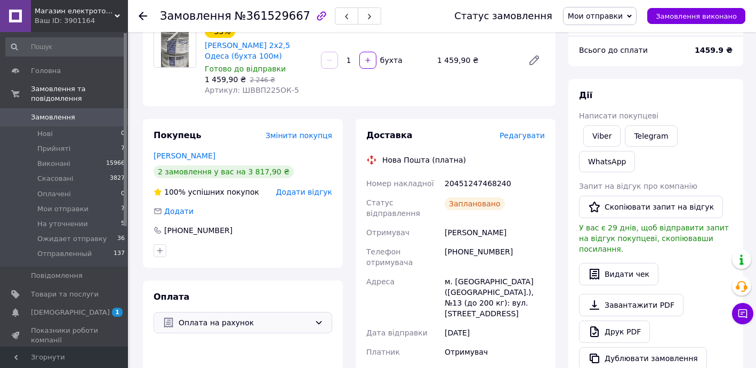
scroll to position [96, 0]
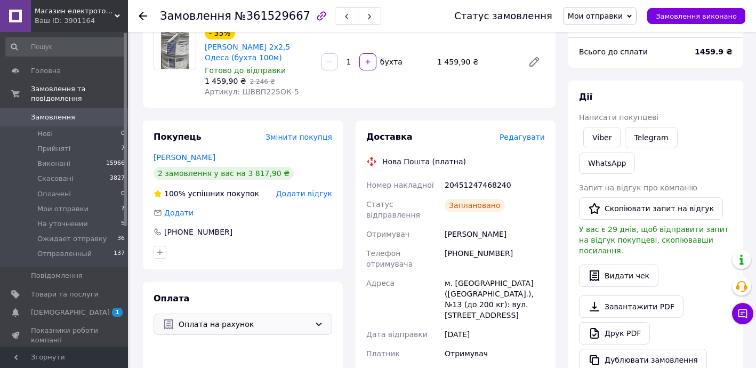
click at [142, 13] on use at bounding box center [143, 16] width 9 height 9
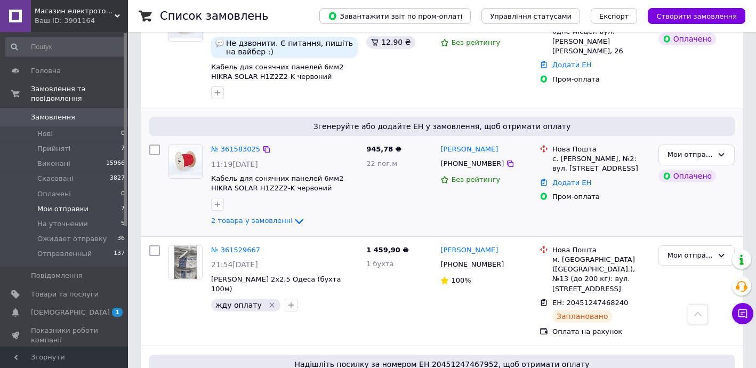
scroll to position [446, 0]
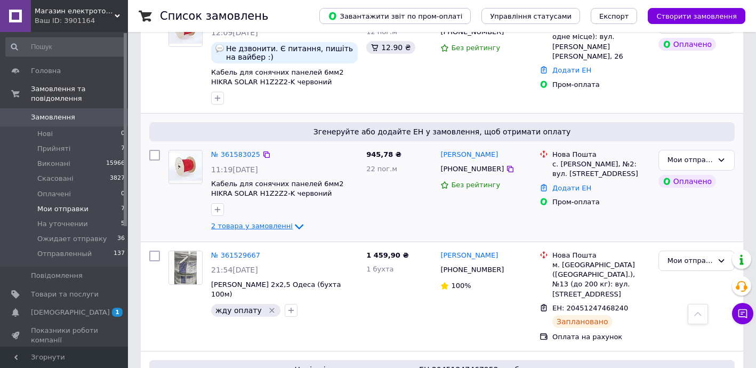
click at [249, 222] on span "2 товара у замовленні" at bounding box center [252, 226] width 82 height 8
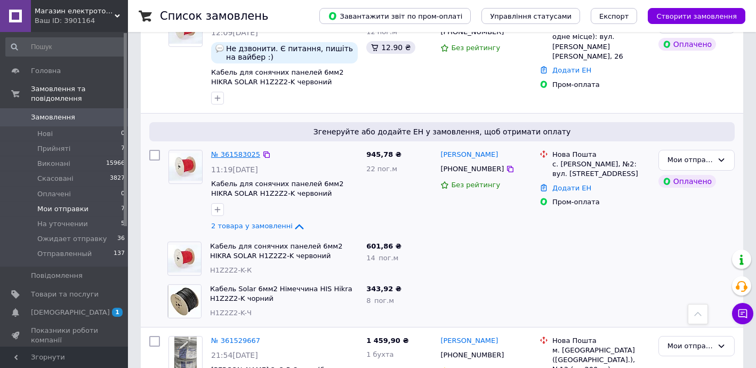
click at [237, 152] on link "№ 361583025" at bounding box center [235, 154] width 49 height 8
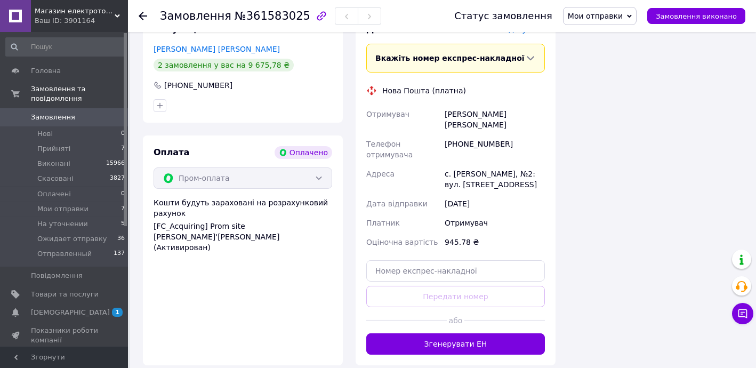
scroll to position [446, 0]
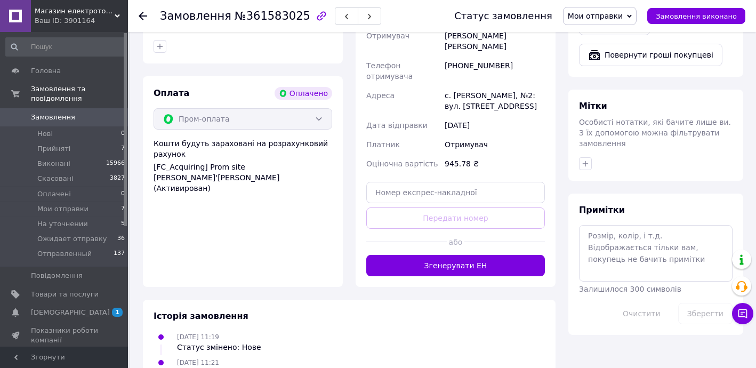
click at [475, 331] on div "[DATE] 11:19 Статус змінено: Нове" at bounding box center [349, 341] width 400 height 21
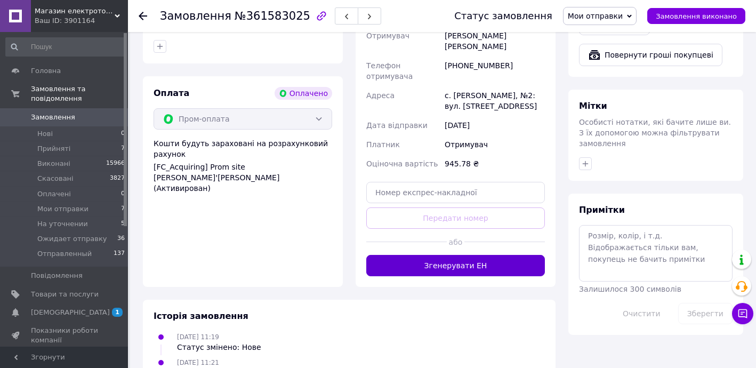
click at [468, 255] on button "Згенерувати ЕН" at bounding box center [455, 265] width 179 height 21
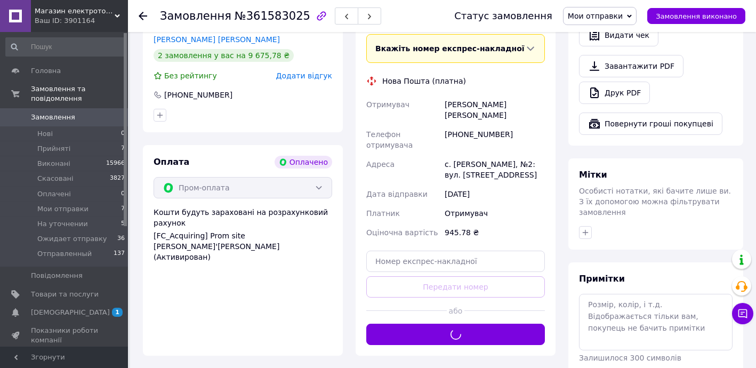
scroll to position [317, 0]
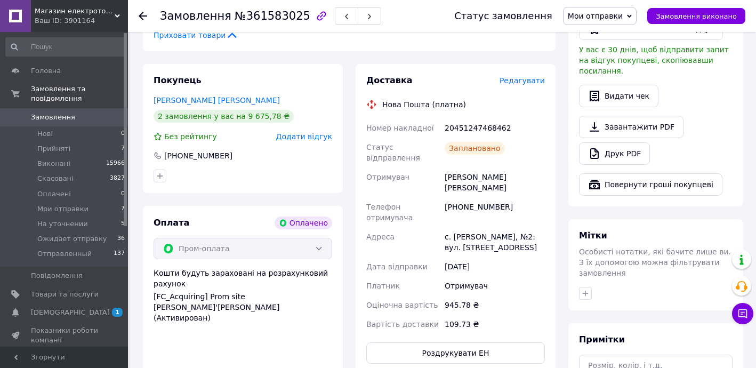
click at [145, 15] on icon at bounding box center [143, 16] width 9 height 9
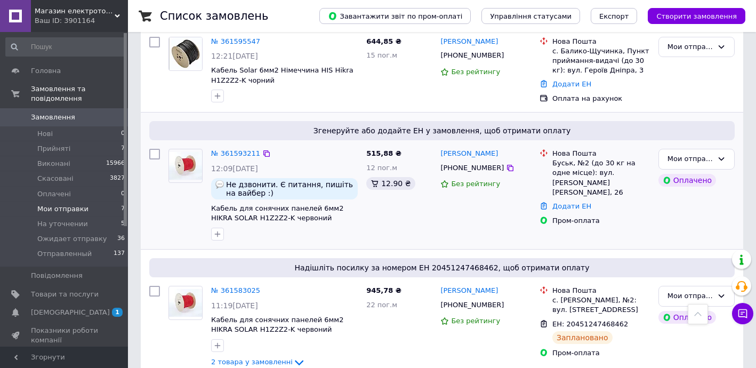
scroll to position [317, 0]
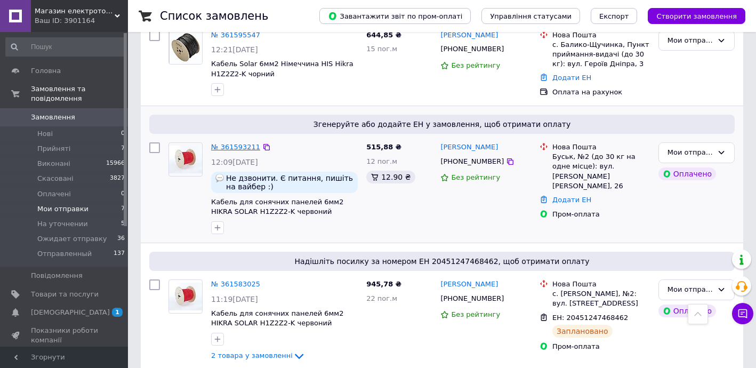
click at [243, 143] on link "№ 361593211" at bounding box center [235, 147] width 49 height 8
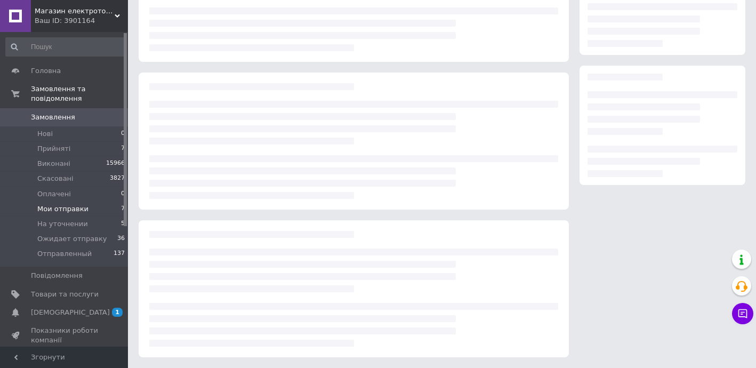
scroll to position [119, 0]
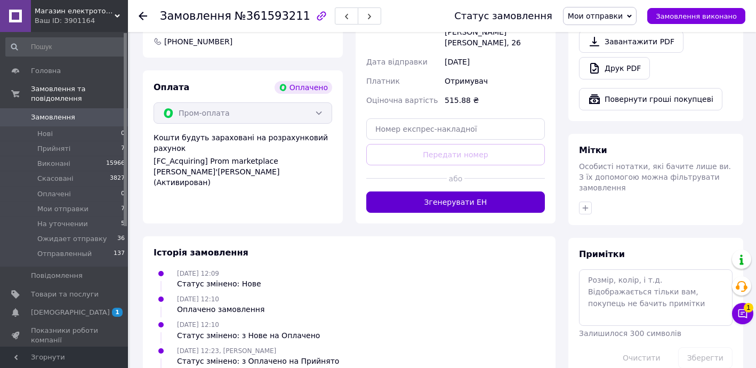
click at [468, 191] on button "Згенерувати ЕН" at bounding box center [455, 201] width 179 height 21
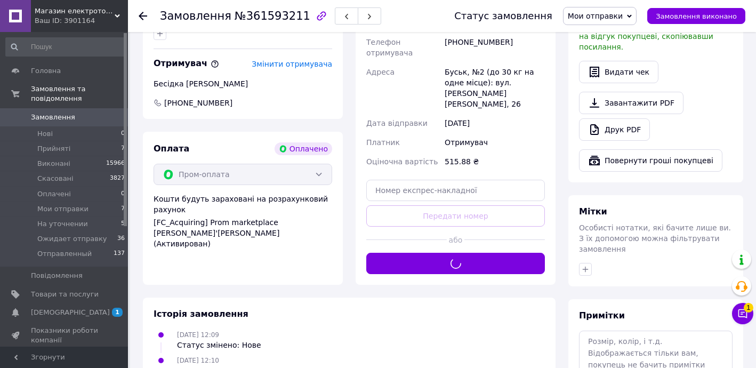
scroll to position [375, 0]
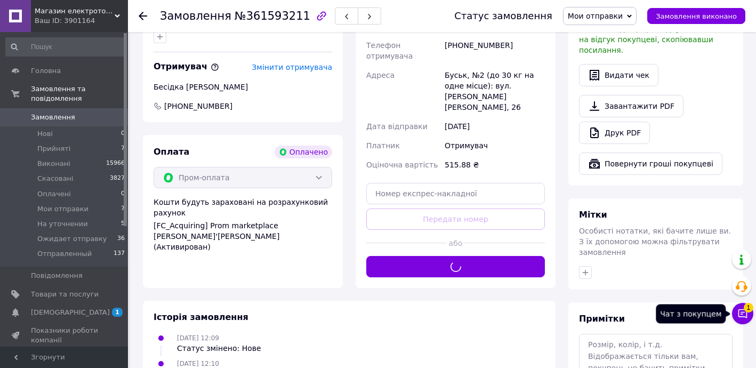
click at [750, 315] on button "Чат з покупцем 1" at bounding box center [742, 313] width 21 height 21
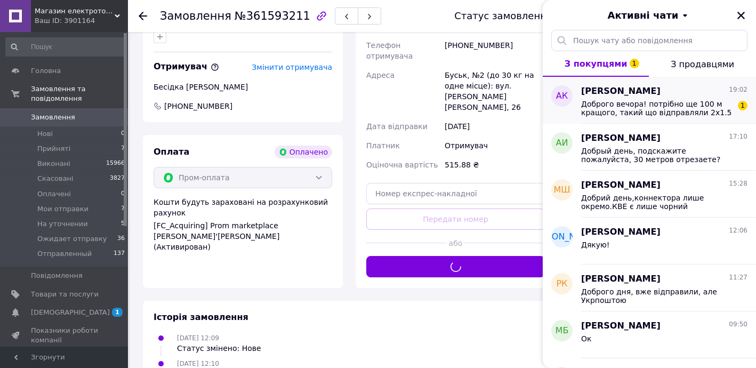
click at [632, 114] on span "Доброго вечора! потрібно ще 100 м кращого, такий що відправляли 2х1.5" at bounding box center [656, 108] width 151 height 17
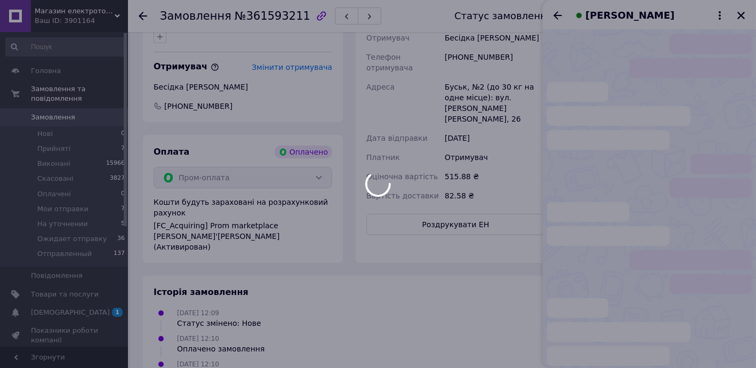
scroll to position [268, 0]
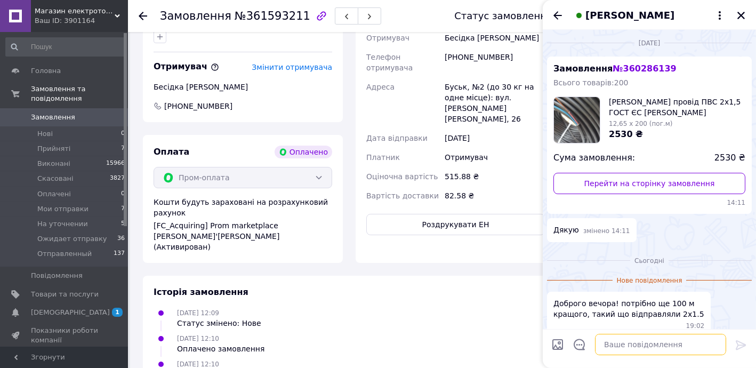
click at [616, 343] on textarea at bounding box center [660, 344] width 131 height 21
type textarea "Доброго вечора!"
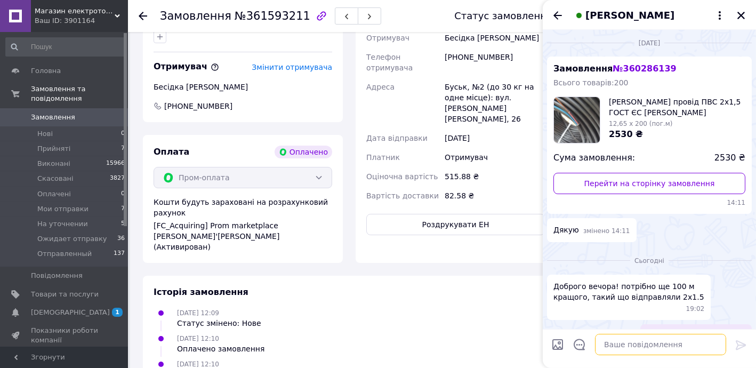
scroll to position [280, 0]
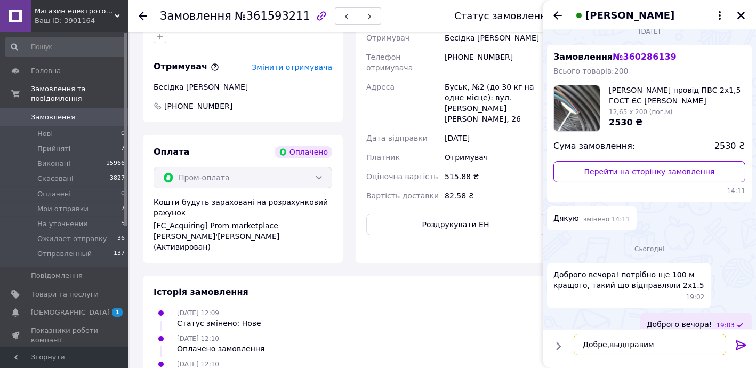
type textarea "Добре,выдправимо"
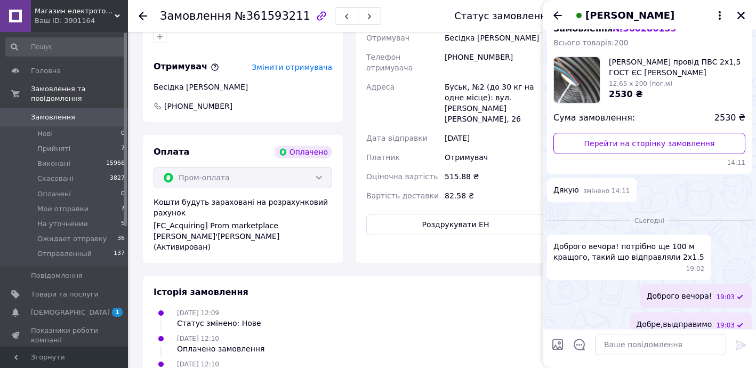
click at [683, 318] on div "Добре,выдправимо 19:03" at bounding box center [690, 324] width 122 height 24
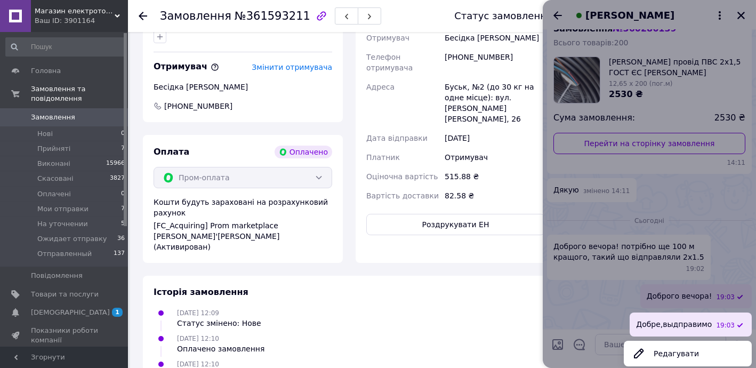
click at [673, 343] on button "Редагувати" at bounding box center [688, 353] width 128 height 21
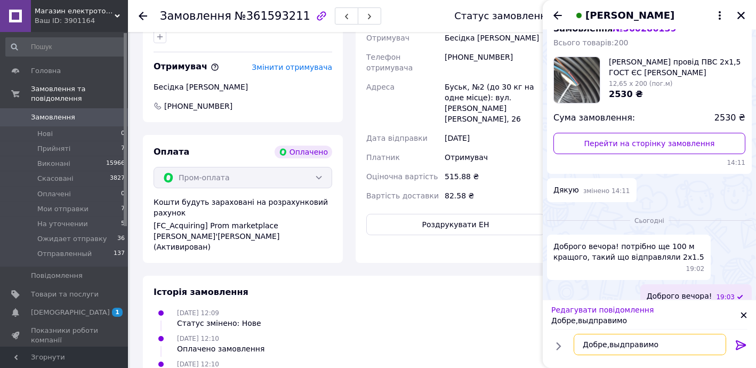
click at [615, 343] on textarea "Добре,выдправимо" at bounding box center [650, 344] width 152 height 21
type textarea "Добре,відправимо"
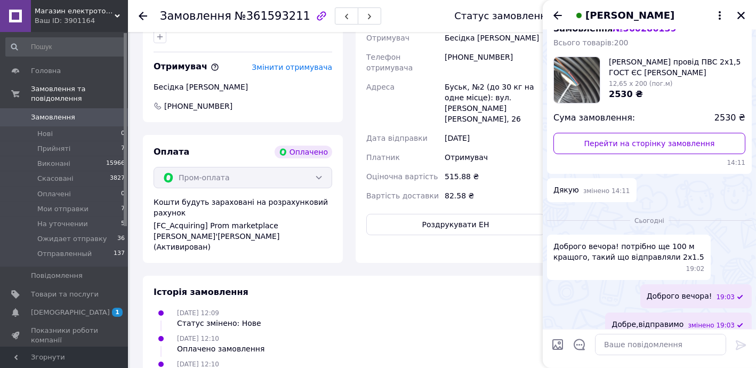
drag, startPoint x: 639, startPoint y: 9, endPoint x: 682, endPoint y: 13, distance: 44.0
click at [682, 13] on span "[PERSON_NAME]" at bounding box center [638, 16] width 132 height 14
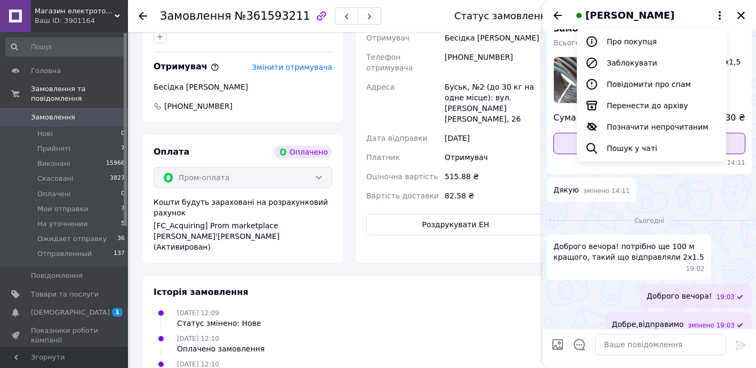
click at [566, 133] on link "Перейти на сторінку замовлення" at bounding box center [649, 143] width 192 height 21
